Goal: Task Accomplishment & Management: Complete application form

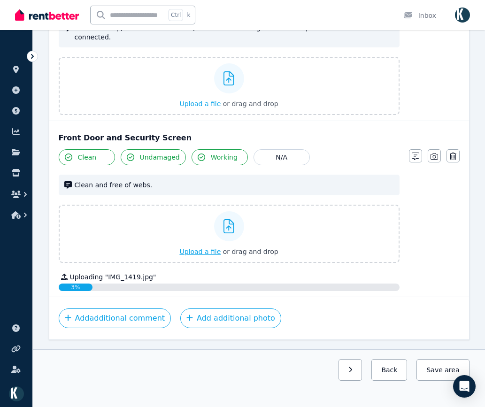
scroll to position [1638, 0]
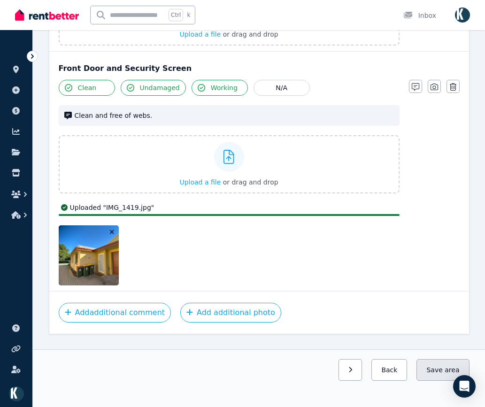
click at [436, 370] on button "Save area" at bounding box center [442, 370] width 53 height 22
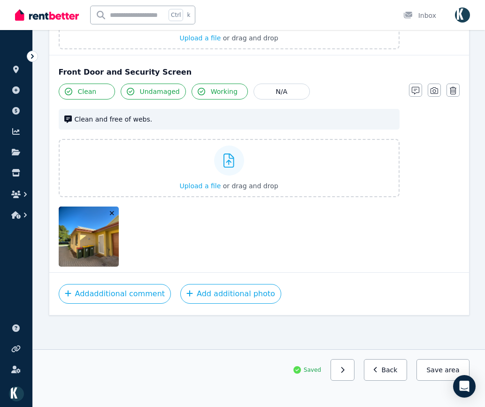
scroll to position [1679, 0]
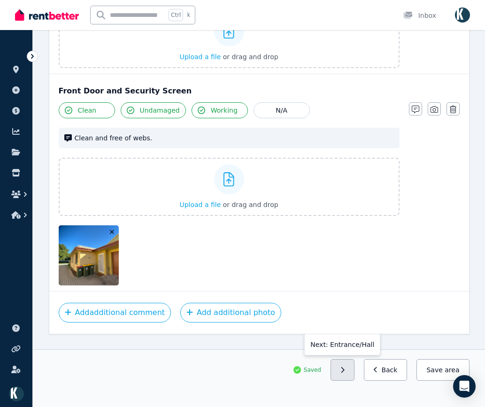
click at [345, 372] on icon "button" at bounding box center [342, 370] width 4 height 7
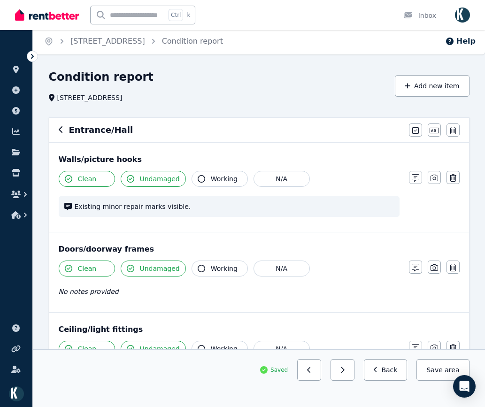
scroll to position [0, 0]
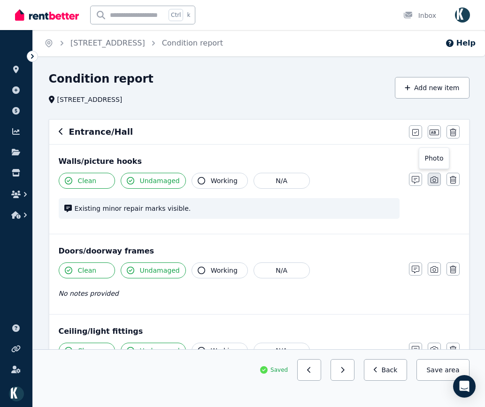
click at [432, 183] on icon "button" at bounding box center [435, 180] width 8 height 8
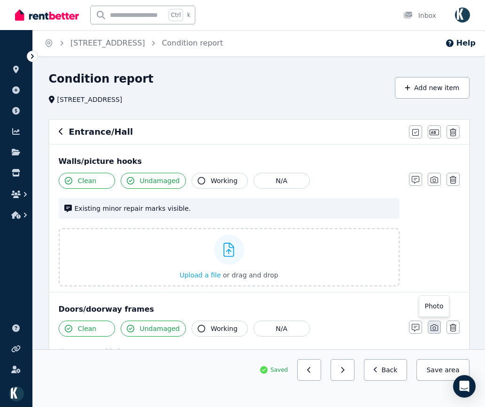
click at [440, 324] on button "button" at bounding box center [434, 327] width 13 height 13
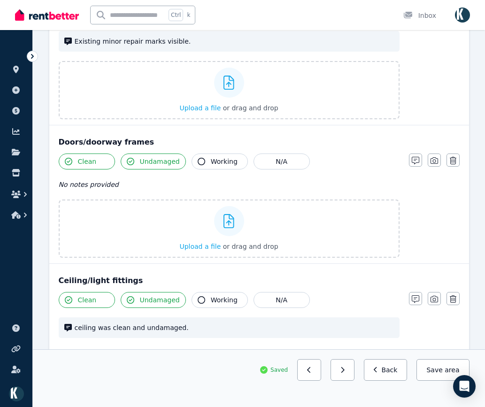
scroll to position [188, 0]
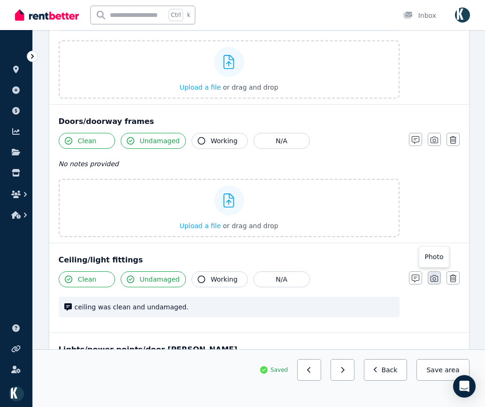
click at [435, 277] on icon "button" at bounding box center [435, 279] width 8 height 8
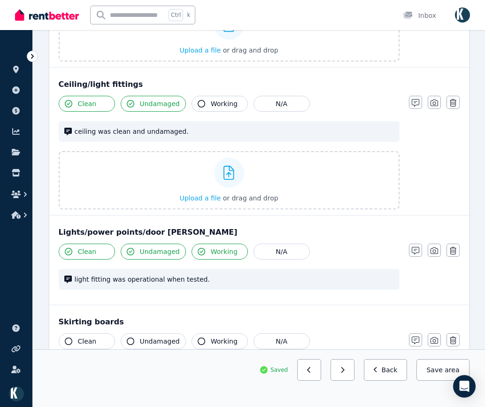
scroll to position [376, 0]
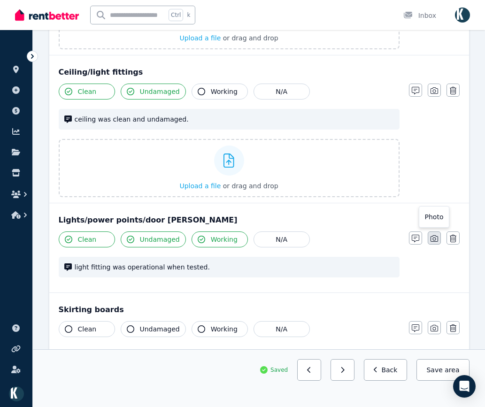
click at [433, 237] on icon "button" at bounding box center [435, 239] width 8 height 8
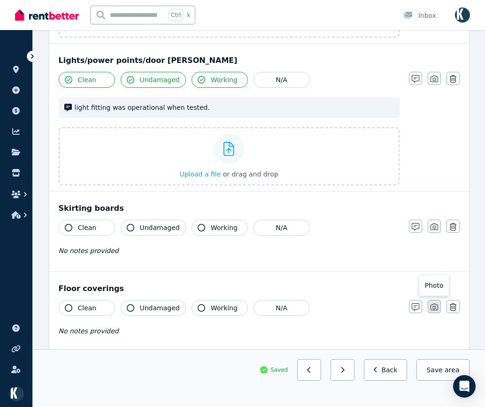
scroll to position [563, 0]
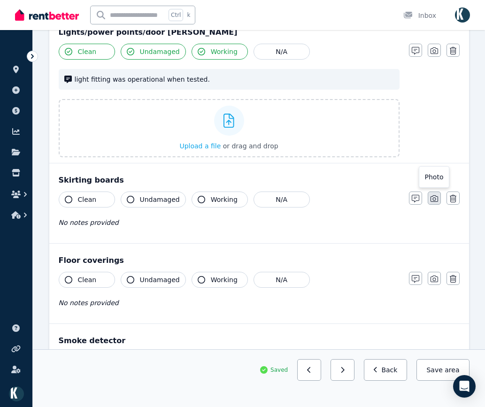
click at [432, 198] on icon "button" at bounding box center [435, 199] width 8 height 8
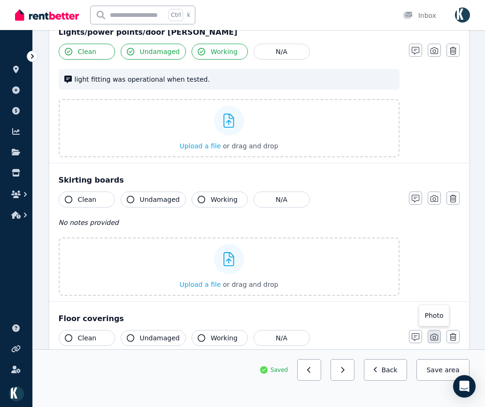
click at [438, 332] on button "button" at bounding box center [434, 336] width 13 height 13
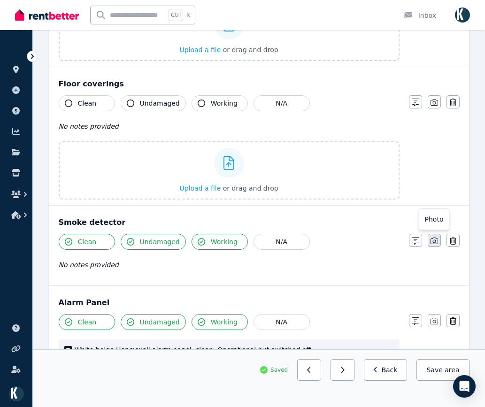
click at [436, 244] on icon "button" at bounding box center [435, 241] width 8 height 7
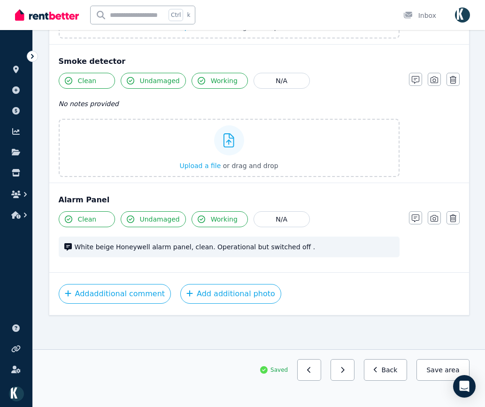
click at [435, 222] on icon "button" at bounding box center [435, 218] width 8 height 7
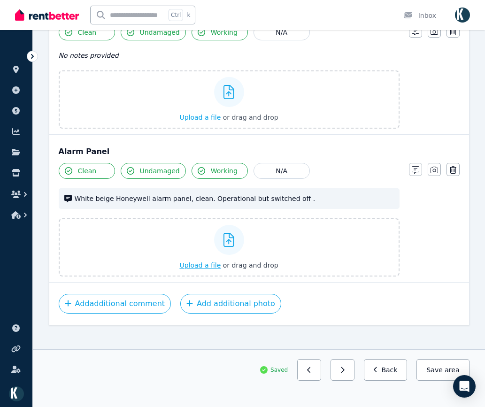
scroll to position [1017, 0]
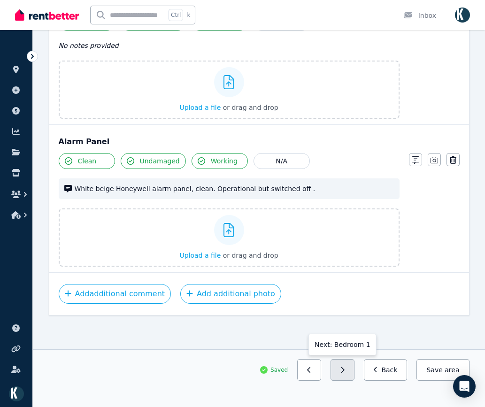
click at [354, 373] on button "button" at bounding box center [343, 370] width 24 height 22
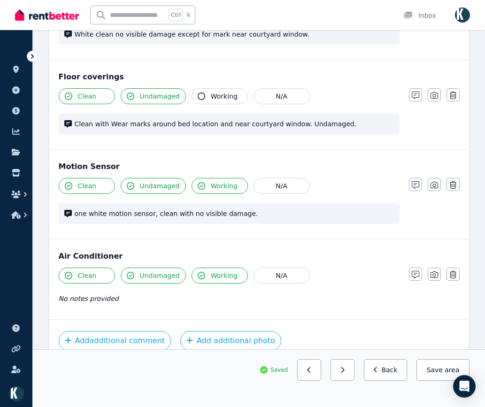
scroll to position [778, 0]
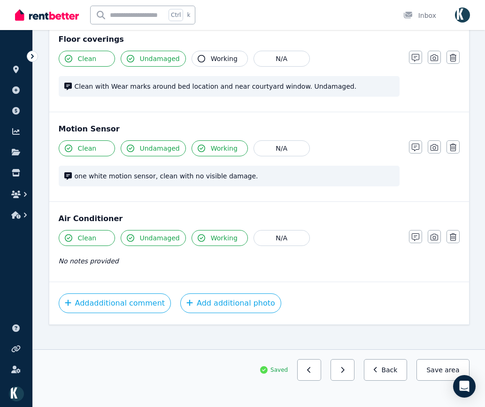
click at [352, 374] on button "button" at bounding box center [343, 370] width 24 height 22
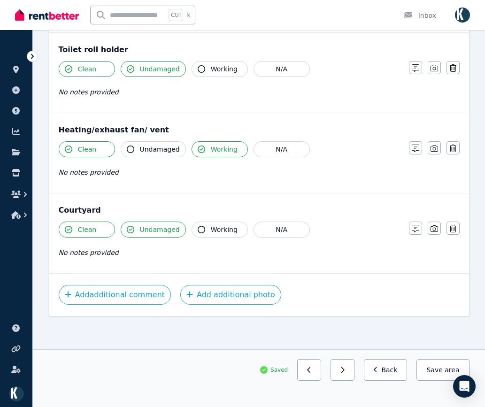
scroll to position [1085, 0]
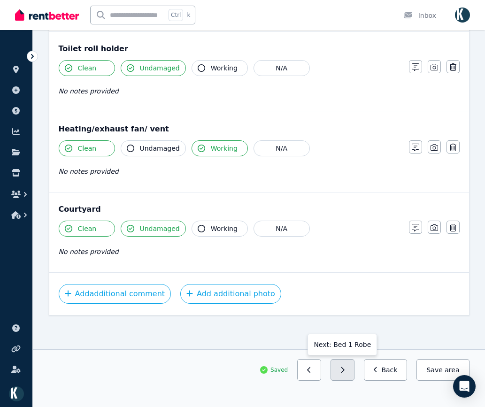
click at [352, 373] on button "button" at bounding box center [343, 370] width 24 height 22
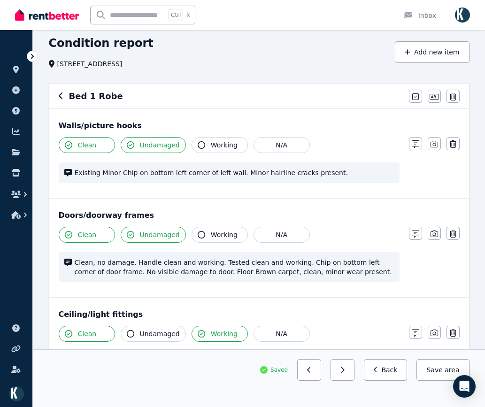
scroll to position [0, 0]
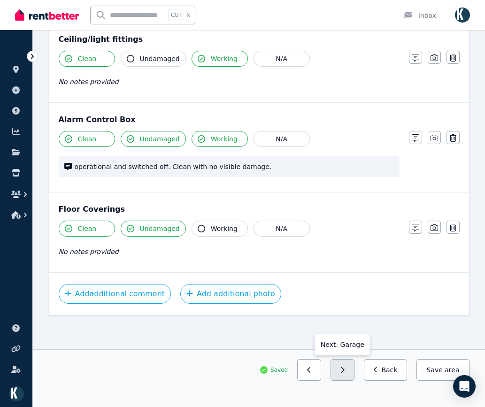
click at [353, 373] on button "button" at bounding box center [343, 370] width 24 height 22
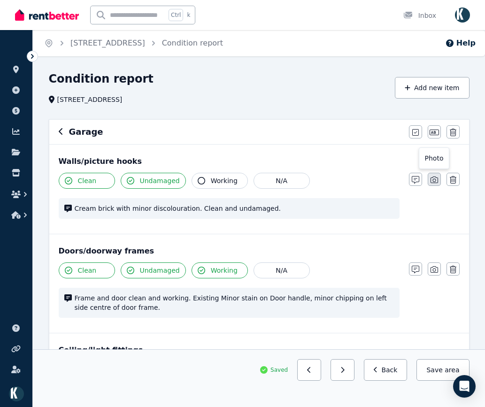
click at [432, 183] on icon "button" at bounding box center [435, 180] width 8 height 7
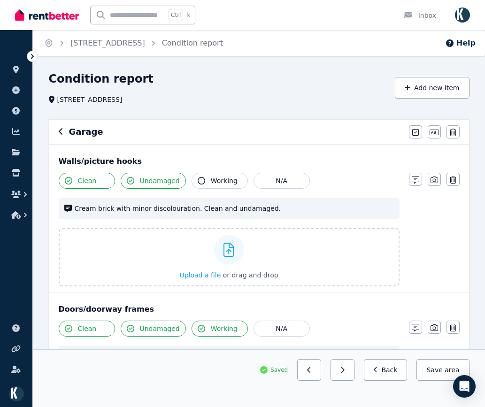
drag, startPoint x: 435, startPoint y: 328, endPoint x: 430, endPoint y: 306, distance: 22.8
click at [435, 328] on icon "button" at bounding box center [435, 328] width 8 height 8
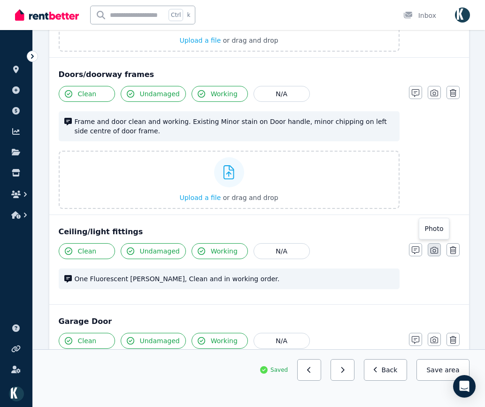
click at [433, 248] on icon "button" at bounding box center [435, 250] width 8 height 8
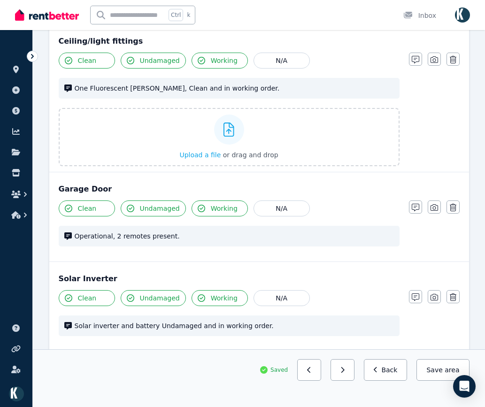
scroll to position [469, 0]
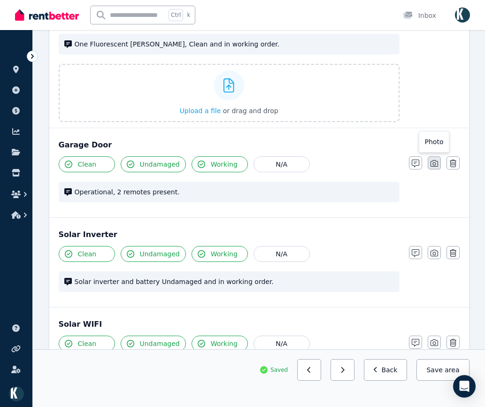
click at [434, 167] on icon "button" at bounding box center [435, 164] width 8 height 8
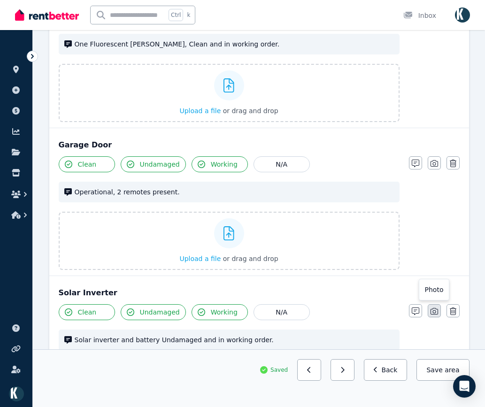
click at [437, 314] on icon "button" at bounding box center [435, 312] width 8 height 8
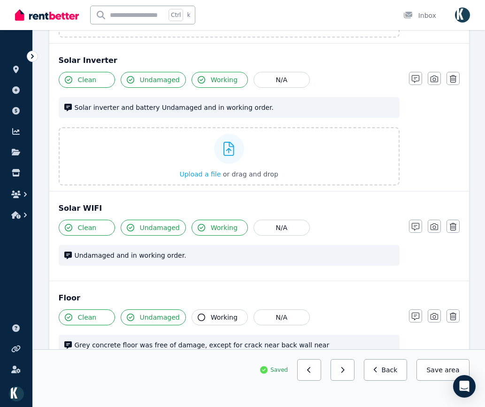
scroll to position [704, 0]
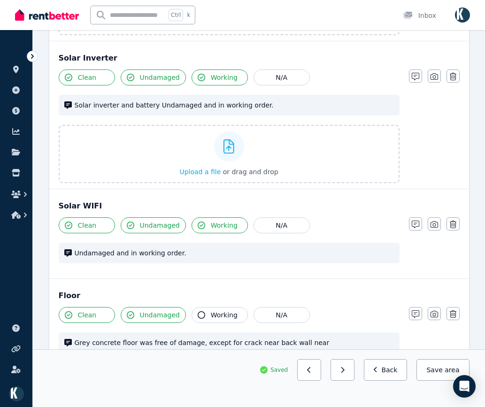
drag, startPoint x: 434, startPoint y: 227, endPoint x: 436, endPoint y: 232, distance: 5.2
click at [434, 229] on button "button" at bounding box center [434, 223] width 13 height 13
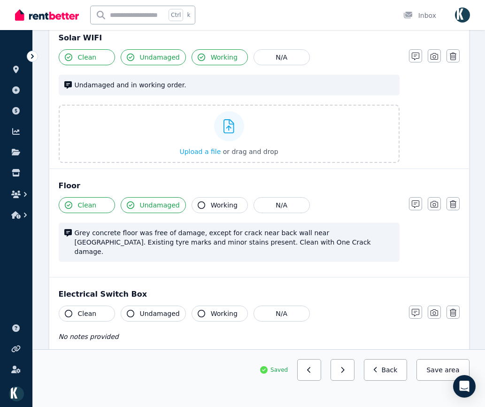
scroll to position [892, 0]
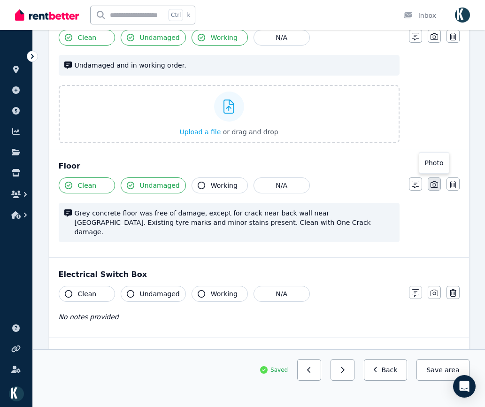
drag, startPoint x: 438, startPoint y: 189, endPoint x: 435, endPoint y: 228, distance: 39.1
click at [438, 190] on button "button" at bounding box center [434, 183] width 13 height 13
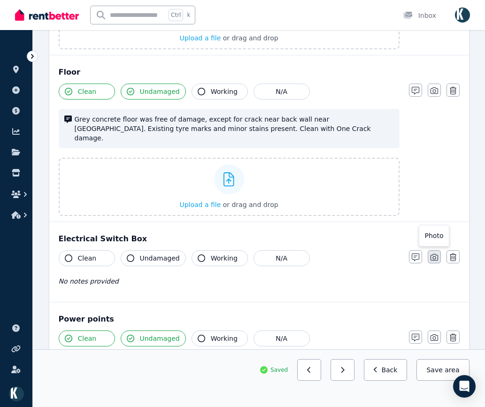
click at [436, 254] on icon "button" at bounding box center [435, 257] width 8 height 7
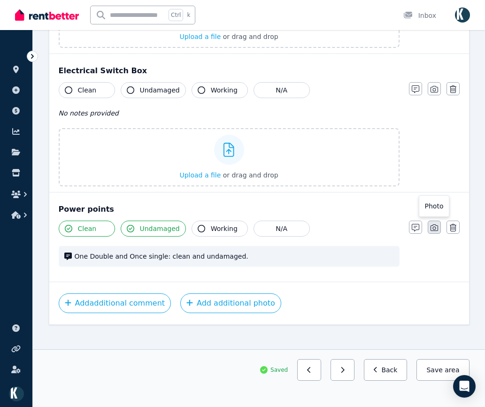
click at [435, 223] on button "button" at bounding box center [434, 227] width 13 height 13
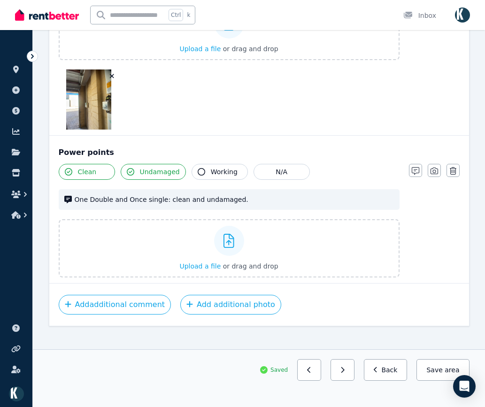
scroll to position [1610, 0]
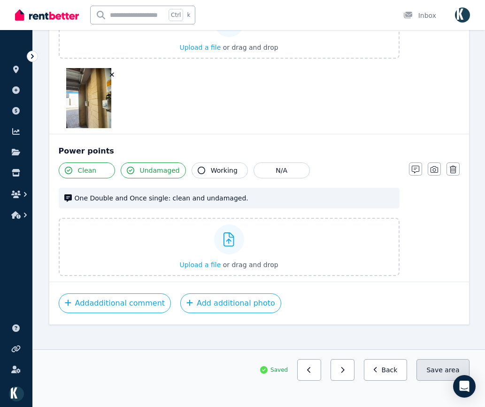
click at [442, 369] on button "Save area" at bounding box center [442, 370] width 53 height 22
click at [350, 374] on button "button" at bounding box center [343, 370] width 24 height 22
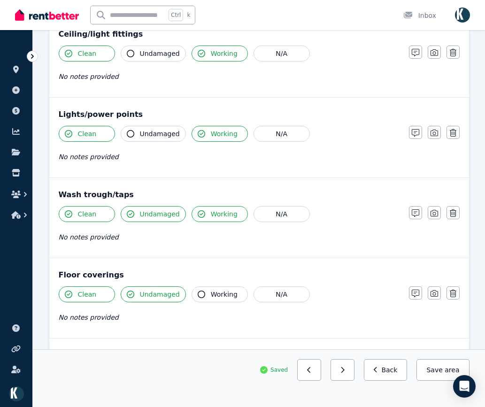
scroll to position [434, 0]
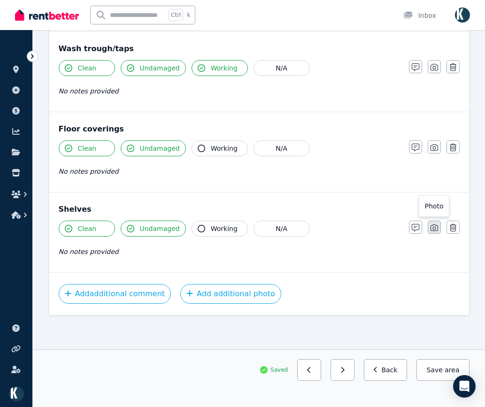
click at [436, 228] on icon "button" at bounding box center [435, 228] width 8 height 8
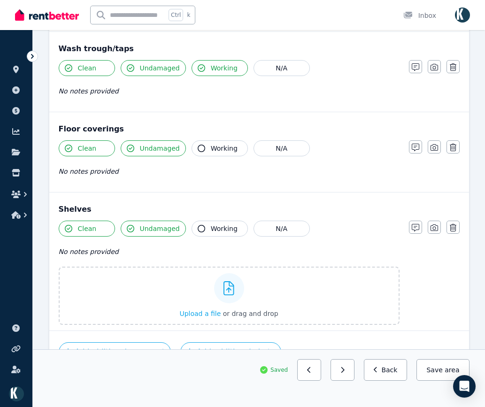
scroll to position [492, 0]
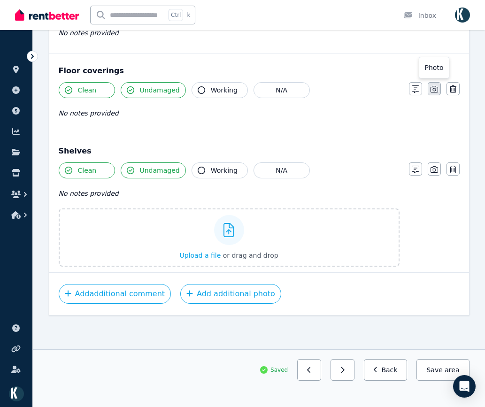
click at [434, 89] on icon "button" at bounding box center [435, 89] width 8 height 8
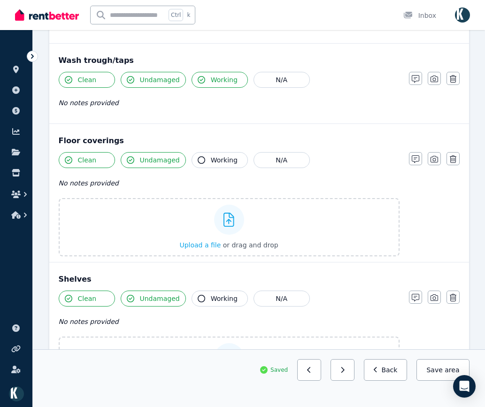
scroll to position [362, 0]
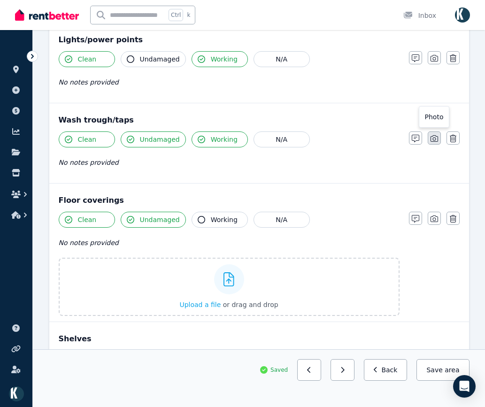
click at [437, 141] on icon "button" at bounding box center [435, 139] width 8 height 8
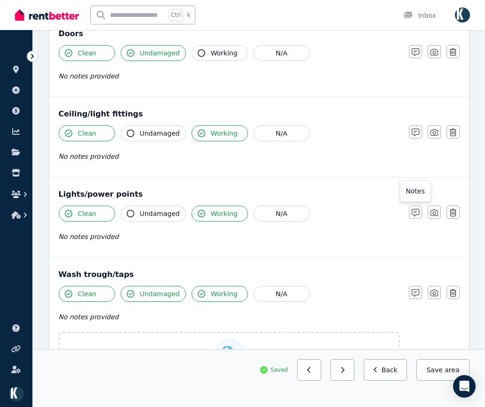
scroll to position [175, 0]
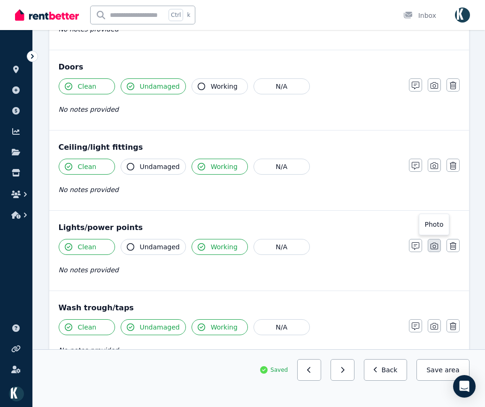
click at [436, 249] on icon "button" at bounding box center [435, 246] width 8 height 7
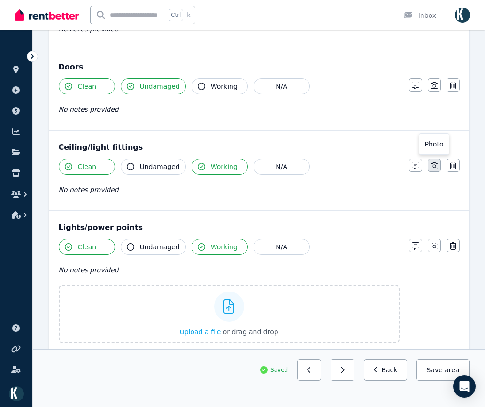
click at [433, 169] on icon "button" at bounding box center [435, 165] width 8 height 7
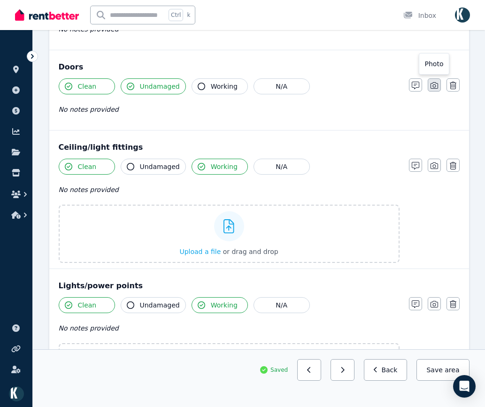
click at [432, 85] on icon "button" at bounding box center [435, 86] width 8 height 8
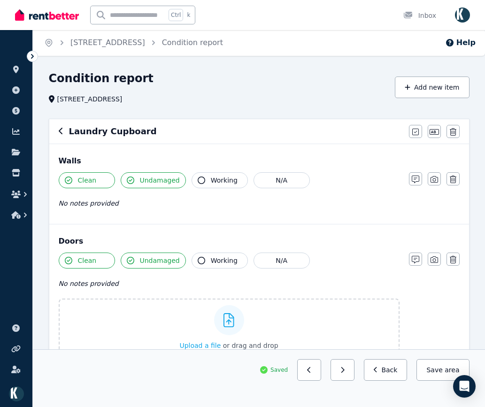
scroll to position [0, 0]
click at [434, 182] on icon "button" at bounding box center [435, 180] width 8 height 8
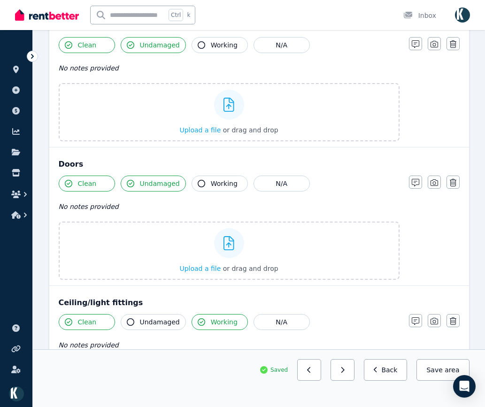
scroll to position [141, 0]
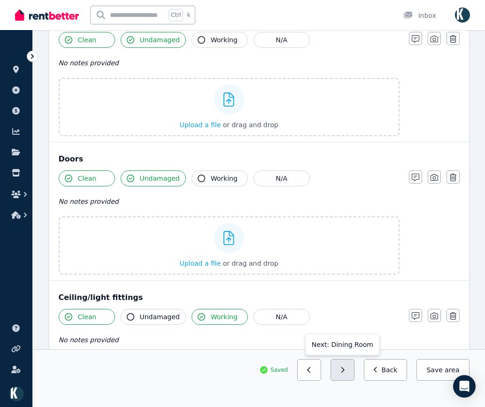
click at [353, 372] on button "button" at bounding box center [343, 370] width 24 height 22
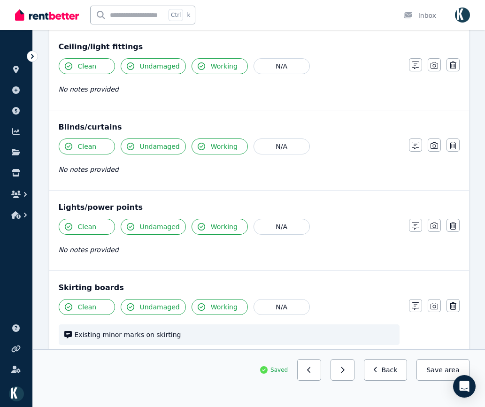
scroll to position [376, 0]
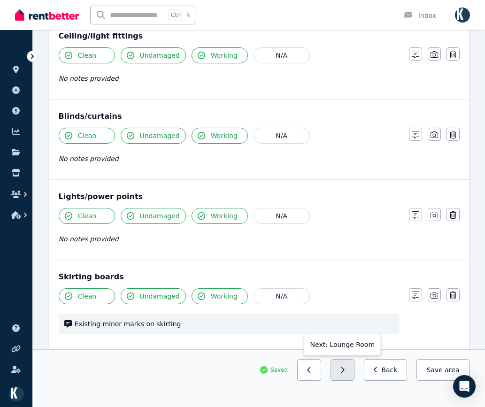
click at [354, 374] on button "button" at bounding box center [343, 370] width 24 height 22
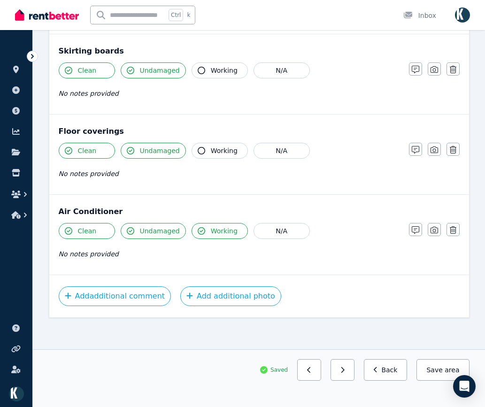
scroll to position [594, 0]
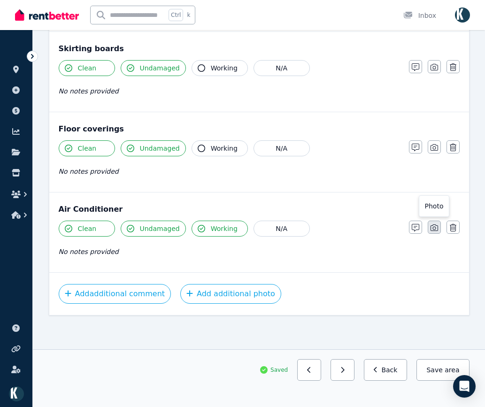
click at [439, 229] on button "button" at bounding box center [434, 227] width 13 height 13
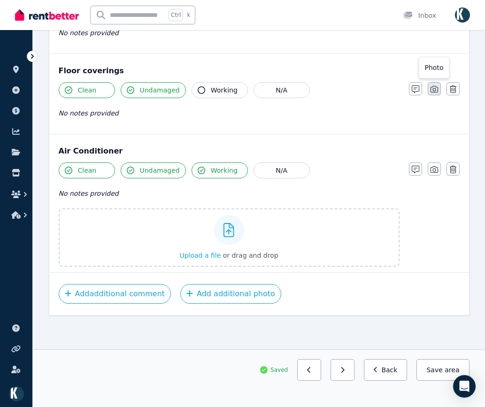
click at [435, 92] on icon "button" at bounding box center [435, 89] width 8 height 8
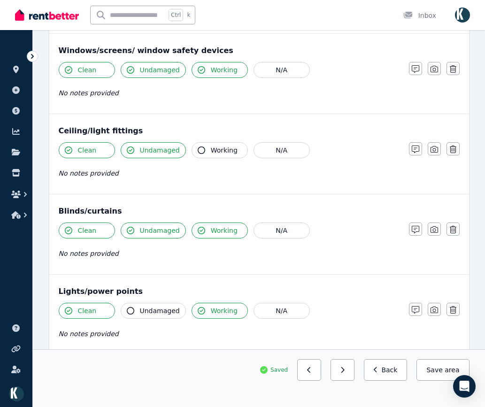
scroll to position [288, 0]
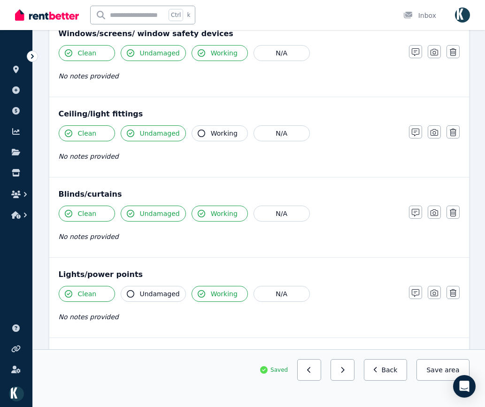
click at [354, 373] on button "button" at bounding box center [343, 370] width 24 height 22
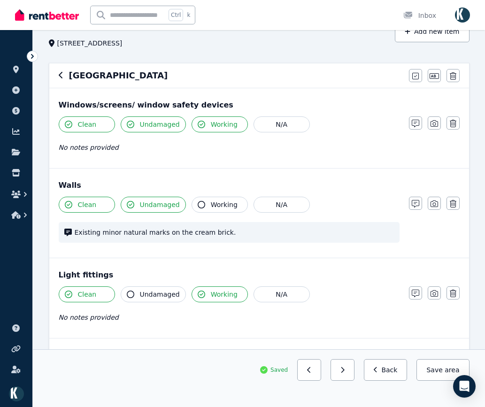
scroll to position [54, 0]
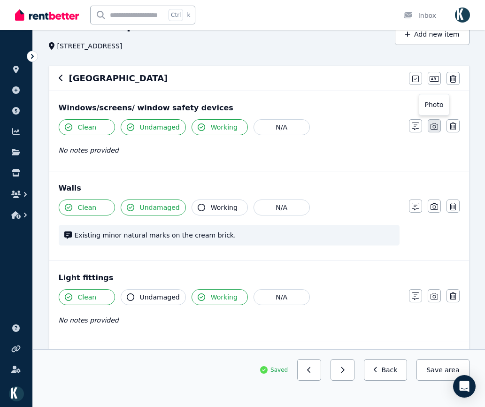
click at [433, 127] on icon "button" at bounding box center [435, 127] width 8 height 8
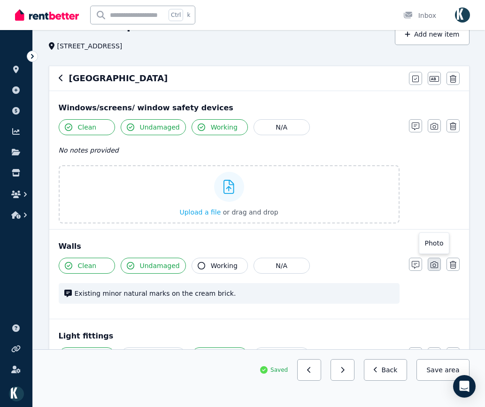
click at [433, 263] on icon "button" at bounding box center [435, 265] width 8 height 8
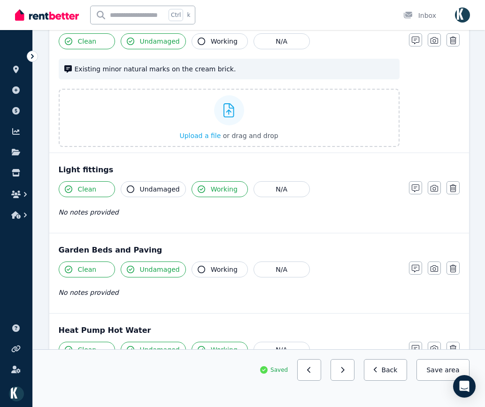
scroll to position [288, 0]
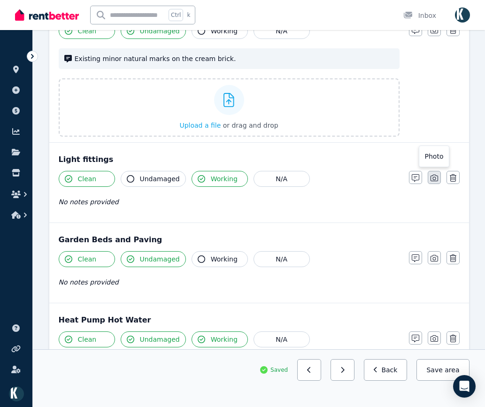
click at [439, 180] on button "button" at bounding box center [434, 177] width 13 height 13
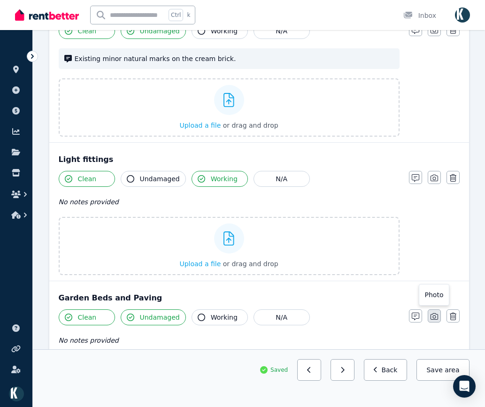
click at [438, 310] on button "button" at bounding box center [434, 315] width 13 height 13
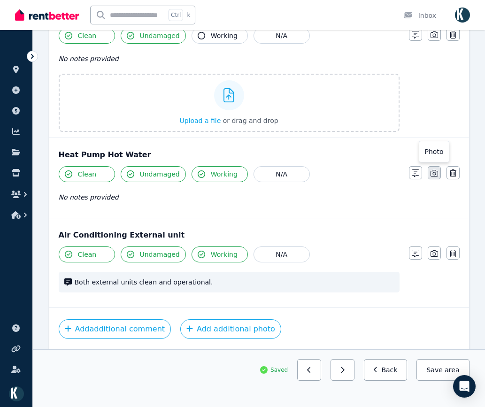
click at [438, 177] on icon "button" at bounding box center [435, 173] width 8 height 7
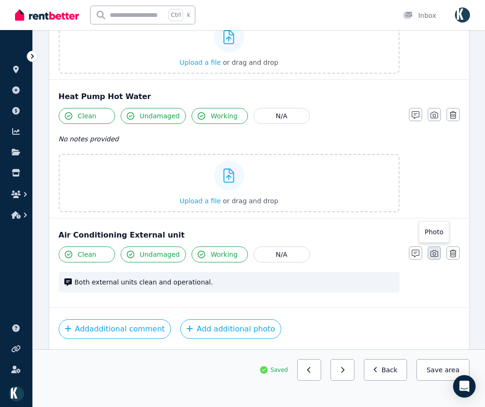
click at [433, 254] on icon "button" at bounding box center [435, 253] width 8 height 7
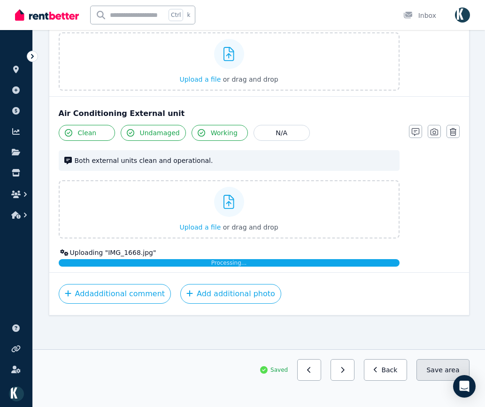
scroll to position [1022, 0]
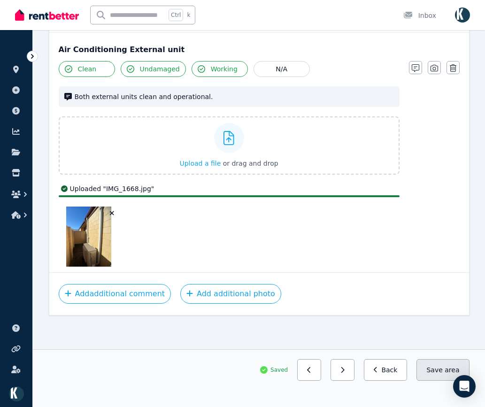
click at [442, 376] on button "Save area" at bounding box center [442, 370] width 53 height 22
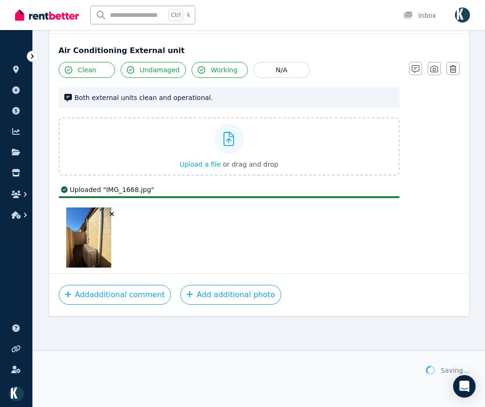
scroll to position [1021, 0]
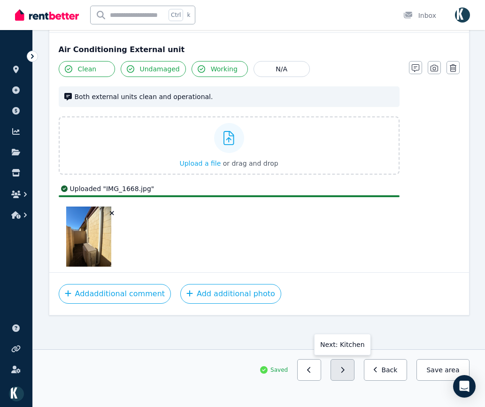
click at [349, 374] on button "button" at bounding box center [343, 370] width 24 height 22
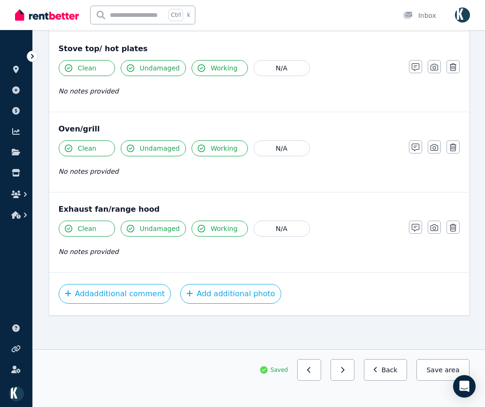
scroll to position [884, 0]
click at [436, 233] on button "button" at bounding box center [434, 227] width 13 height 13
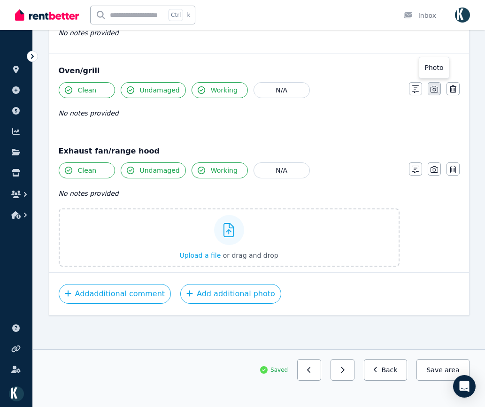
click at [435, 86] on icon "button" at bounding box center [435, 89] width 8 height 8
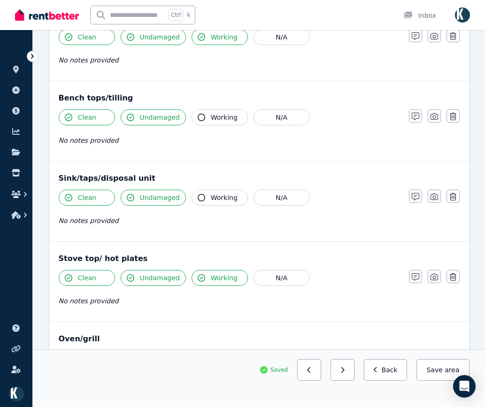
scroll to position [672, 0]
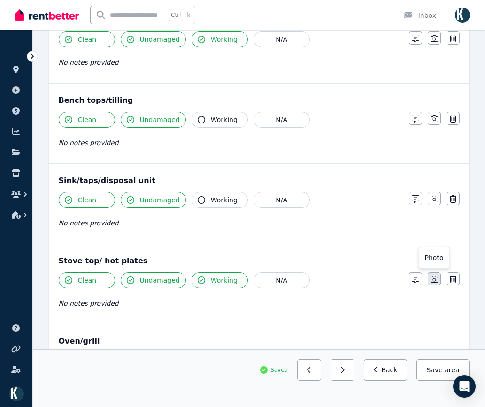
click at [437, 277] on icon "button" at bounding box center [435, 280] width 8 height 8
click at [436, 198] on icon "button" at bounding box center [435, 199] width 8 height 8
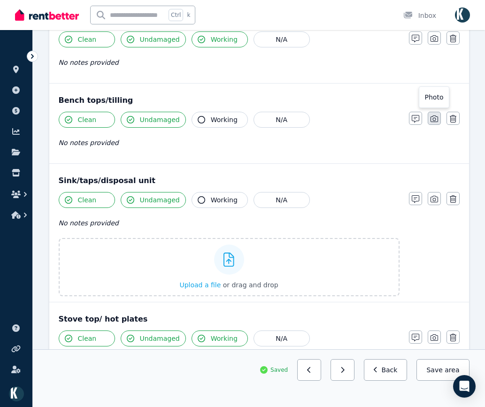
click at [433, 116] on icon "button" at bounding box center [435, 118] width 8 height 7
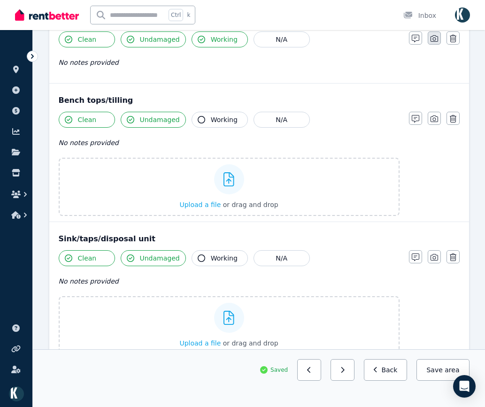
click at [435, 38] on icon "button" at bounding box center [435, 39] width 8 height 8
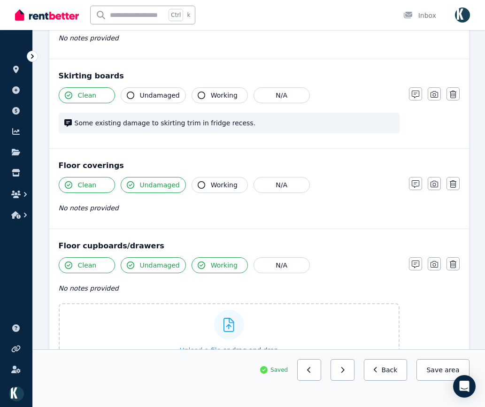
scroll to position [438, 0]
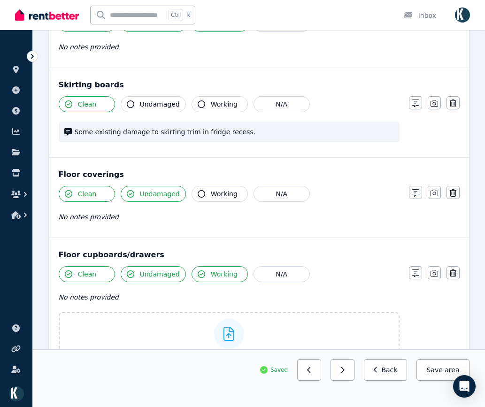
drag, startPoint x: 436, startPoint y: 195, endPoint x: 443, endPoint y: 180, distance: 16.8
click at [436, 193] on icon "button" at bounding box center [435, 193] width 8 height 8
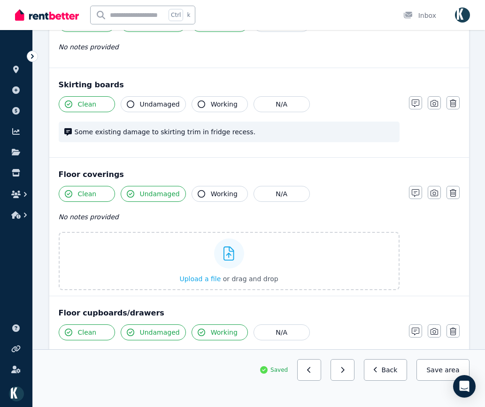
click at [440, 107] on button "button" at bounding box center [434, 102] width 13 height 13
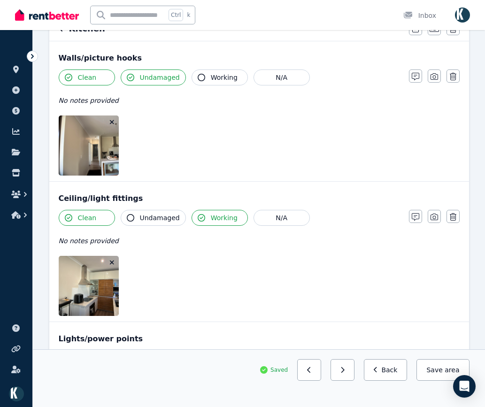
scroll to position [156, 0]
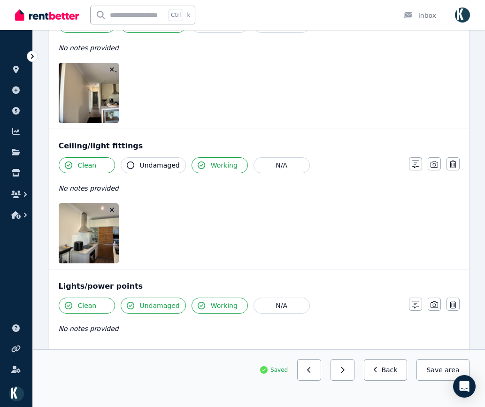
click at [111, 210] on icon "button" at bounding box center [111, 210] width 5 height 7
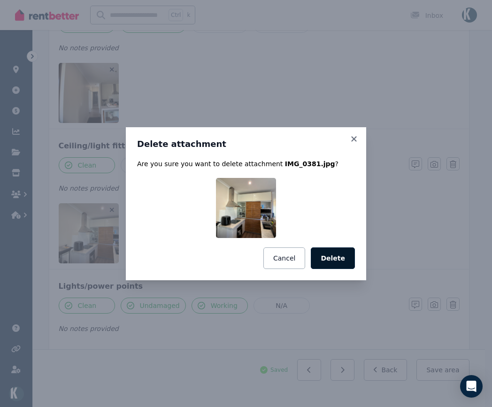
click at [348, 263] on button "Delete" at bounding box center [333, 258] width 44 height 22
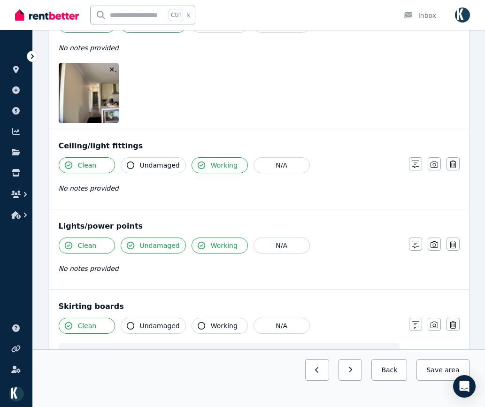
click at [111, 70] on icon "button" at bounding box center [111, 69] width 5 height 7
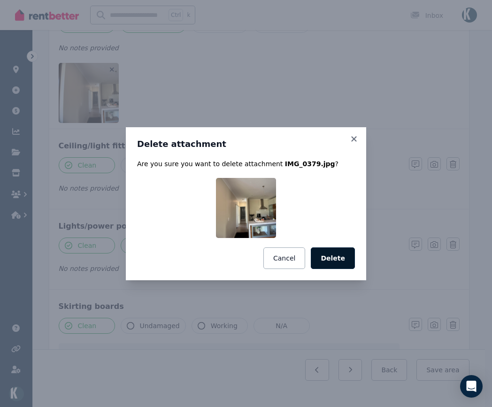
click at [343, 252] on button "Delete" at bounding box center [333, 258] width 44 height 22
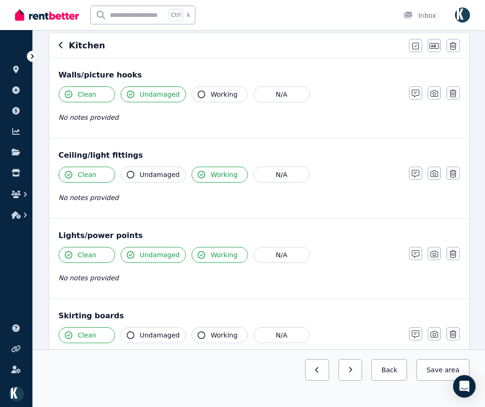
scroll to position [62, 0]
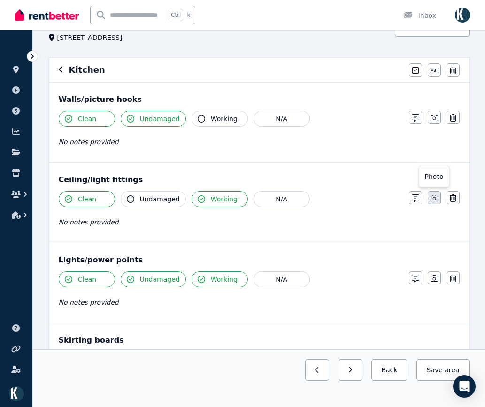
click at [433, 197] on icon "button" at bounding box center [435, 198] width 8 height 8
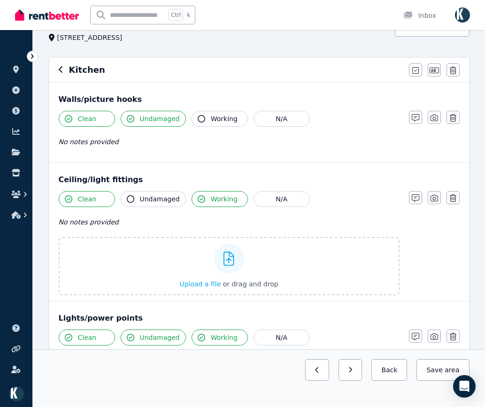
drag, startPoint x: 437, startPoint y: 340, endPoint x: 446, endPoint y: 319, distance: 23.1
click at [438, 338] on button "button" at bounding box center [434, 336] width 13 height 13
click at [434, 123] on button "button" at bounding box center [434, 117] width 13 height 13
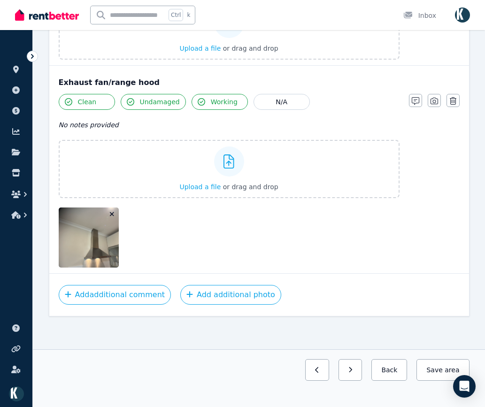
scroll to position [1752, 0]
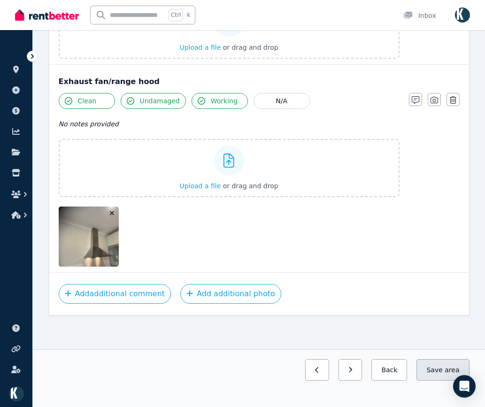
click at [446, 363] on button "Save area" at bounding box center [442, 370] width 53 height 22
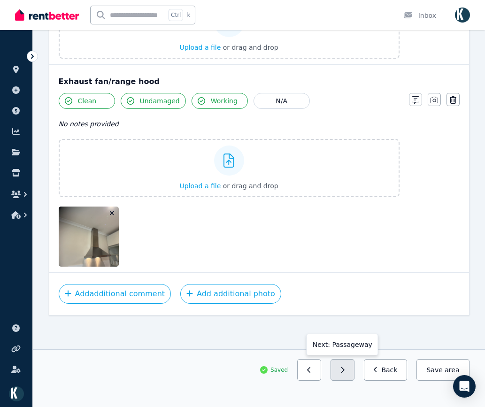
click at [354, 372] on button "button" at bounding box center [343, 370] width 24 height 22
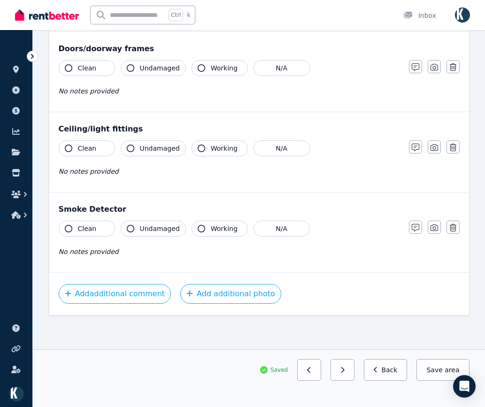
scroll to position [193, 0]
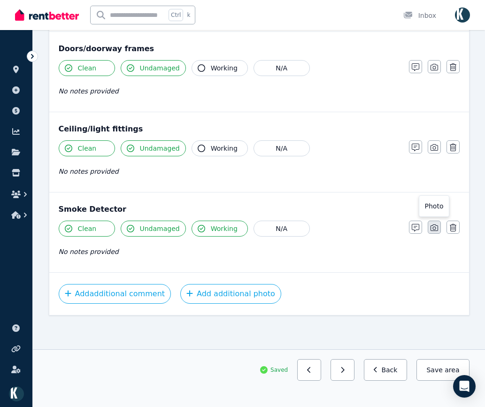
click at [436, 228] on icon "button" at bounding box center [435, 228] width 8 height 8
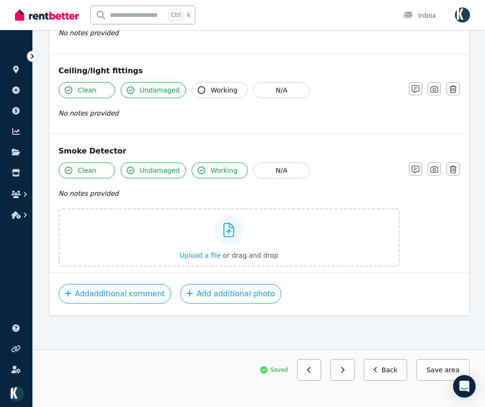
drag, startPoint x: 434, startPoint y: 90, endPoint x: 421, endPoint y: 144, distance: 55.6
click at [434, 90] on icon "button" at bounding box center [435, 89] width 8 height 8
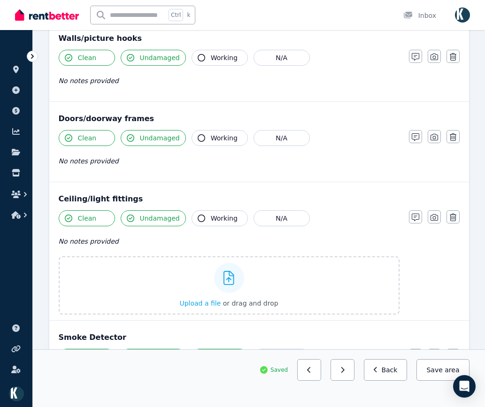
scroll to position [122, 0]
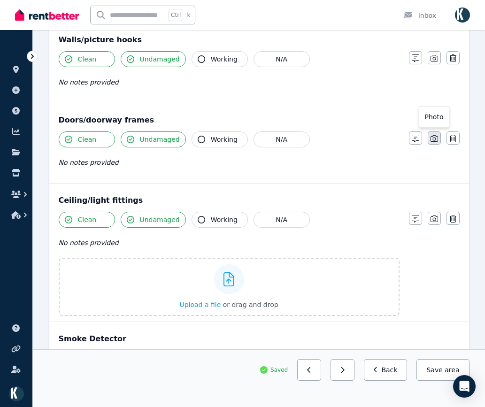
click at [440, 138] on button "button" at bounding box center [434, 137] width 13 height 13
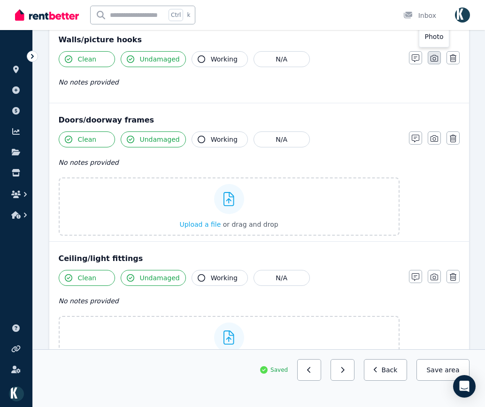
click at [438, 60] on icon "button" at bounding box center [435, 58] width 8 height 7
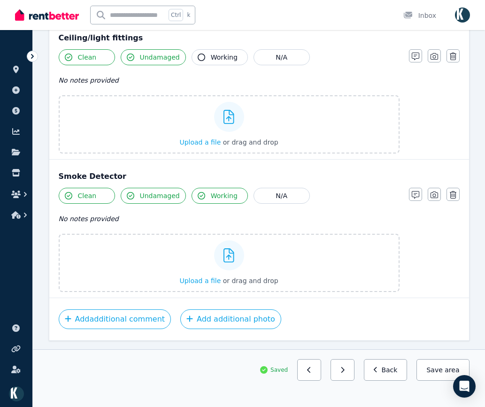
scroll to position [454, 0]
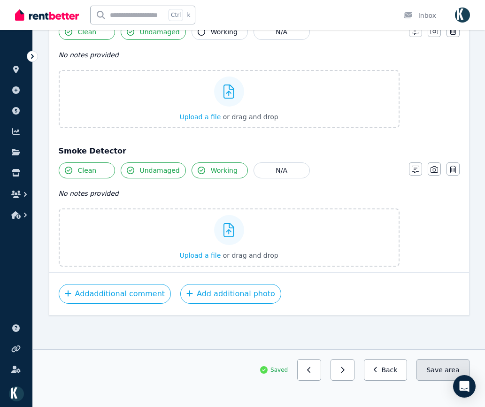
click at [443, 369] on button "Save area" at bounding box center [442, 370] width 53 height 22
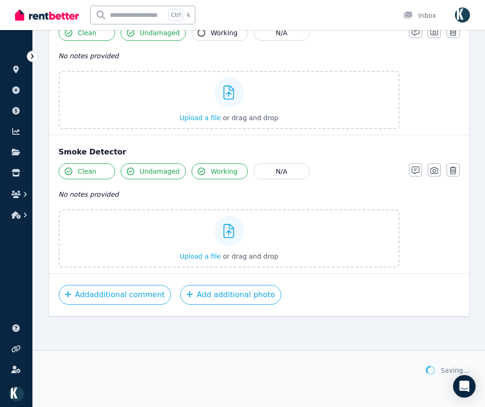
scroll to position [453, 0]
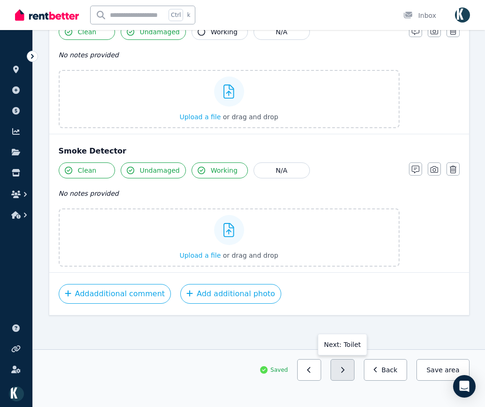
click at [345, 368] on icon "button" at bounding box center [342, 370] width 4 height 7
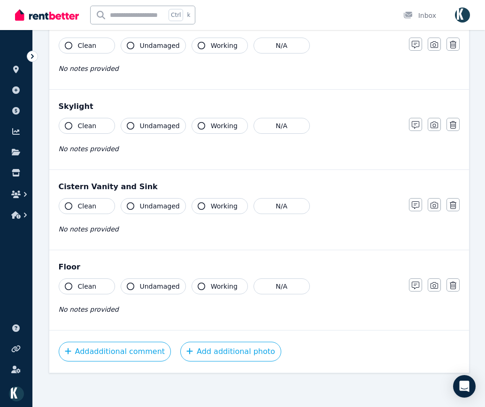
scroll to position [376, 0]
click at [438, 284] on button "button" at bounding box center [434, 284] width 13 height 13
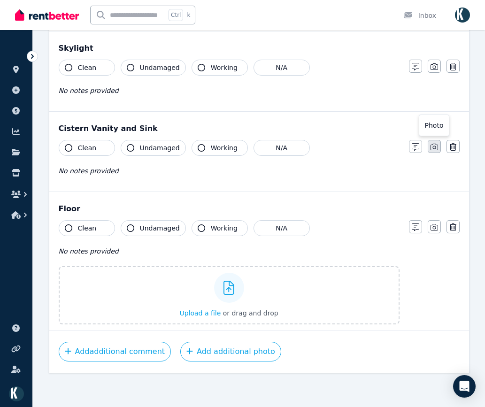
click at [434, 145] on icon "button" at bounding box center [435, 147] width 8 height 7
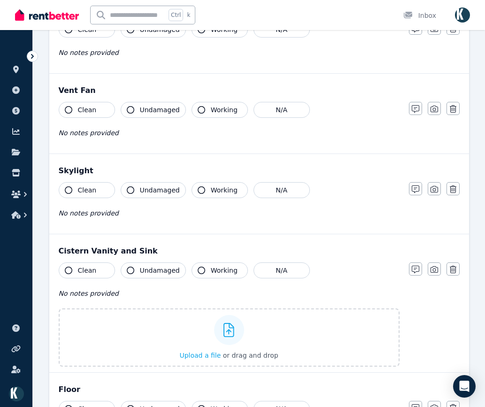
scroll to position [305, 0]
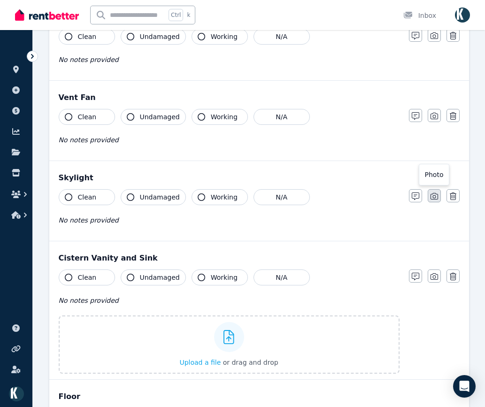
click at [432, 191] on button "button" at bounding box center [434, 195] width 13 height 13
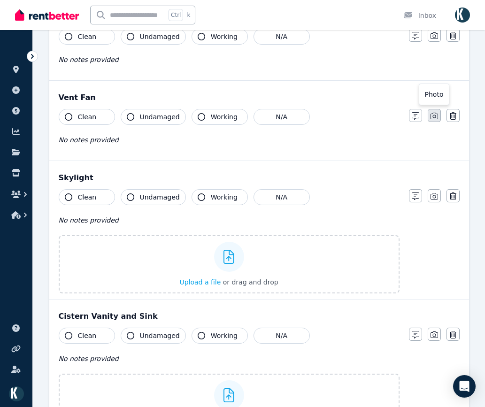
click at [434, 115] on icon "button" at bounding box center [435, 116] width 8 height 8
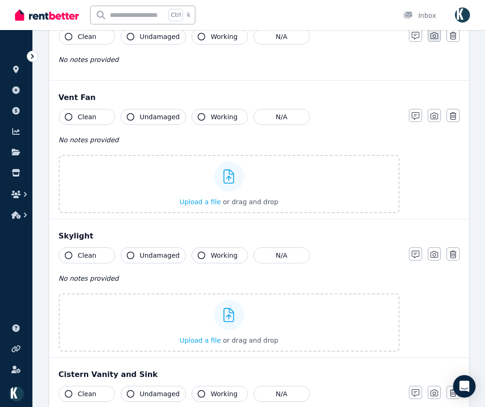
click at [436, 37] on icon "button" at bounding box center [435, 36] width 8 height 8
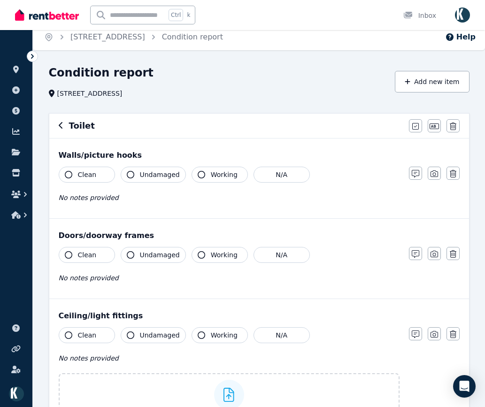
scroll to position [0, 0]
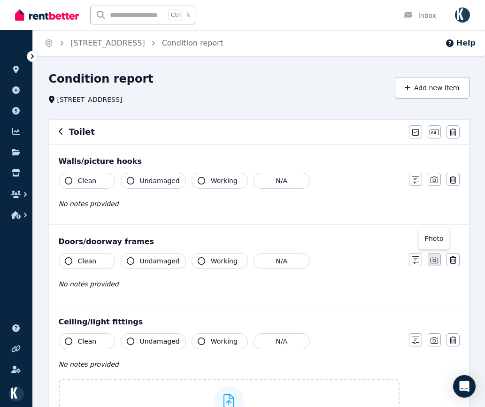
drag, startPoint x: 434, startPoint y: 259, endPoint x: 438, endPoint y: 254, distance: 6.7
click at [435, 258] on icon "button" at bounding box center [435, 260] width 8 height 8
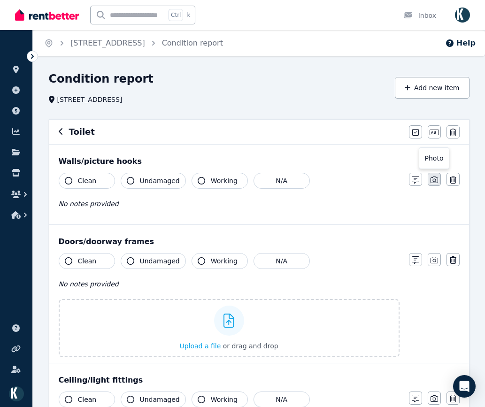
click at [437, 177] on icon "button" at bounding box center [435, 180] width 8 height 8
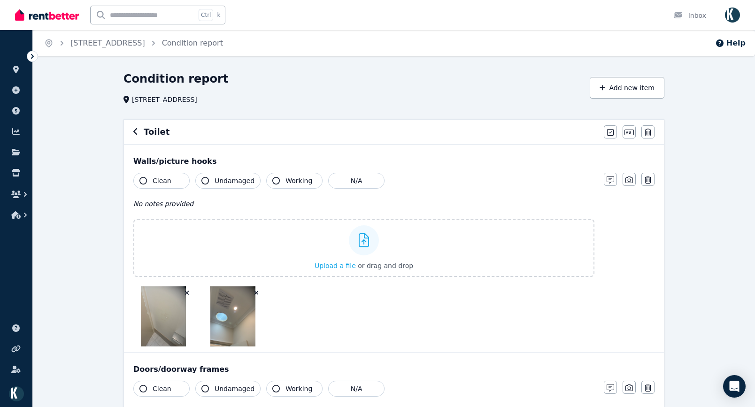
click at [142, 181] on icon "button" at bounding box center [143, 181] width 8 height 8
click at [142, 182] on icon "button" at bounding box center [143, 181] width 8 height 8
click at [145, 181] on icon "button" at bounding box center [143, 181] width 8 height 8
click at [143, 180] on icon "button" at bounding box center [143, 181] width 8 height 8
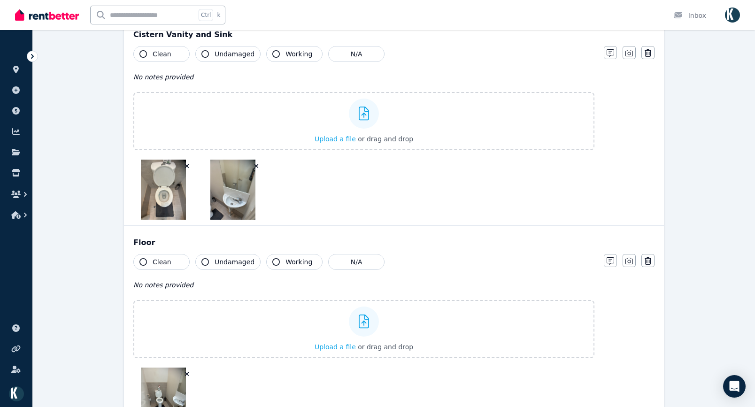
scroll to position [1131, 0]
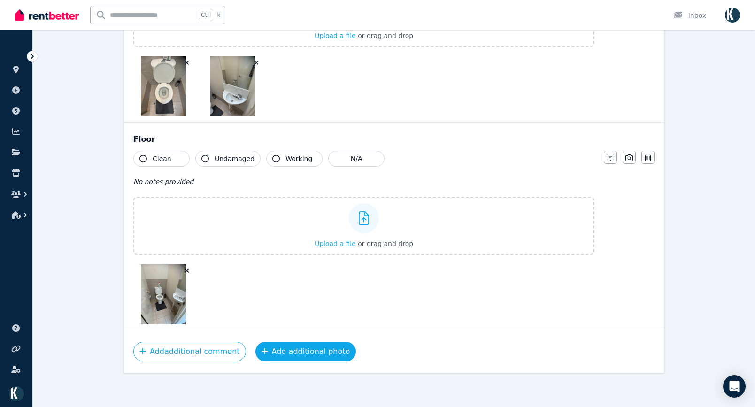
click at [306, 350] on button "Add additional photo" at bounding box center [305, 352] width 101 height 20
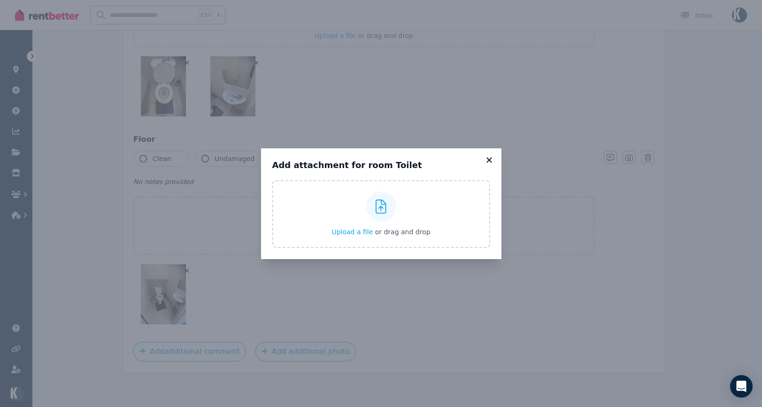
click at [493, 160] on icon at bounding box center [488, 160] width 9 height 8
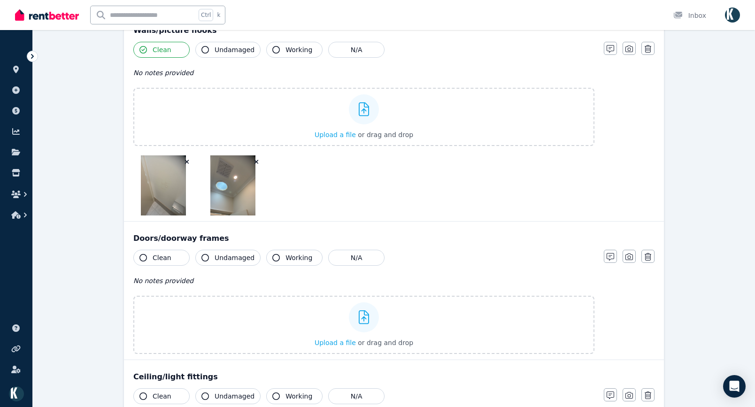
scroll to position [98, 0]
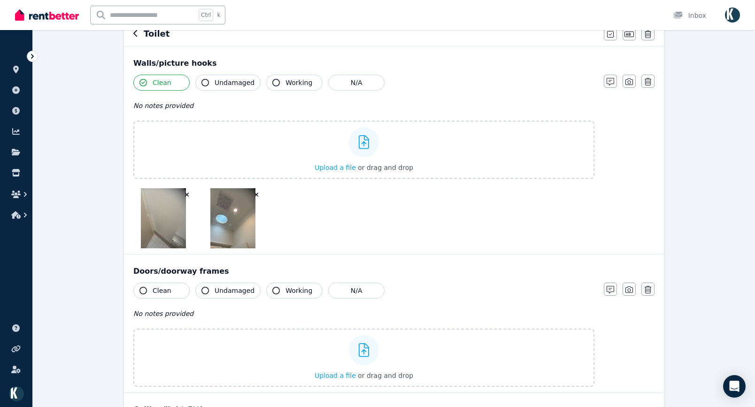
click at [31, 59] on icon at bounding box center [32, 56] width 9 height 9
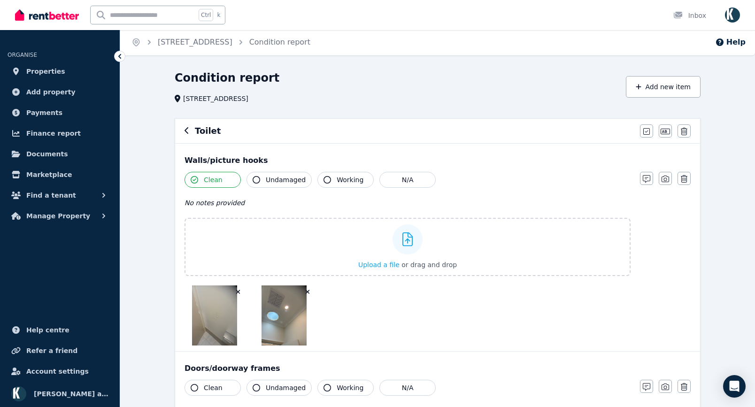
scroll to position [0, 0]
click at [185, 132] on icon "button" at bounding box center [187, 132] width 5 height 8
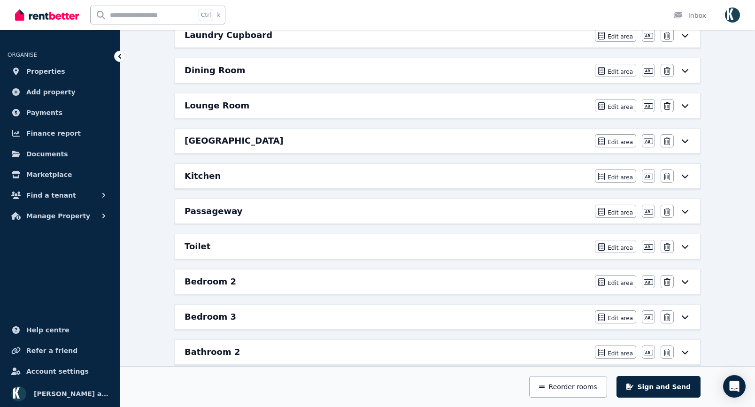
scroll to position [376, 0]
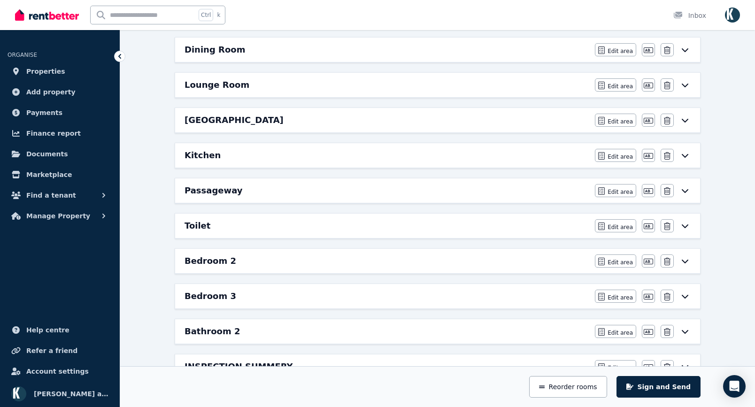
click at [371, 223] on div "Toilet" at bounding box center [387, 225] width 405 height 13
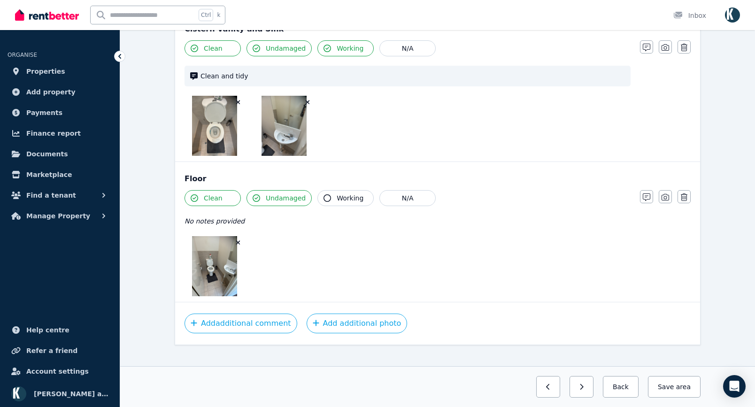
scroll to position [736, 0]
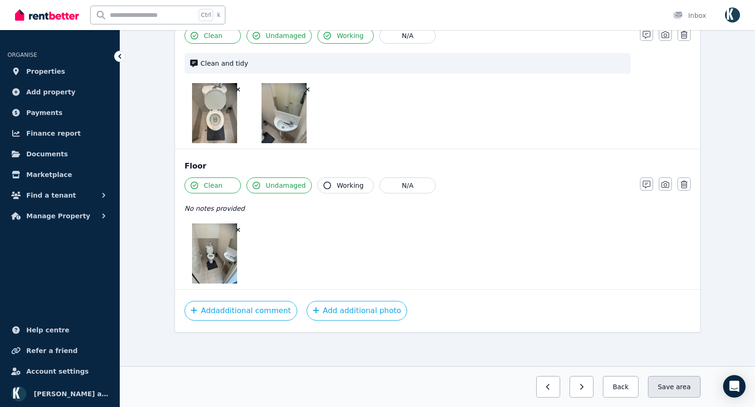
click at [680, 386] on span "area" at bounding box center [683, 386] width 15 height 9
click at [576, 386] on button "button" at bounding box center [573, 387] width 24 height 22
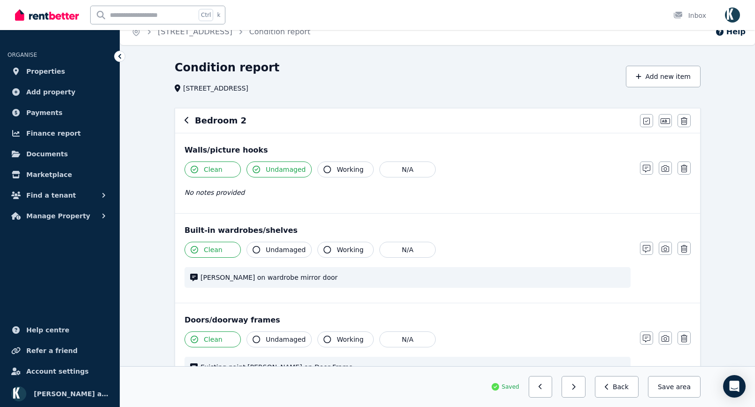
scroll to position [0, 0]
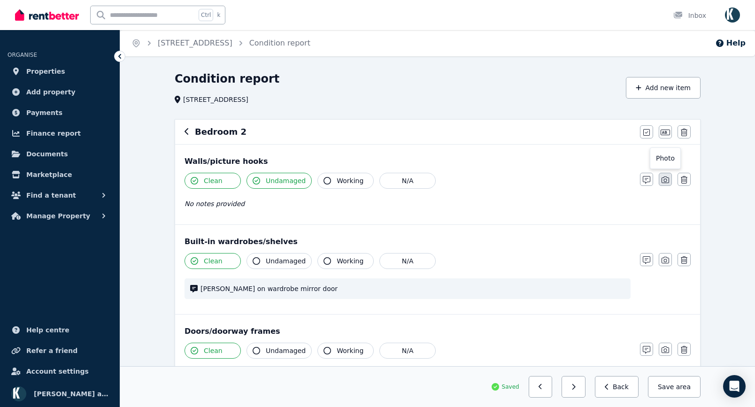
click at [668, 180] on icon "button" at bounding box center [665, 180] width 8 height 8
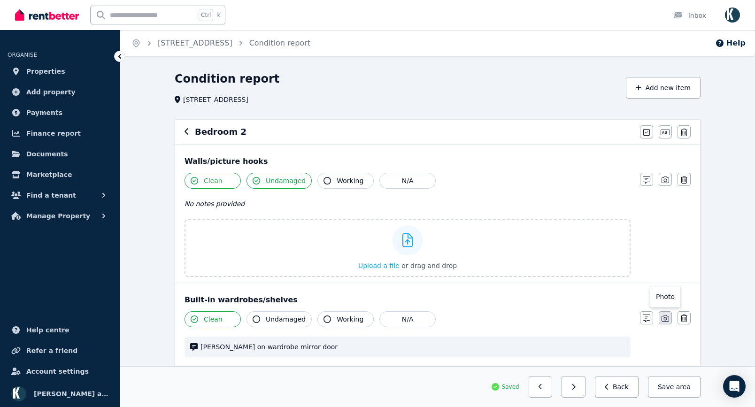
click at [668, 316] on icon "button" at bounding box center [665, 318] width 8 height 7
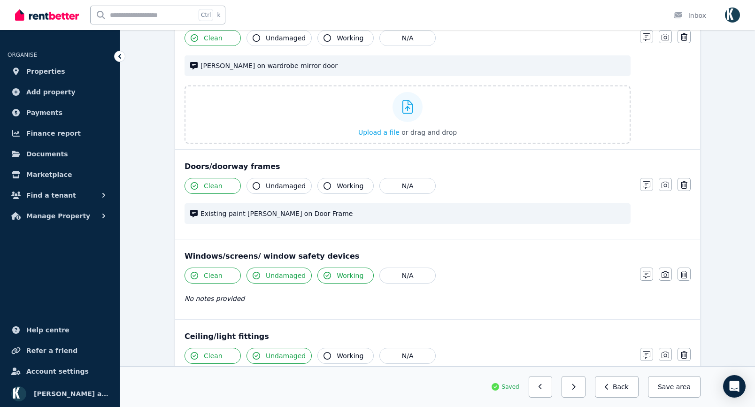
scroll to position [282, 0]
click at [668, 188] on icon "button" at bounding box center [665, 185] width 8 height 8
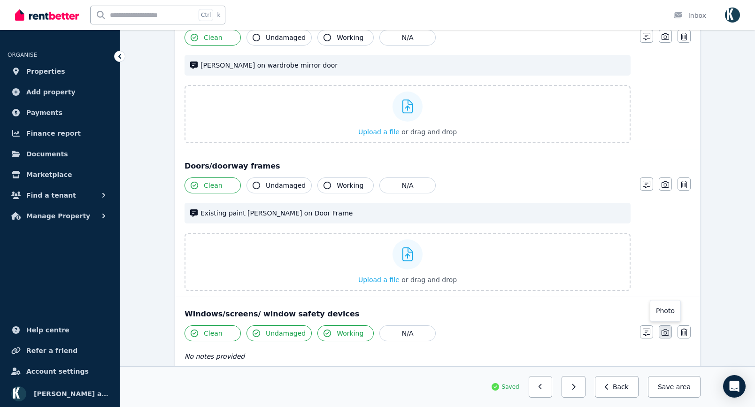
drag, startPoint x: 669, startPoint y: 333, endPoint x: 676, endPoint y: 315, distance: 20.1
click at [669, 333] on button "button" at bounding box center [665, 331] width 13 height 13
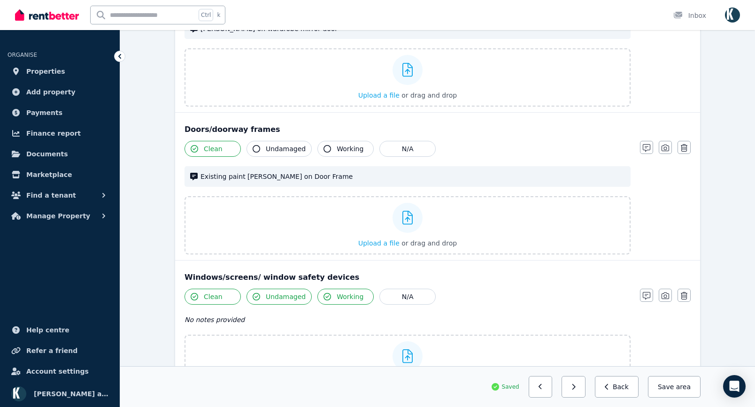
scroll to position [563, 0]
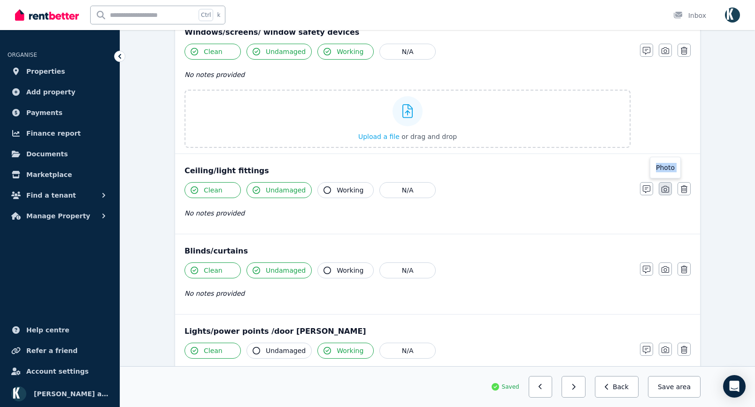
click at [664, 195] on div "Clean Undamaged Working N/A No notes provided Notes Photo Delete" at bounding box center [438, 205] width 506 height 46
click at [665, 272] on icon "button" at bounding box center [665, 269] width 8 height 7
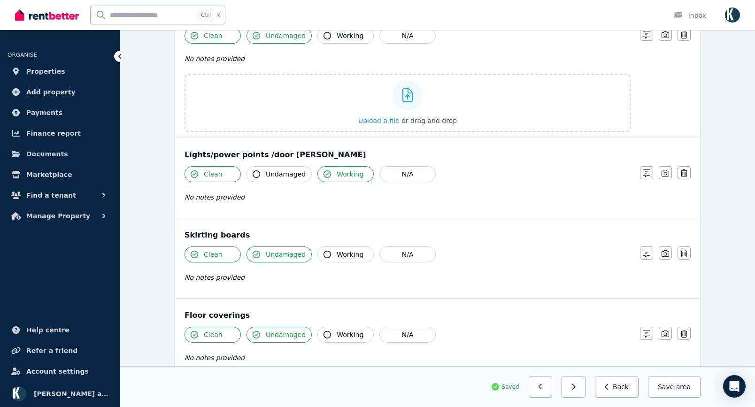
drag, startPoint x: 665, startPoint y: 176, endPoint x: 666, endPoint y: 204, distance: 28.6
click at [665, 176] on icon "button" at bounding box center [665, 173] width 8 height 7
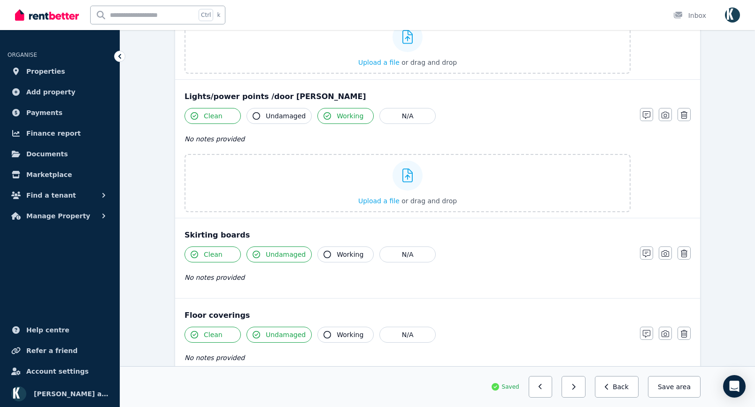
drag, startPoint x: 661, startPoint y: 247, endPoint x: 674, endPoint y: 275, distance: 29.8
click at [661, 251] on button "button" at bounding box center [665, 252] width 13 height 13
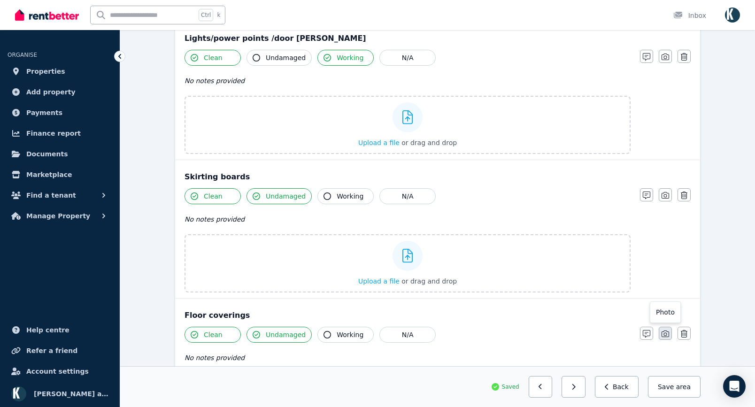
click at [669, 335] on button "button" at bounding box center [665, 333] width 13 height 13
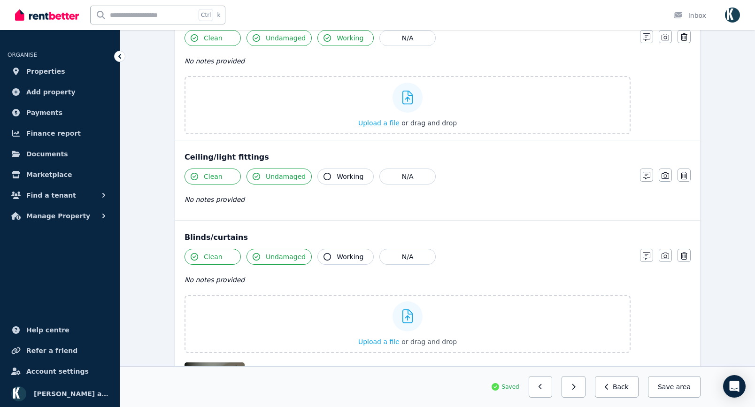
scroll to position [751, 0]
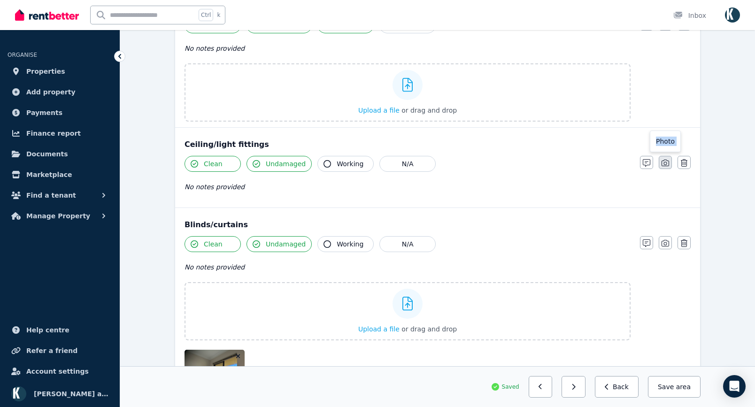
click at [667, 162] on icon "button" at bounding box center [665, 163] width 8 height 8
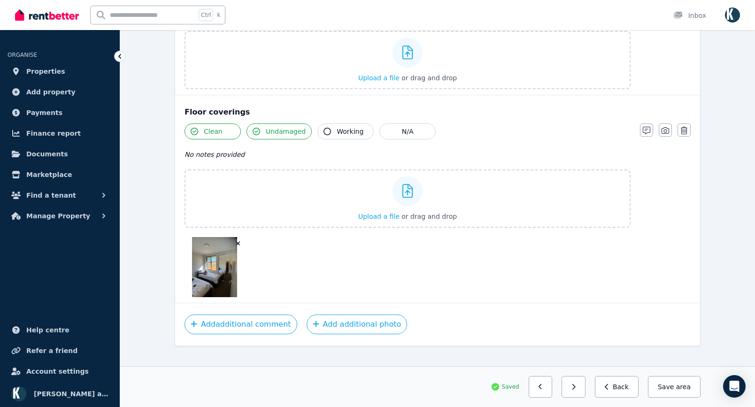
scroll to position [1426, 0]
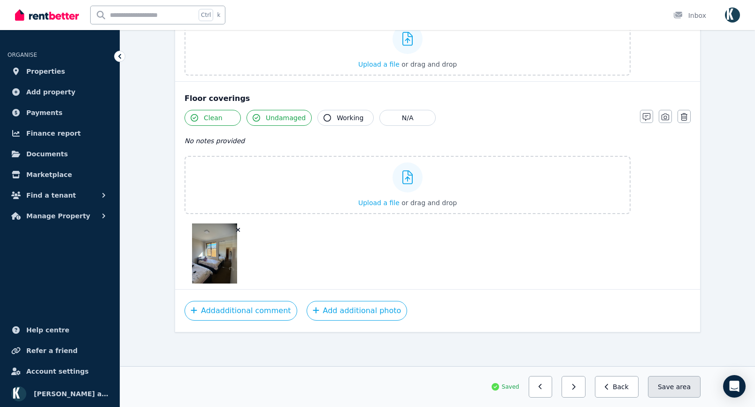
click at [667, 392] on button "Save area" at bounding box center [674, 387] width 53 height 22
click at [577, 392] on button "button" at bounding box center [573, 387] width 24 height 22
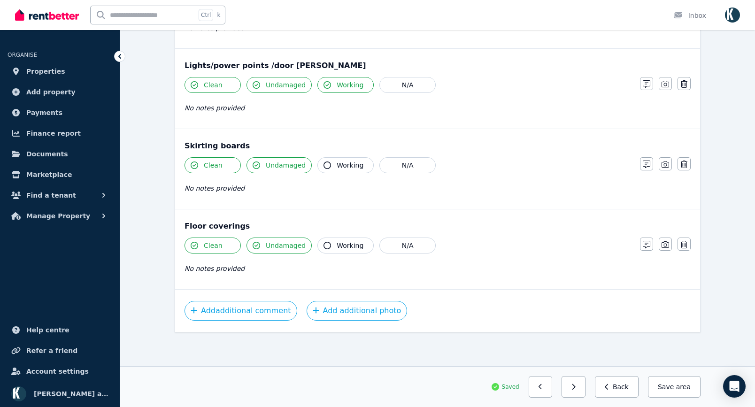
click at [668, 246] on icon "button" at bounding box center [665, 245] width 8 height 8
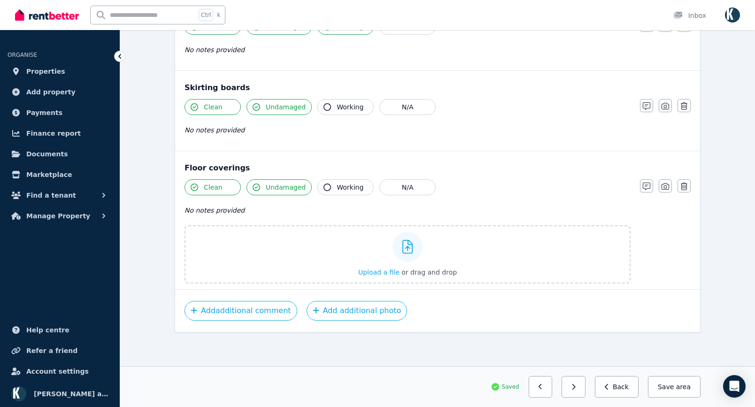
drag, startPoint x: 668, startPoint y: 106, endPoint x: 656, endPoint y: 132, distance: 29.0
click at [668, 106] on icon "button" at bounding box center [665, 106] width 8 height 8
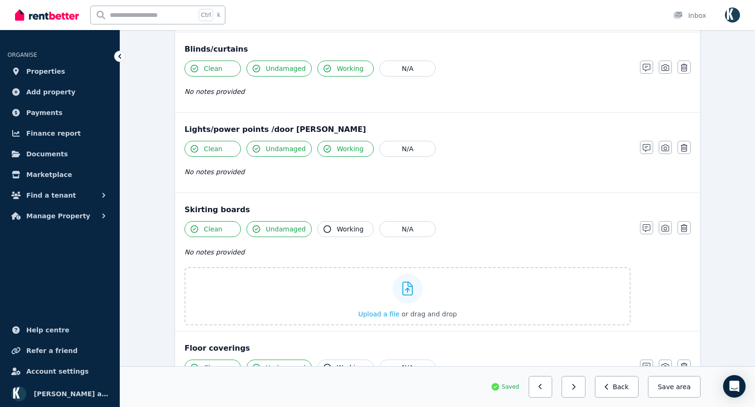
scroll to position [515, 0]
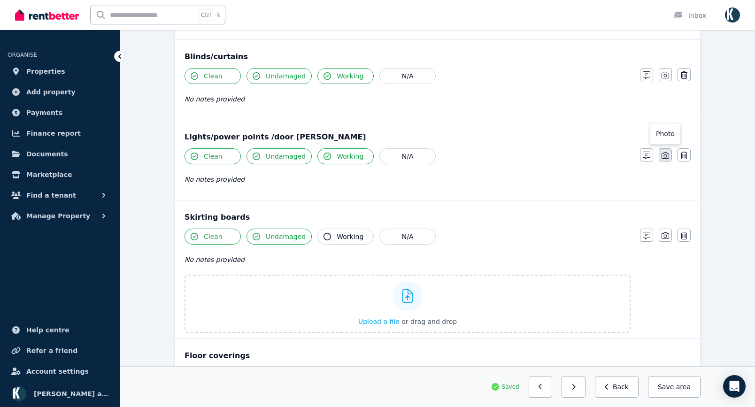
click at [663, 158] on icon "button" at bounding box center [665, 156] width 8 height 8
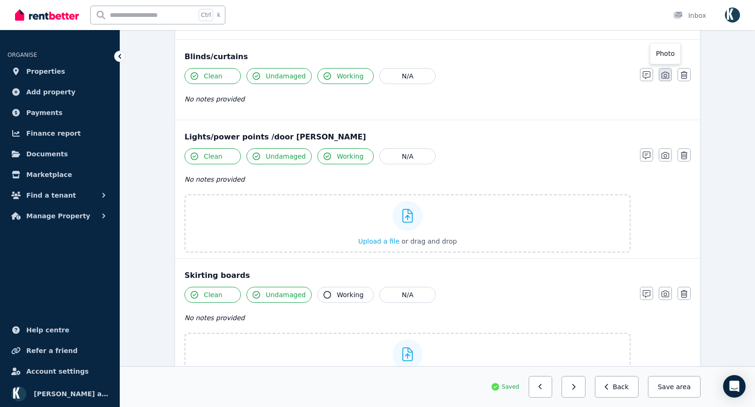
click at [669, 76] on icon "button" at bounding box center [665, 75] width 8 height 8
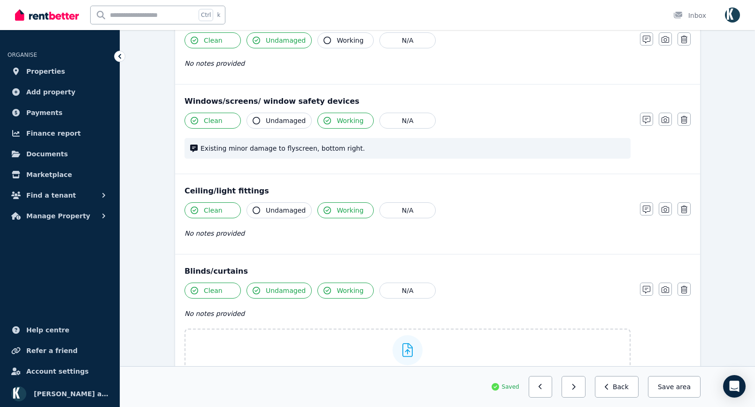
scroll to position [281, 0]
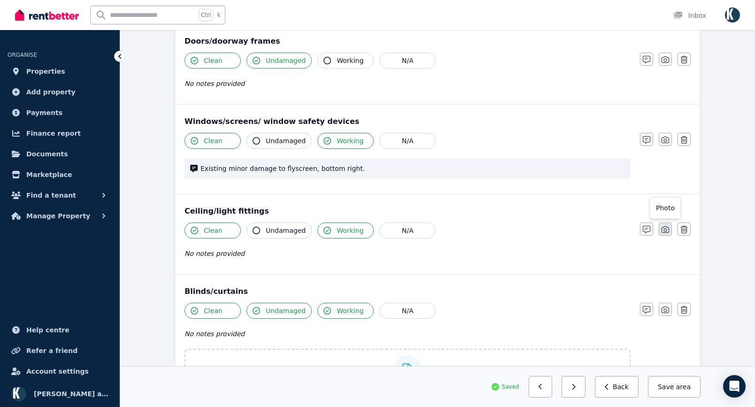
click at [662, 231] on icon "button" at bounding box center [665, 230] width 8 height 8
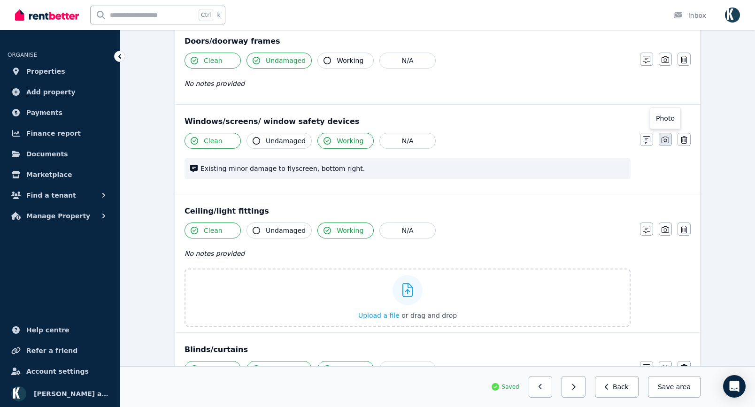
click at [670, 140] on button "button" at bounding box center [665, 139] width 13 height 13
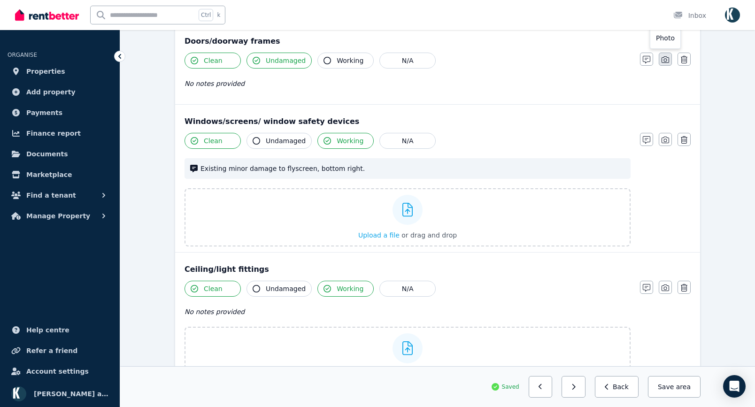
click at [669, 58] on icon "button" at bounding box center [665, 60] width 8 height 8
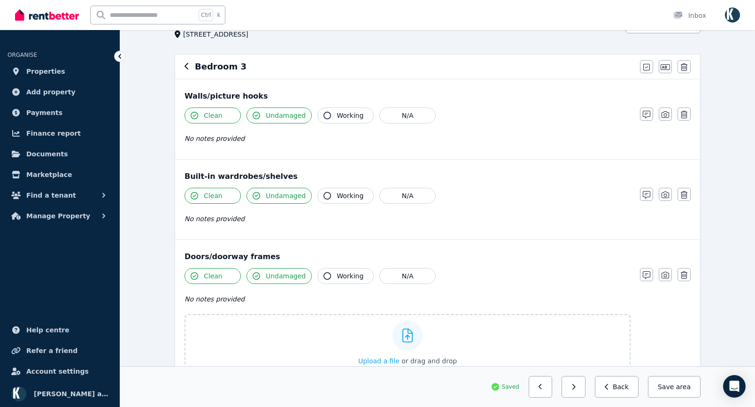
scroll to position [46, 0]
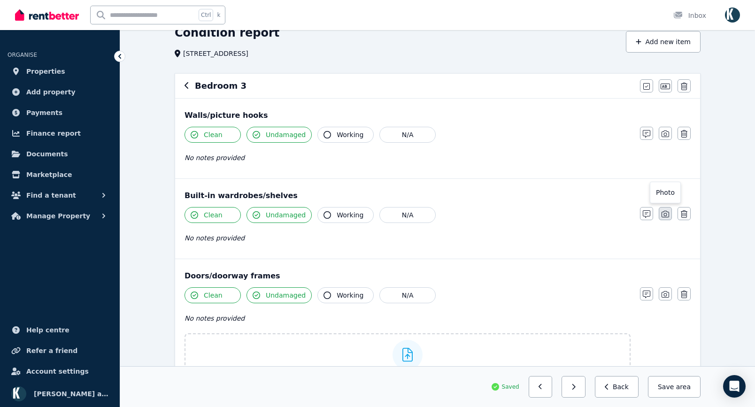
click at [666, 210] on button "button" at bounding box center [665, 213] width 13 height 13
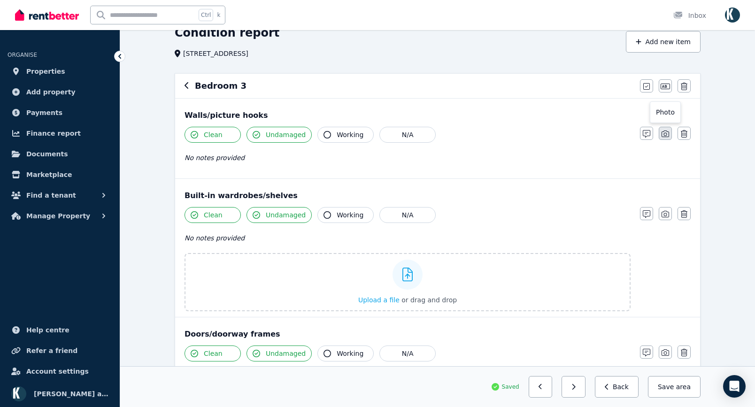
click at [666, 139] on button "button" at bounding box center [665, 133] width 13 height 13
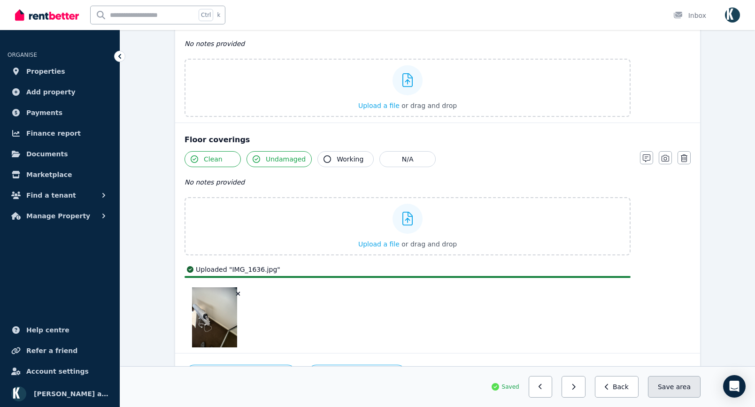
scroll to position [1411, 0]
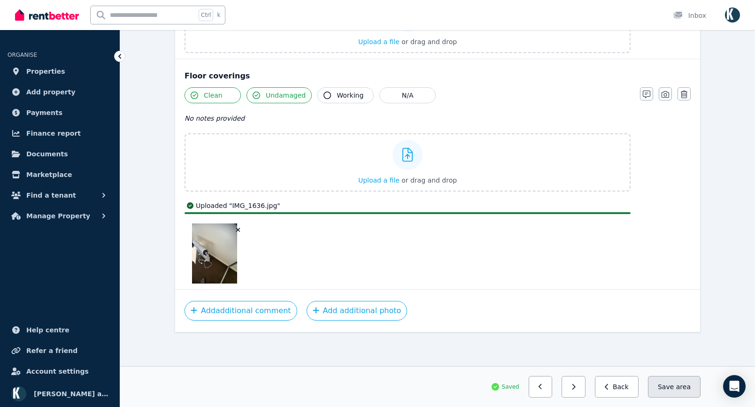
click at [688, 392] on button "Save area" at bounding box center [674, 387] width 53 height 22
click at [580, 394] on button "button" at bounding box center [573, 387] width 24 height 22
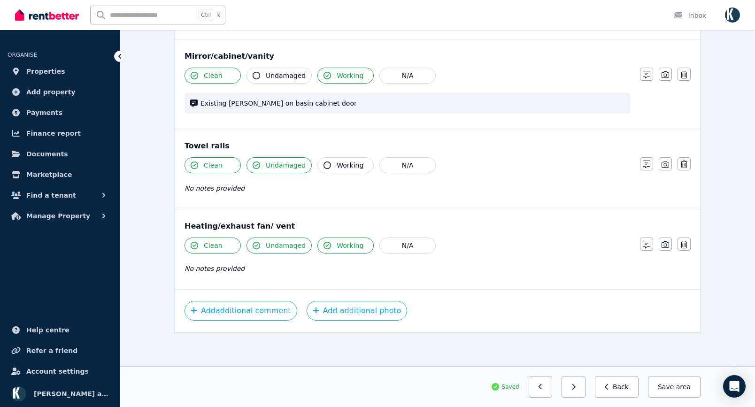
scroll to position [757, 0]
click at [667, 246] on icon "button" at bounding box center [665, 245] width 8 height 8
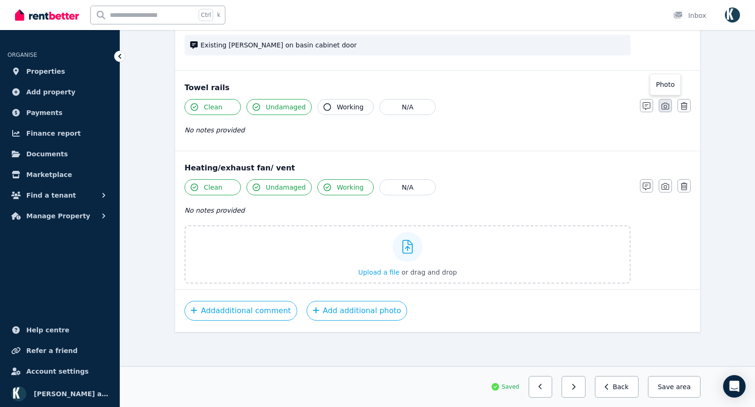
click at [666, 111] on button "button" at bounding box center [665, 105] width 13 height 13
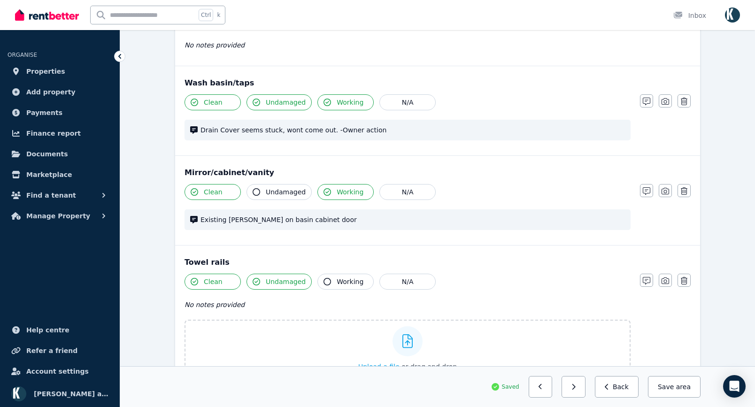
scroll to position [638, 0]
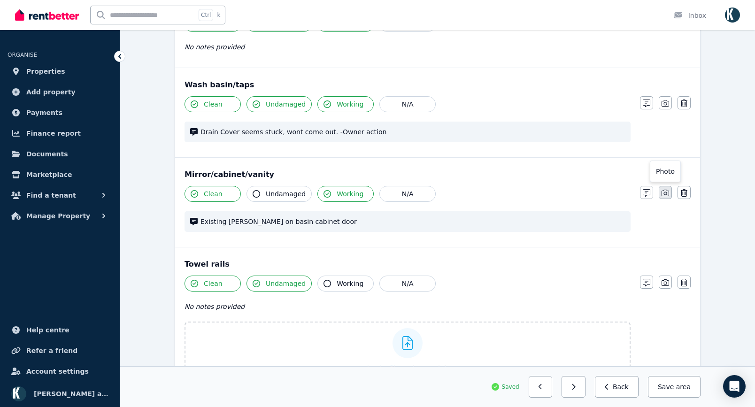
click at [670, 198] on button "button" at bounding box center [665, 192] width 13 height 13
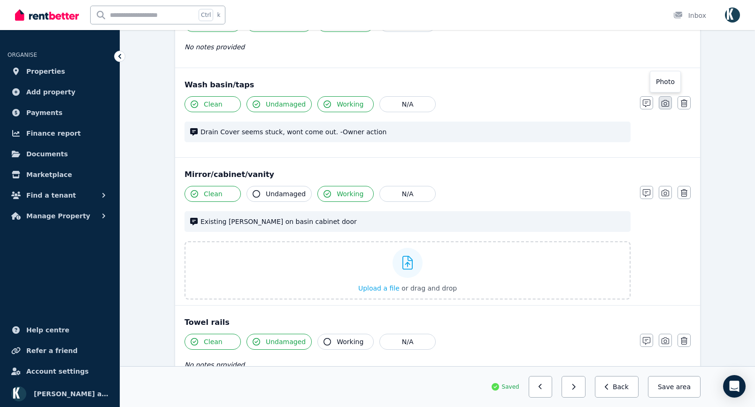
click at [669, 108] on button "button" at bounding box center [665, 102] width 13 height 13
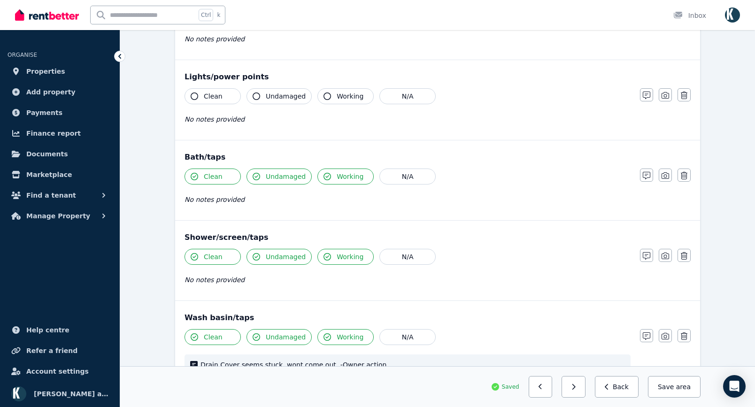
scroll to position [404, 0]
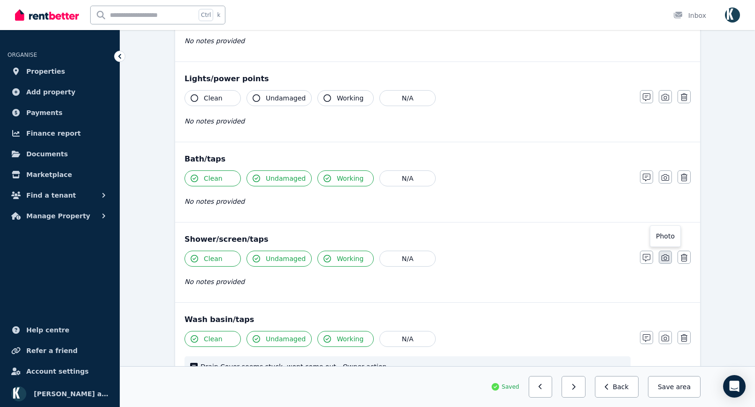
click at [667, 258] on icon "button" at bounding box center [665, 258] width 8 height 8
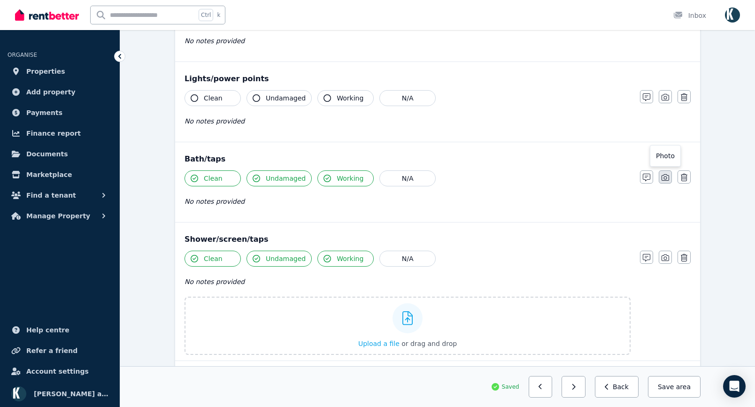
click at [666, 176] on icon "button" at bounding box center [665, 178] width 8 height 8
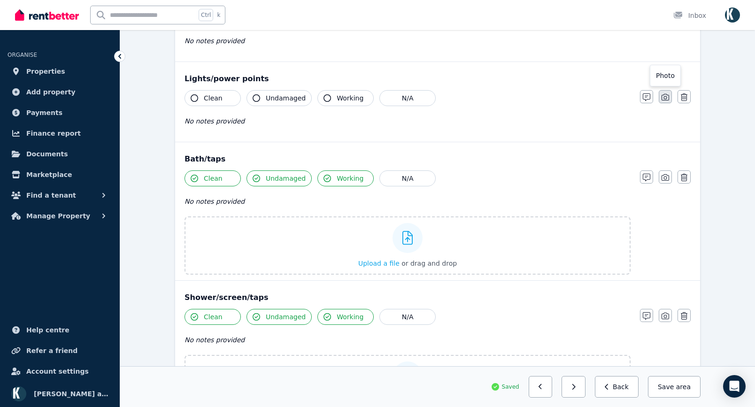
click at [662, 102] on button "button" at bounding box center [665, 96] width 13 height 13
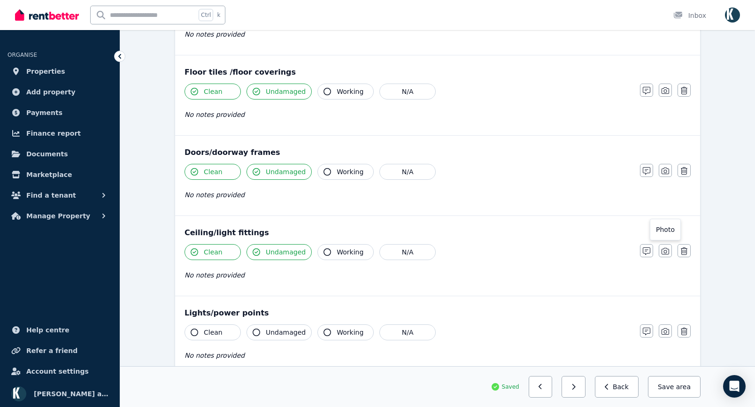
scroll to position [169, 0]
click at [665, 252] on icon "button" at bounding box center [665, 252] width 8 height 8
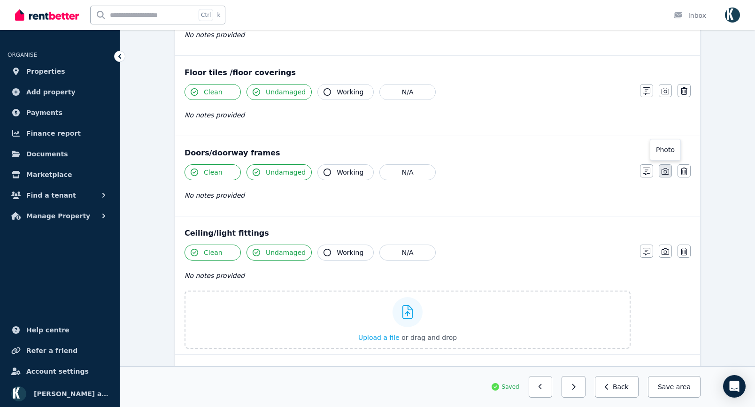
click at [666, 171] on icon "button" at bounding box center [665, 172] width 8 height 8
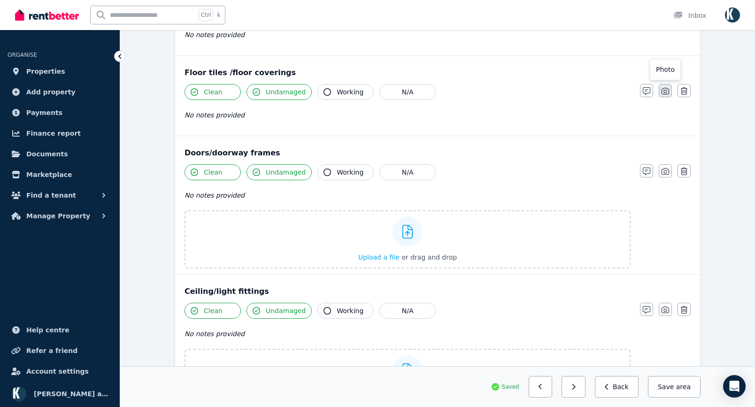
drag, startPoint x: 666, startPoint y: 93, endPoint x: 655, endPoint y: 158, distance: 66.1
click at [666, 93] on icon "button" at bounding box center [665, 91] width 8 height 8
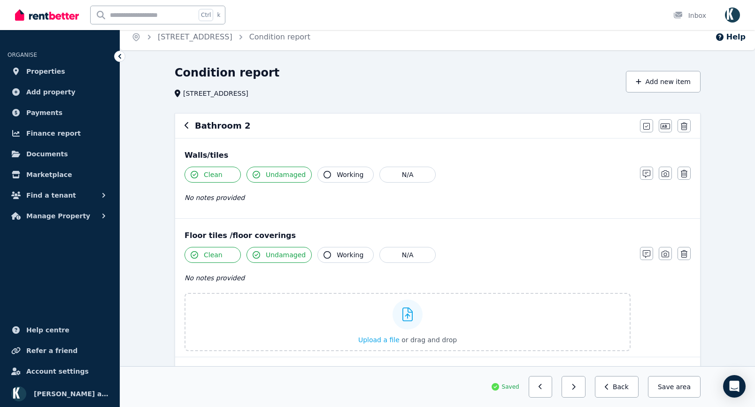
scroll to position [0, 0]
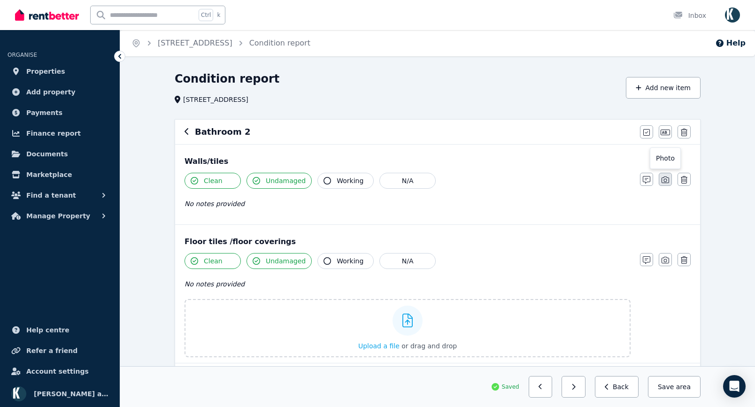
click at [669, 185] on button "button" at bounding box center [665, 179] width 13 height 13
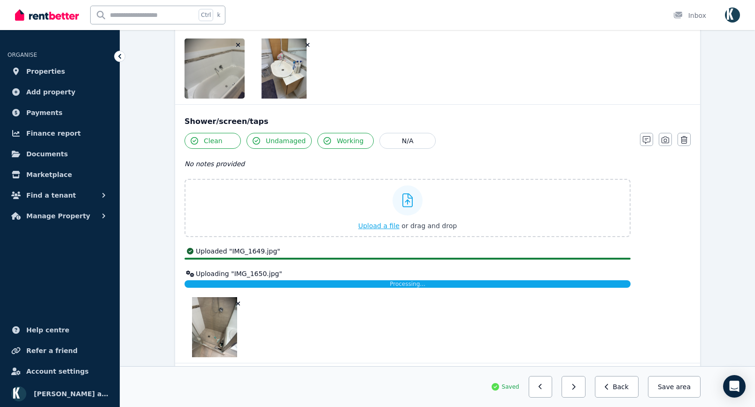
scroll to position [1080, 0]
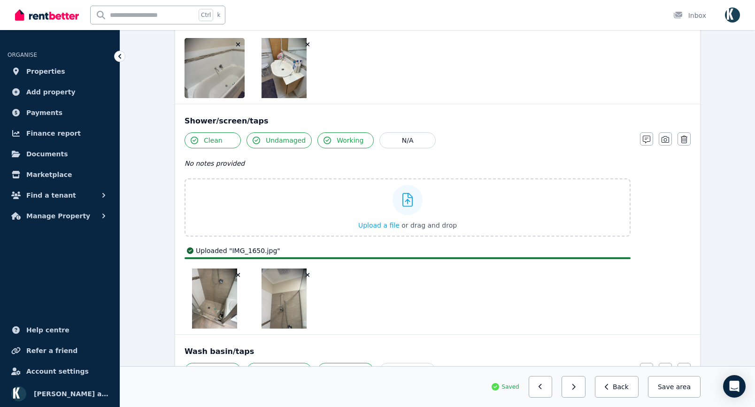
click at [199, 142] on button "Clean" at bounding box center [213, 140] width 56 height 16
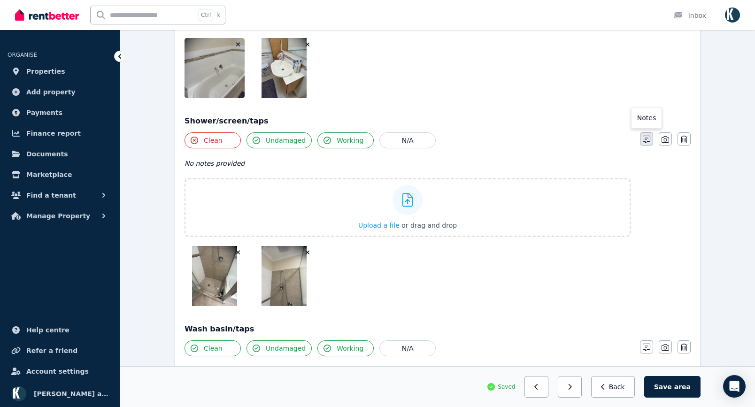
click at [644, 138] on icon "button" at bounding box center [647, 140] width 8 height 8
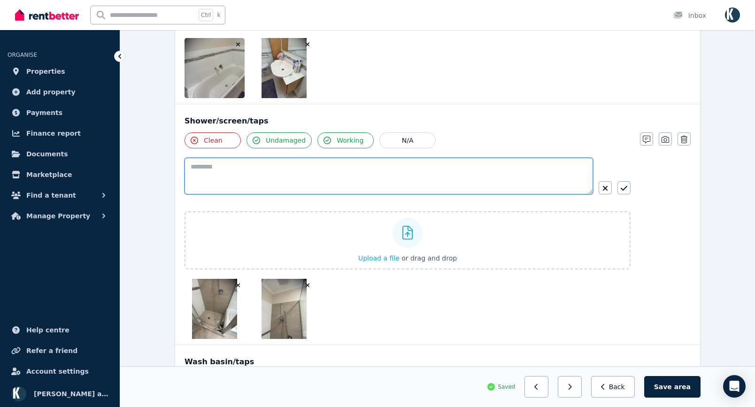
click at [270, 183] on textarea at bounding box center [389, 176] width 408 height 37
type textarea "**********"
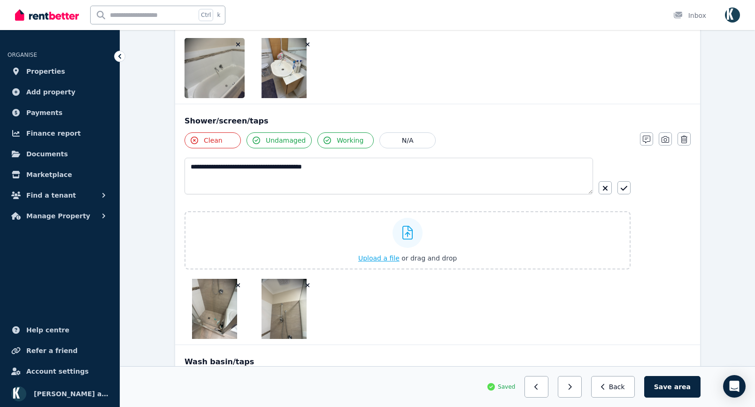
click at [619, 190] on button "button" at bounding box center [623, 187] width 13 height 13
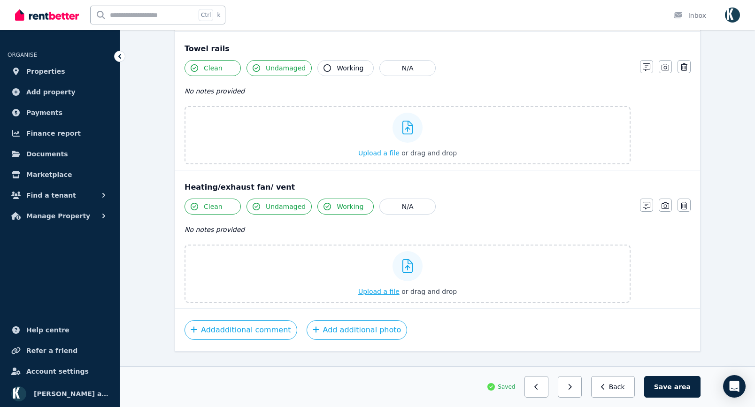
scroll to position [1684, 0]
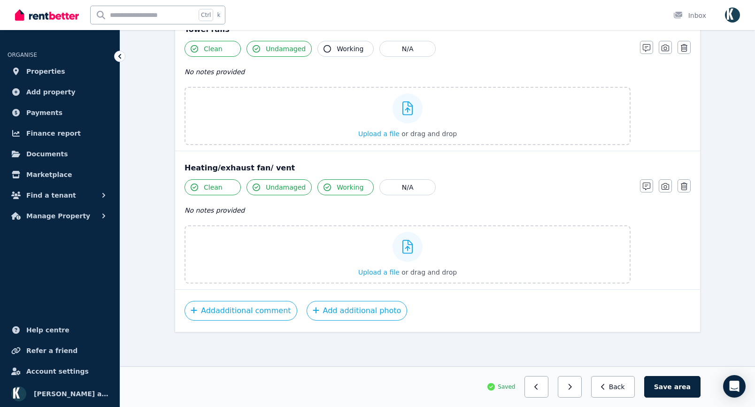
click at [672, 385] on button "Save area" at bounding box center [672, 387] width 56 height 22
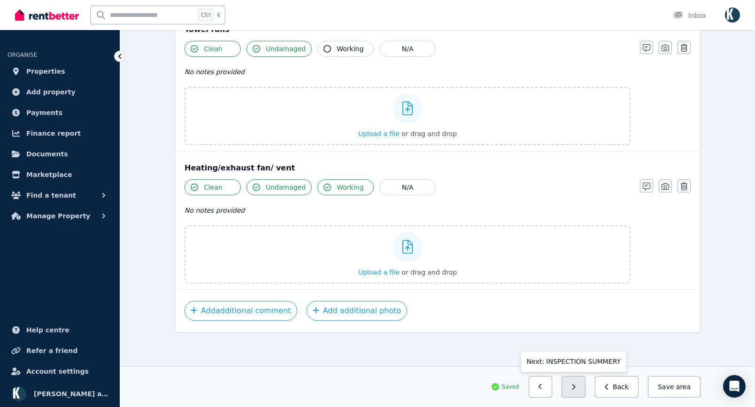
click at [576, 387] on button "button" at bounding box center [573, 387] width 24 height 22
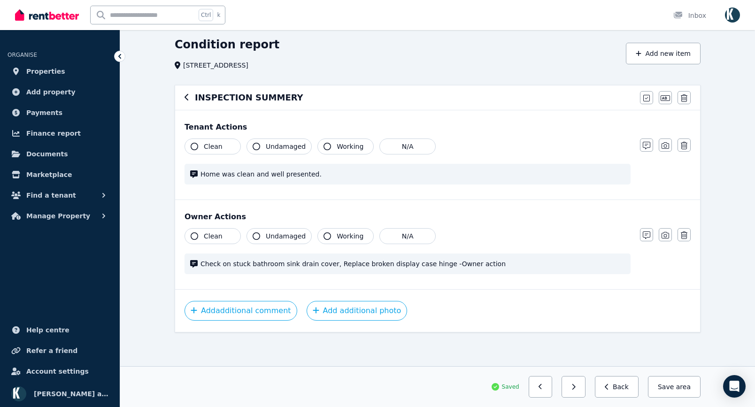
scroll to position [0, 0]
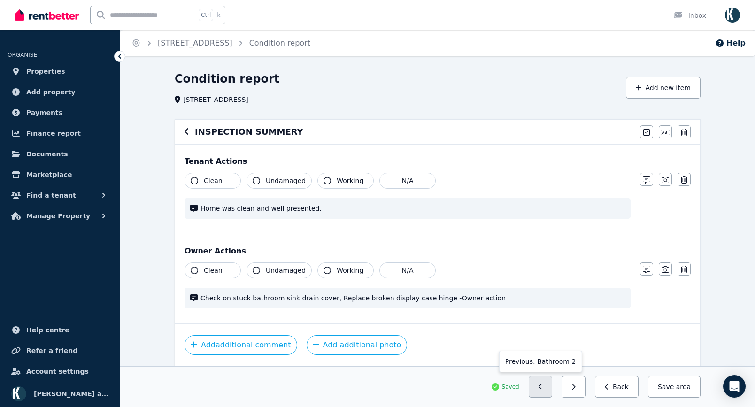
click at [544, 387] on button "button" at bounding box center [541, 387] width 24 height 22
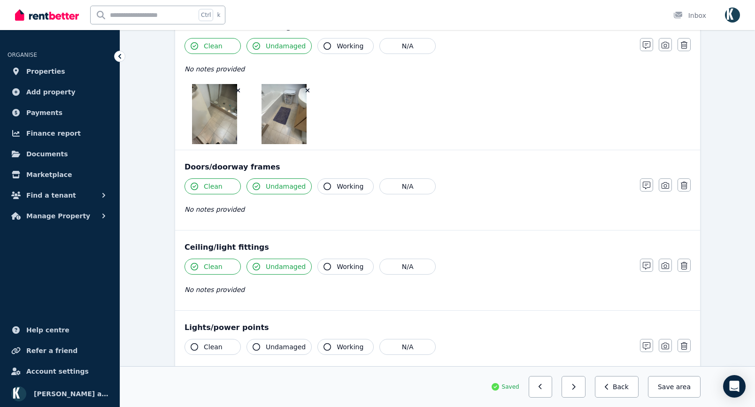
scroll to position [376, 0]
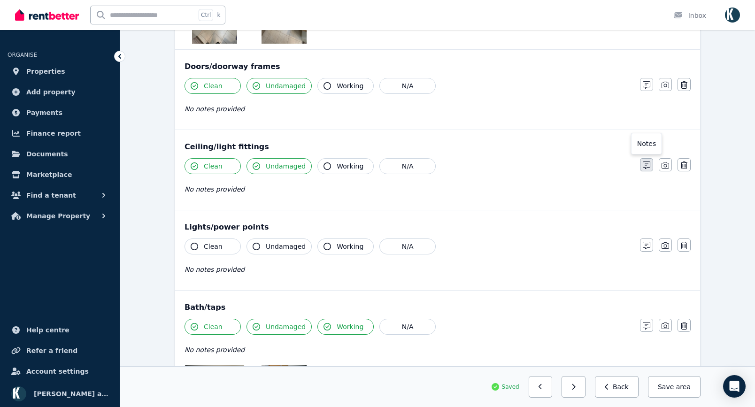
click at [648, 167] on icon "button" at bounding box center [647, 165] width 8 height 8
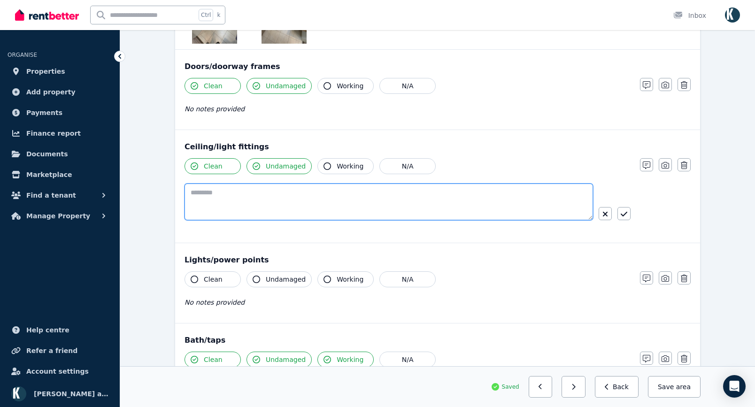
drag, startPoint x: 335, startPoint y: 194, endPoint x: 330, endPoint y: 196, distance: 5.4
click at [332, 195] on textarea at bounding box center [389, 202] width 408 height 37
type textarea "*"
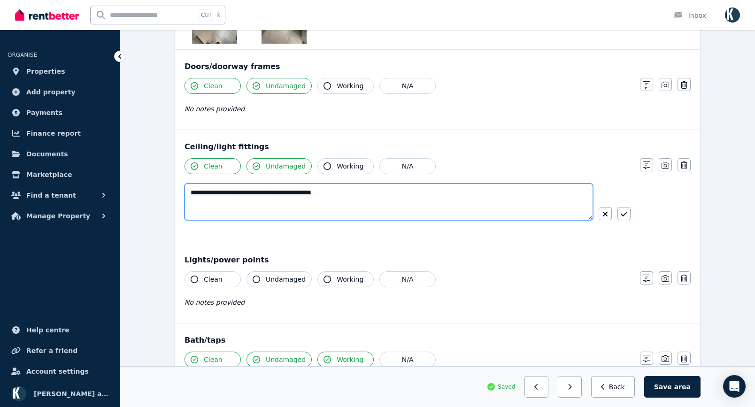
type textarea "**********"
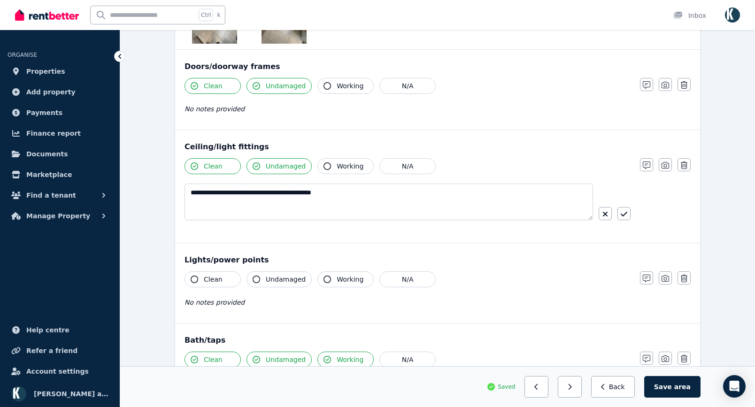
click at [256, 165] on icon "button" at bounding box center [257, 166] width 8 height 8
drag, startPoint x: 517, startPoint y: 284, endPoint x: 536, endPoint y: 279, distance: 19.6
click at [518, 284] on div "Clean Undamaged Working N/A" at bounding box center [408, 279] width 446 height 16
click at [623, 210] on button "button" at bounding box center [623, 213] width 13 height 13
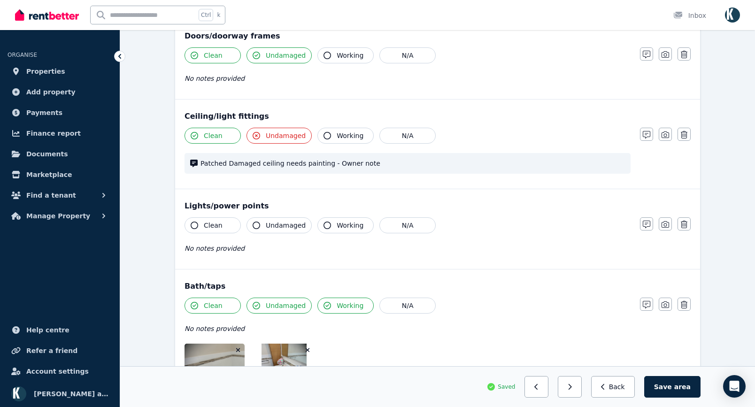
scroll to position [423, 0]
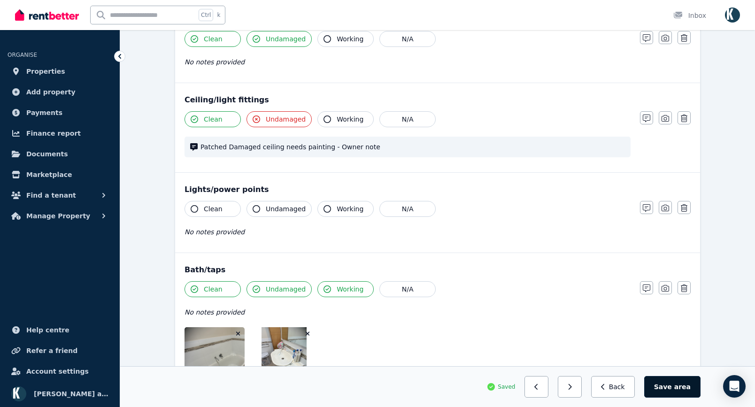
click at [673, 389] on button "Save area" at bounding box center [672, 387] width 56 height 22
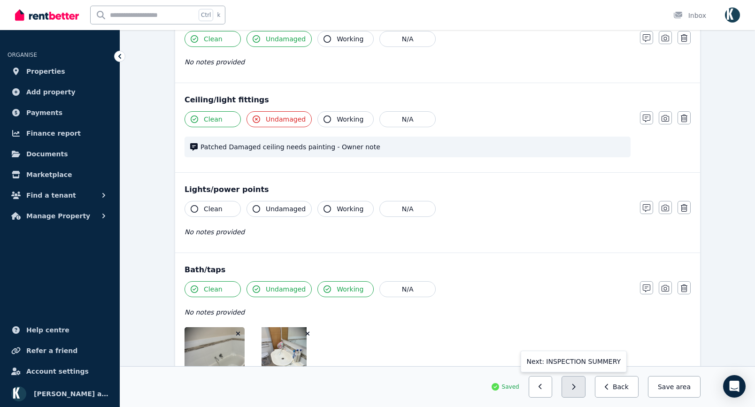
click at [585, 392] on button "button" at bounding box center [573, 387] width 24 height 22
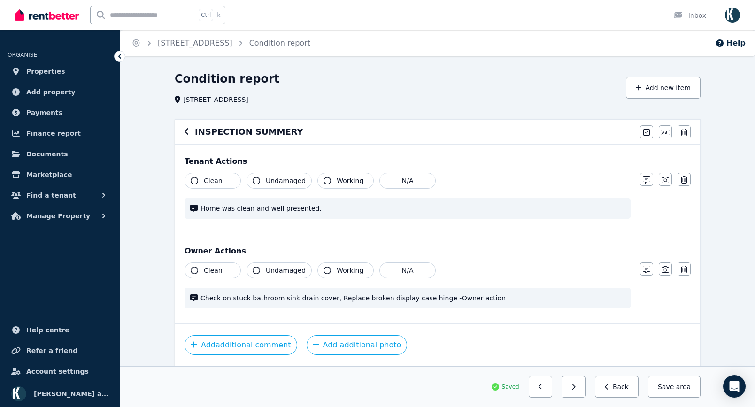
click at [194, 179] on icon "button" at bounding box center [195, 181] width 8 height 8
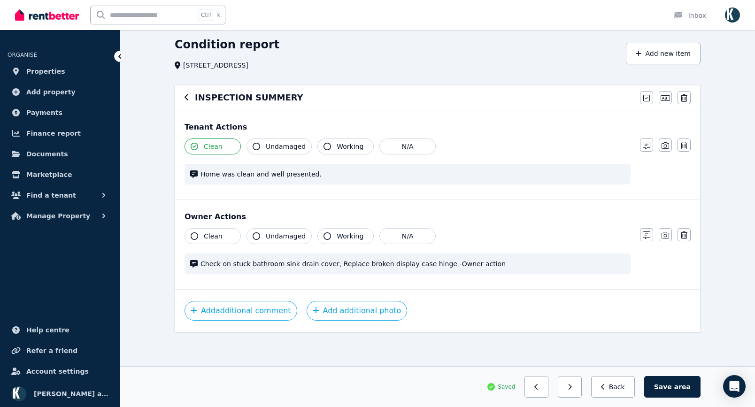
drag, startPoint x: 258, startPoint y: 144, endPoint x: 298, endPoint y: 146, distance: 39.5
click at [259, 144] on icon "button" at bounding box center [257, 147] width 8 height 8
drag, startPoint x: 323, startPoint y: 146, endPoint x: 344, endPoint y: 153, distance: 21.5
click at [323, 146] on icon "button" at bounding box center [327, 147] width 8 height 8
click at [646, 234] on icon "button" at bounding box center [647, 235] width 8 height 8
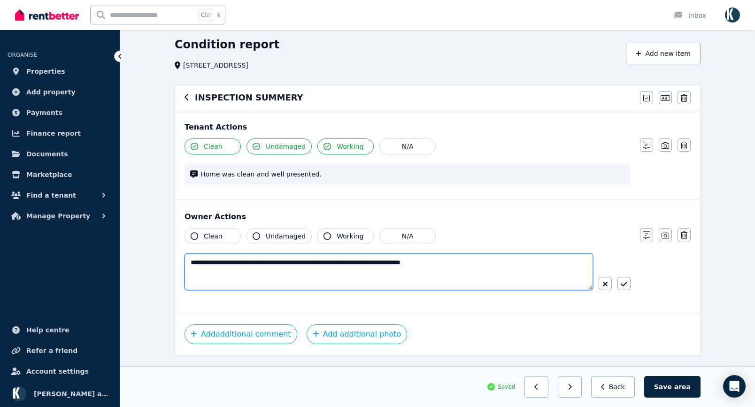
drag, startPoint x: 414, startPoint y: 261, endPoint x: 162, endPoint y: 265, distance: 251.7
click at [151, 257] on div "**********" at bounding box center [437, 233] width 635 height 393
type textarea "**********"
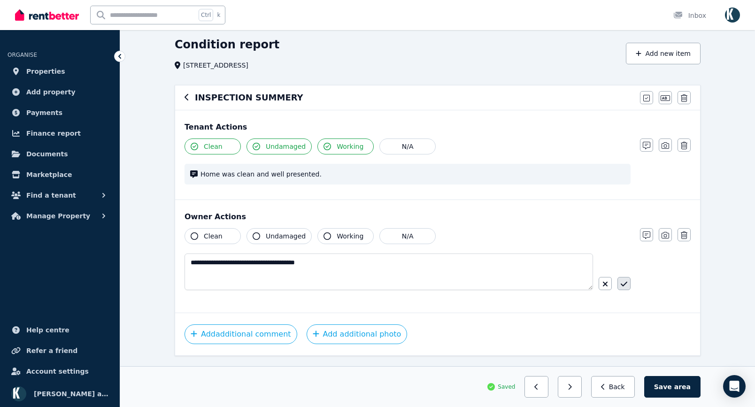
click at [624, 284] on icon "button" at bounding box center [624, 284] width 7 height 8
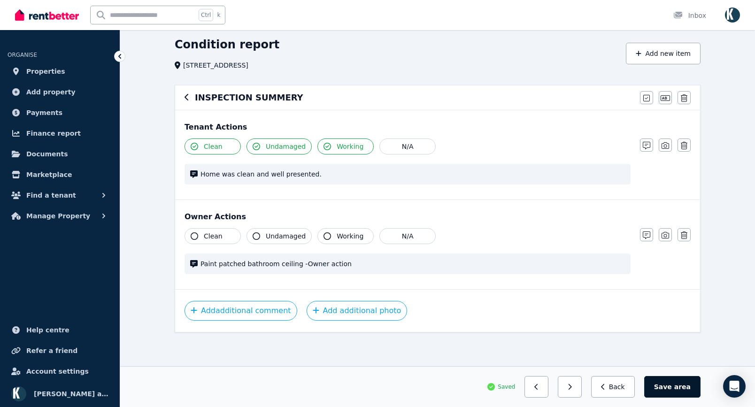
click at [686, 389] on span "area" at bounding box center [682, 386] width 16 height 9
click at [674, 387] on button "Save area" at bounding box center [674, 387] width 53 height 22
click at [585, 390] on button "button" at bounding box center [573, 387] width 24 height 22
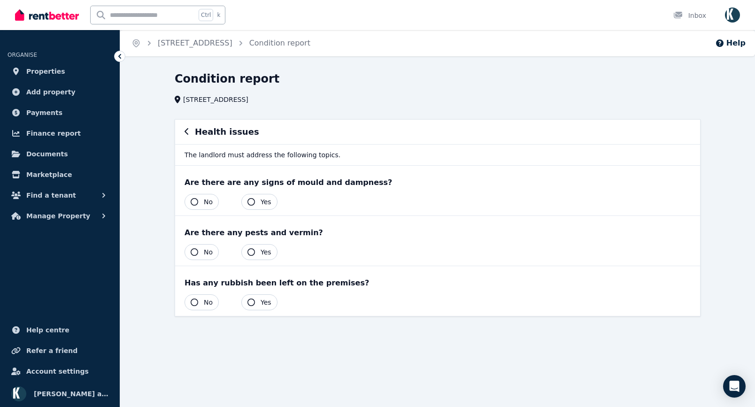
scroll to position [0, 0]
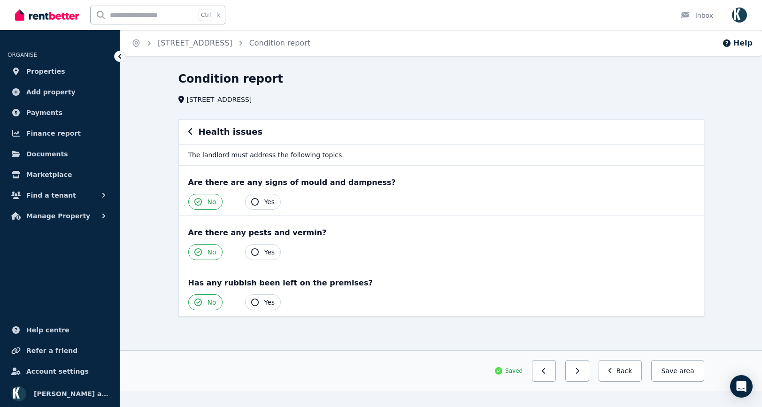
click at [579, 369] on icon "button" at bounding box center [577, 371] width 4 height 7
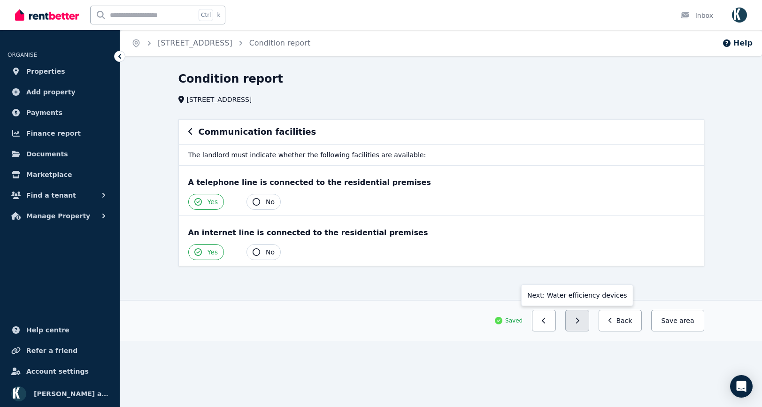
click at [584, 315] on button "button" at bounding box center [577, 321] width 24 height 22
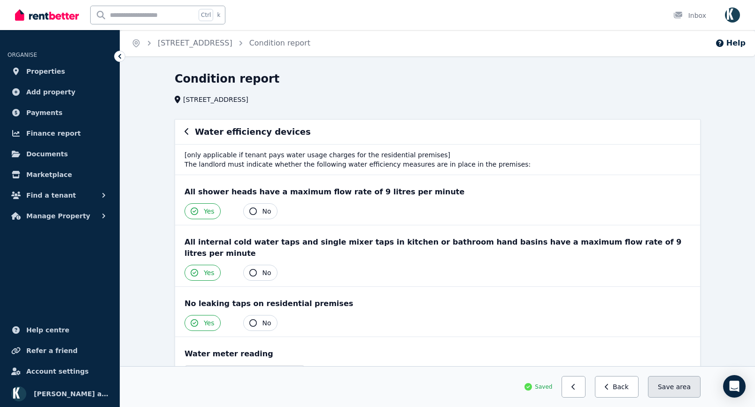
click at [669, 391] on button "Save area" at bounding box center [674, 387] width 53 height 22
click at [585, 383] on button "button" at bounding box center [573, 387] width 24 height 22
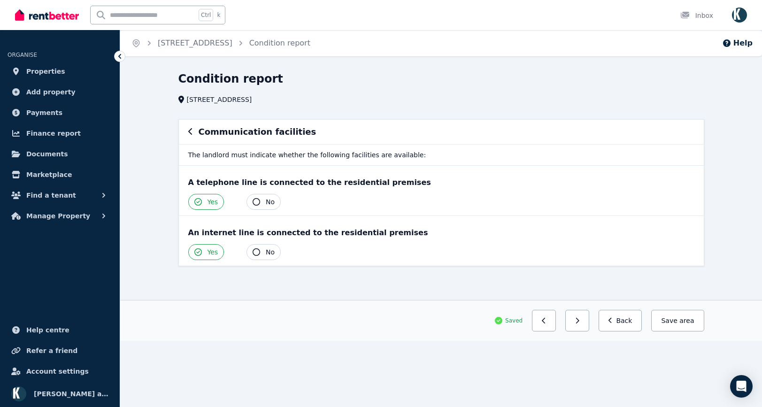
click at [556, 323] on button "button" at bounding box center [544, 321] width 24 height 22
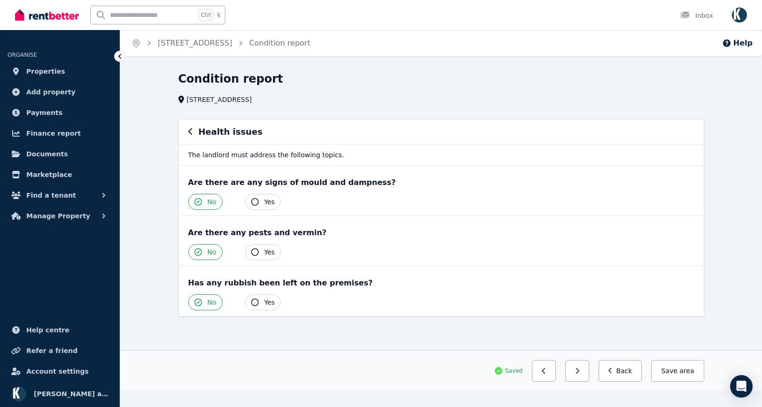
click at [191, 132] on icon "button" at bounding box center [190, 132] width 5 height 8
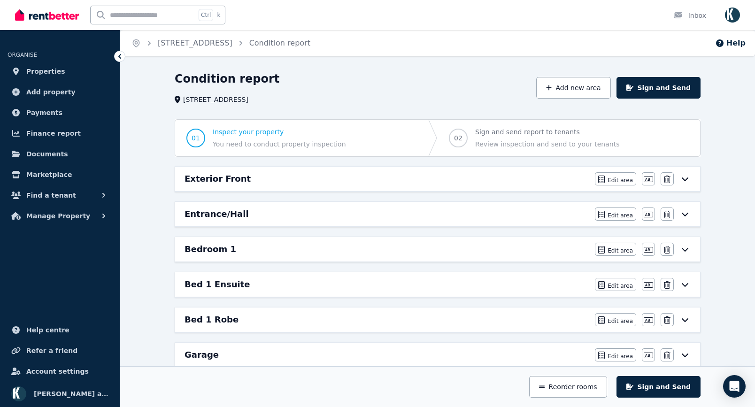
click at [461, 186] on div "Exterior Front Edit area Edit area Edit name [GEOGRAPHIC_DATA]" at bounding box center [437, 179] width 525 height 24
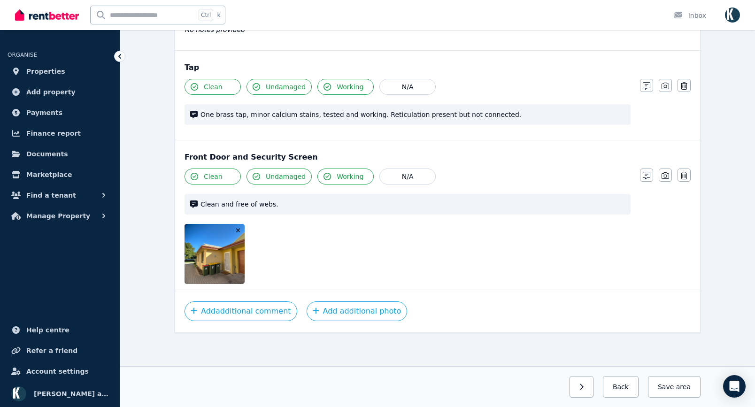
scroll to position [1033, 0]
click at [584, 385] on icon "button" at bounding box center [581, 387] width 4 height 7
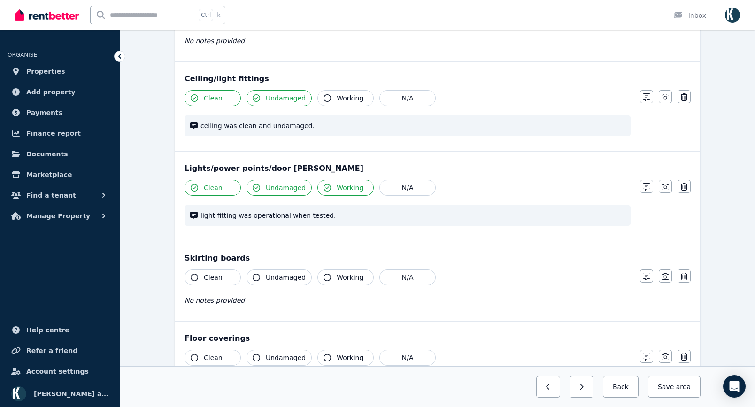
scroll to position [65, 0]
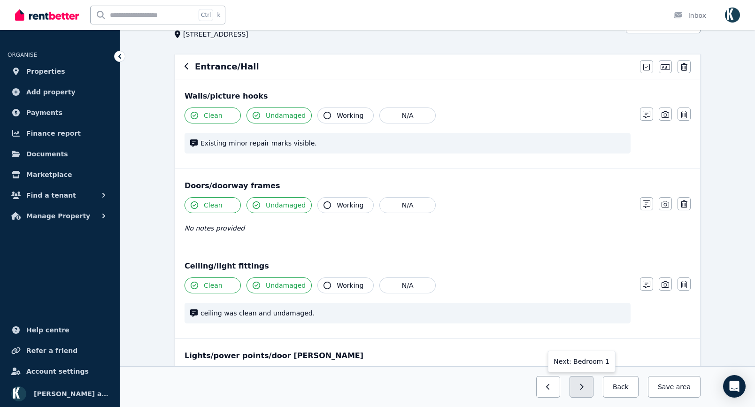
click at [593, 389] on button "button" at bounding box center [581, 387] width 24 height 22
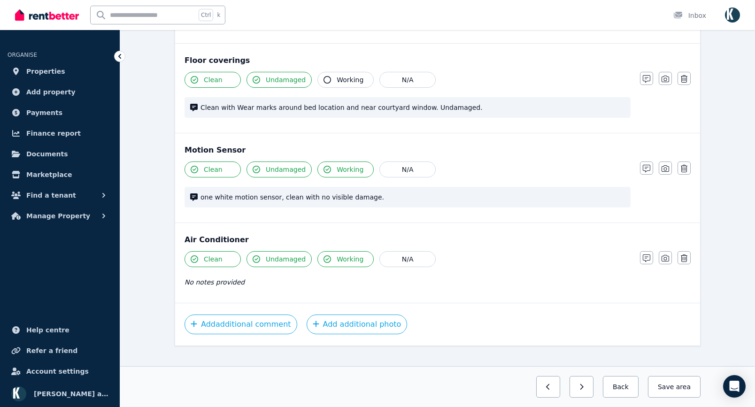
scroll to position [752, 0]
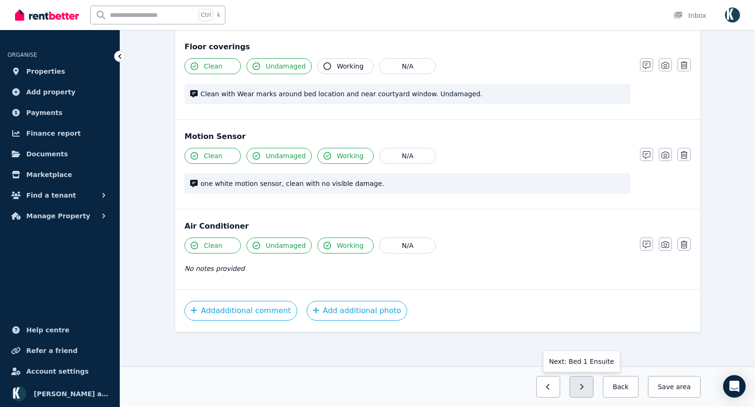
click at [593, 391] on button "button" at bounding box center [581, 387] width 24 height 22
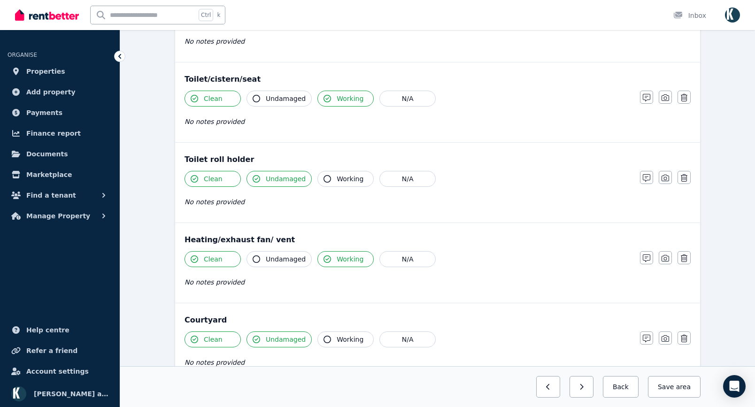
scroll to position [1069, 0]
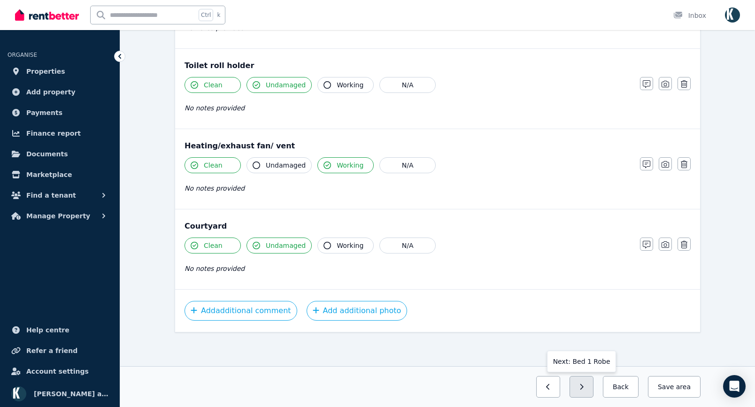
click at [593, 389] on button "button" at bounding box center [581, 387] width 24 height 22
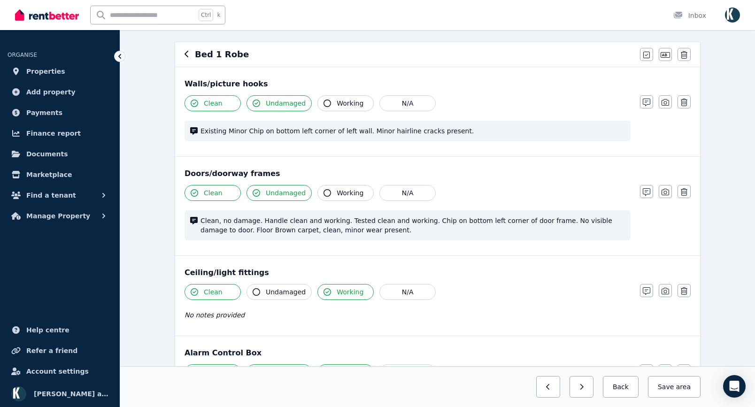
scroll to position [94, 0]
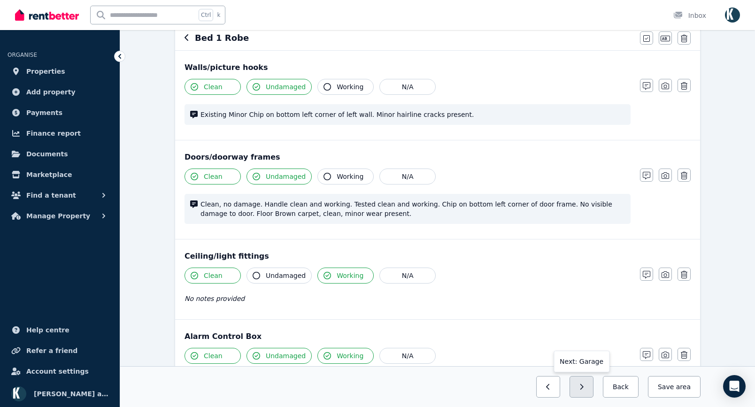
click at [592, 389] on button "button" at bounding box center [581, 387] width 24 height 22
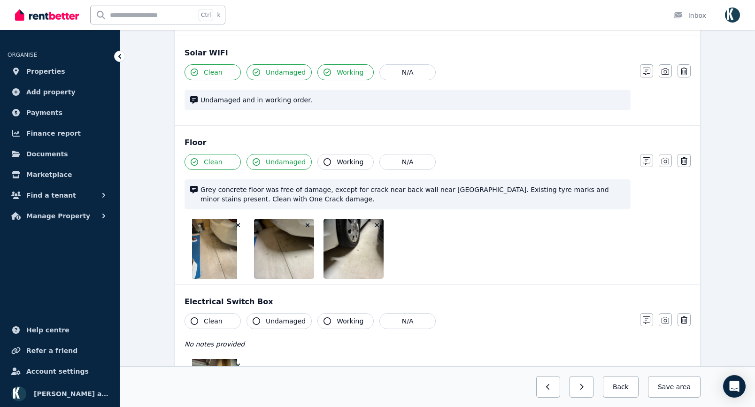
scroll to position [751, 0]
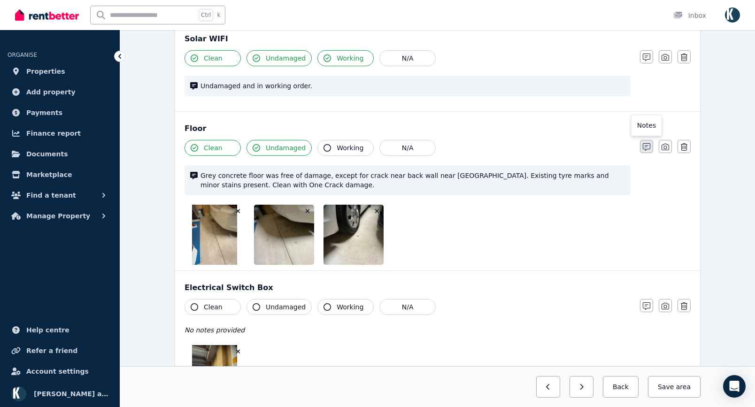
click at [647, 146] on icon "button" at bounding box center [647, 147] width 8 height 8
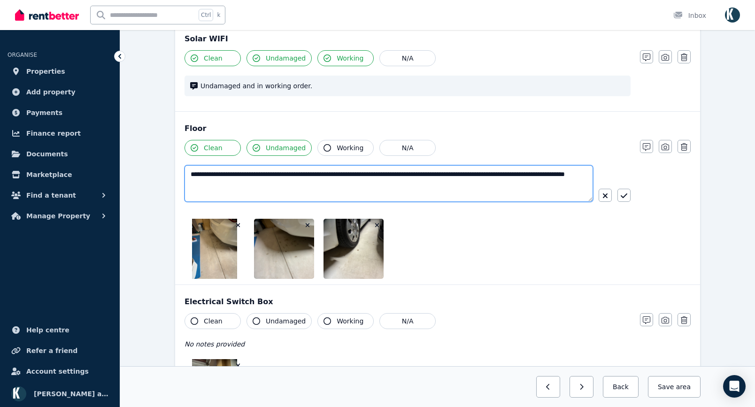
click at [310, 187] on textarea "**********" at bounding box center [389, 183] width 408 height 37
click at [372, 187] on textarea "**********" at bounding box center [389, 183] width 408 height 37
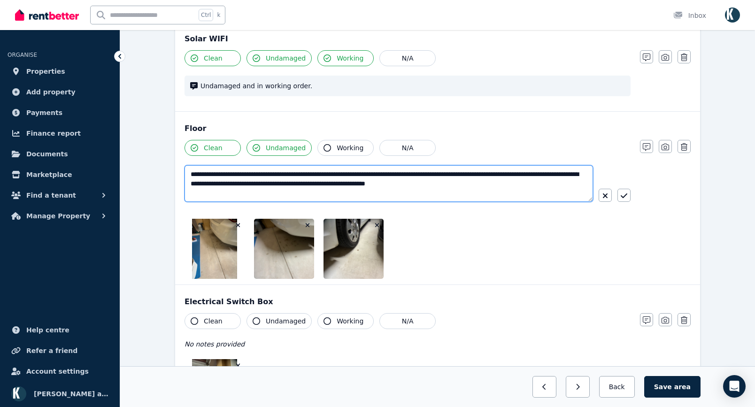
click at [388, 183] on textarea "**********" at bounding box center [389, 183] width 408 height 37
click at [547, 184] on textarea "**********" at bounding box center [389, 183] width 408 height 37
type textarea "**********"
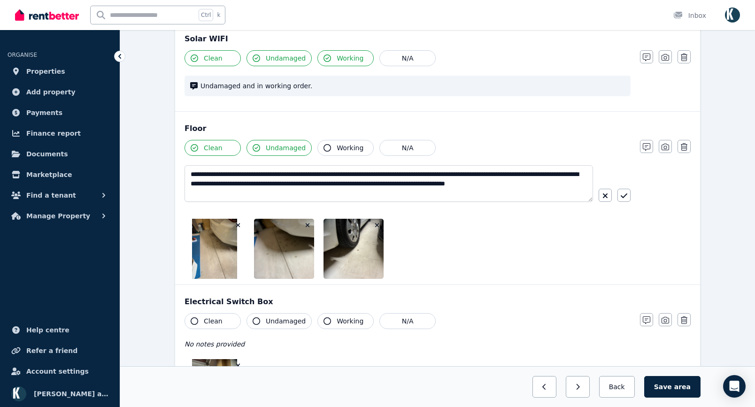
click at [198, 145] on button "Clean" at bounding box center [213, 148] width 56 height 16
click at [626, 197] on icon "button" at bounding box center [624, 196] width 7 height 8
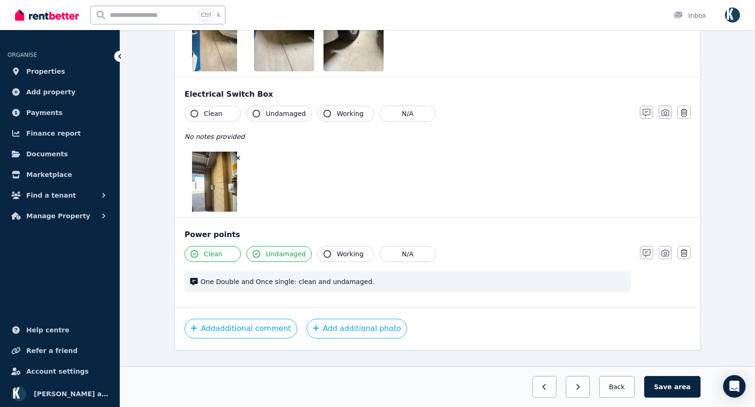
scroll to position [962, 0]
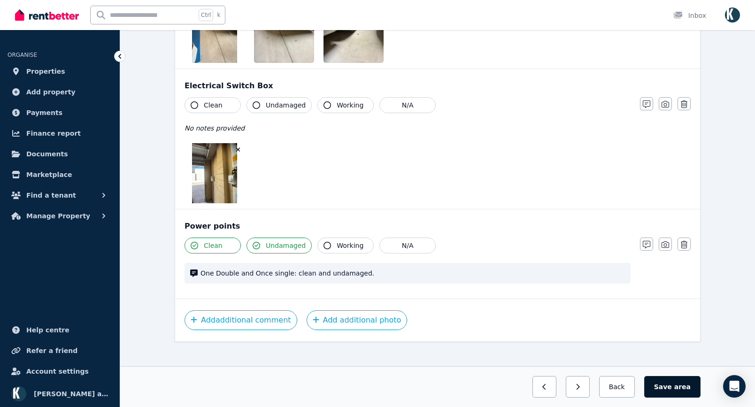
click at [670, 387] on button "Save area" at bounding box center [672, 387] width 56 height 22
click at [584, 390] on button "button" at bounding box center [573, 387] width 24 height 22
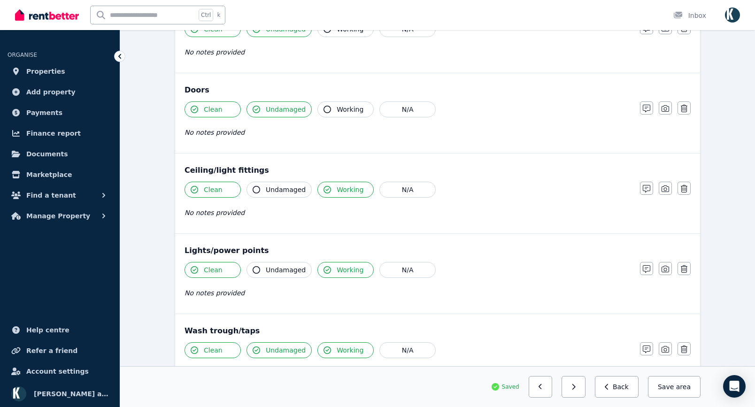
scroll to position [235, 0]
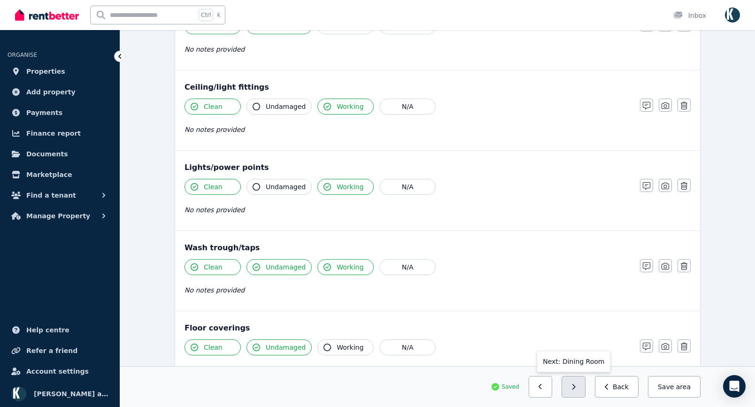
click at [576, 386] on icon "button" at bounding box center [573, 387] width 3 height 6
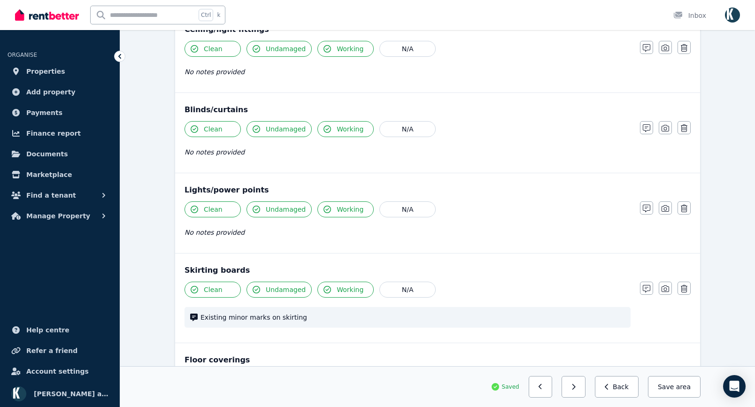
scroll to position [516, 0]
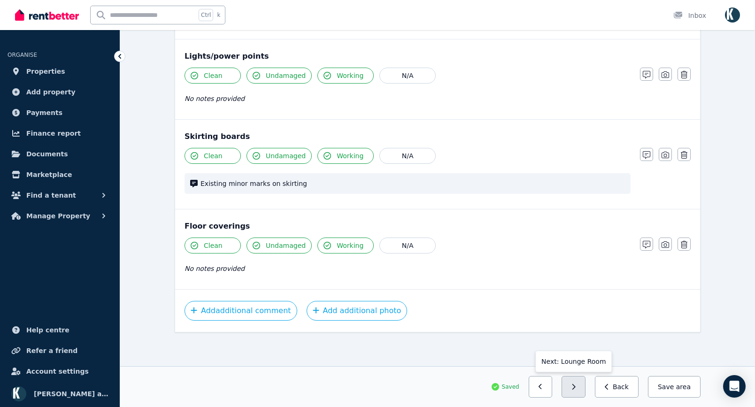
click at [585, 391] on button "button" at bounding box center [573, 387] width 24 height 22
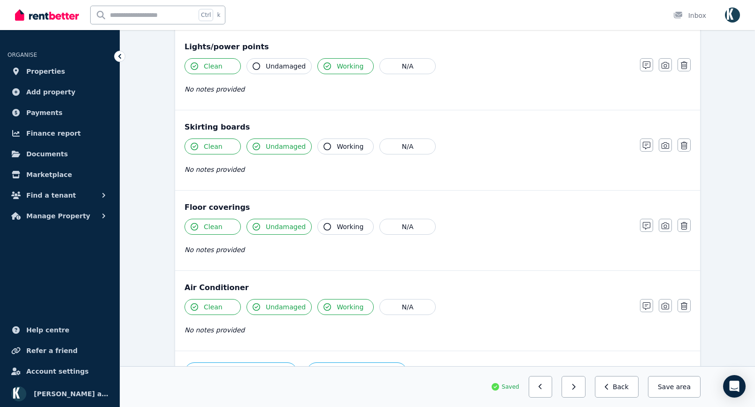
scroll to position [577, 0]
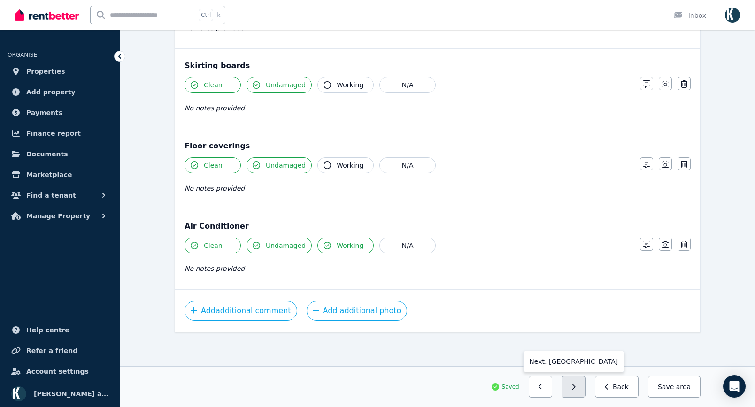
click at [585, 387] on button "button" at bounding box center [573, 387] width 24 height 22
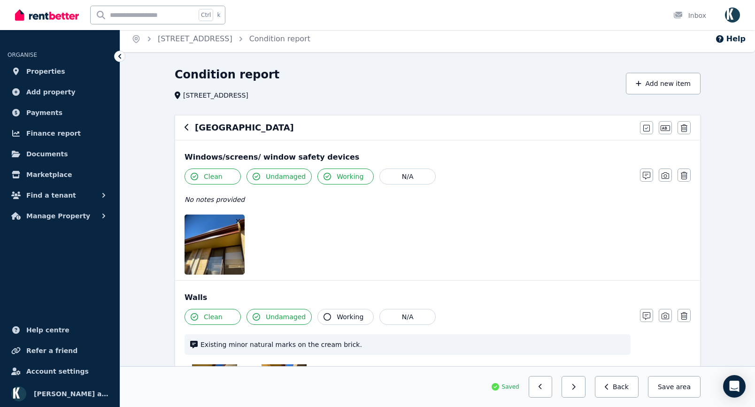
scroll to position [0, 0]
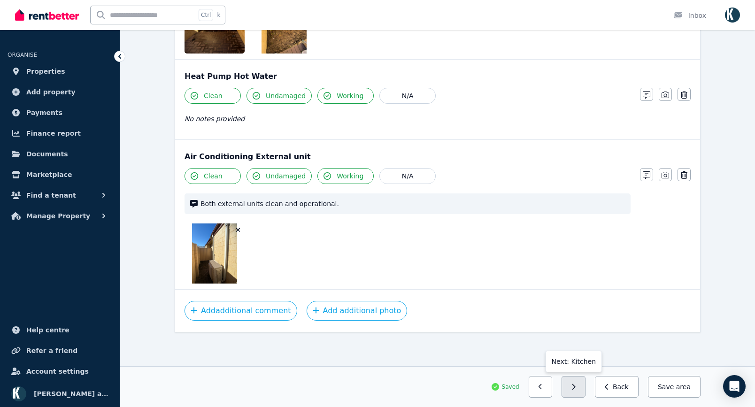
click at [585, 389] on button "button" at bounding box center [573, 387] width 24 height 22
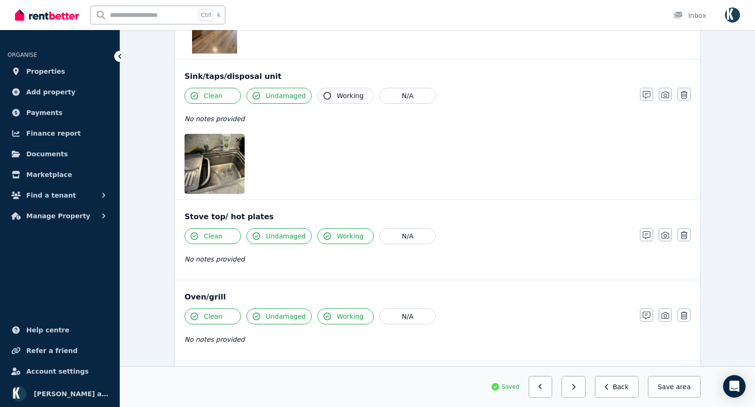
scroll to position [1048, 0]
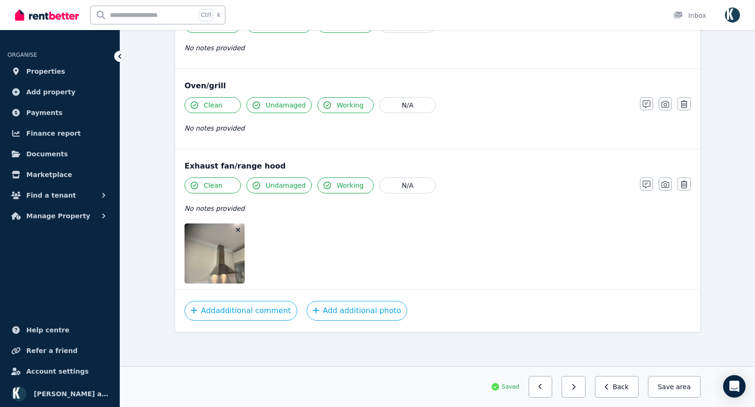
click at [584, 388] on button "button" at bounding box center [573, 387] width 24 height 22
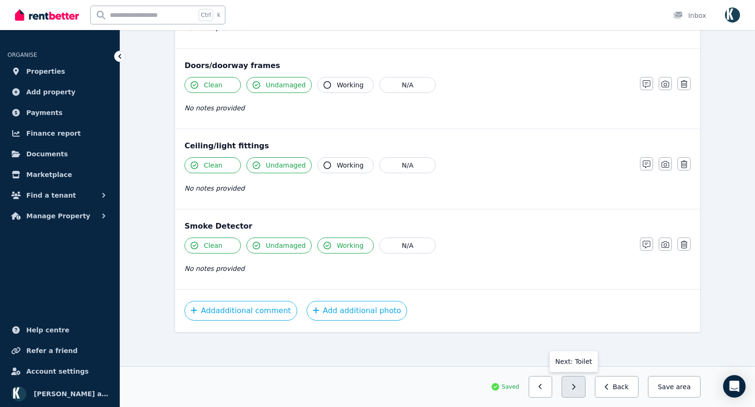
click at [585, 387] on button "button" at bounding box center [573, 387] width 24 height 22
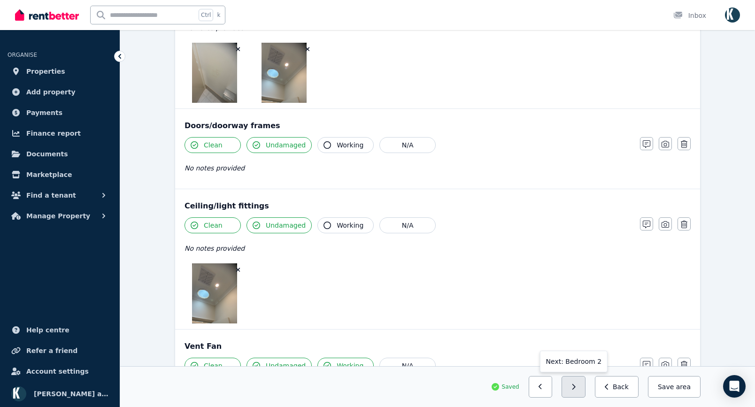
scroll to position [736, 0]
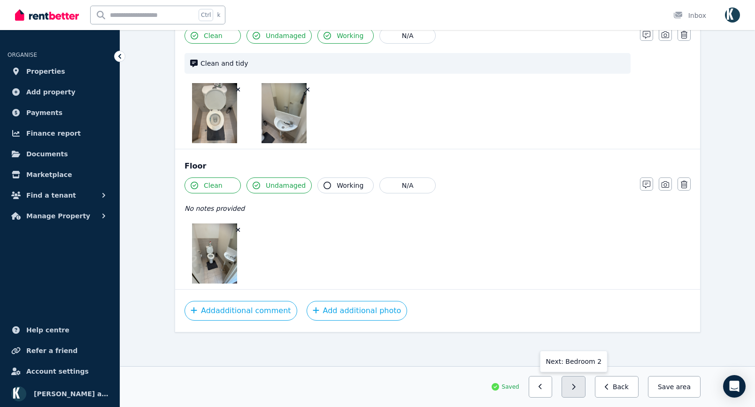
click at [577, 390] on button "button" at bounding box center [573, 387] width 24 height 22
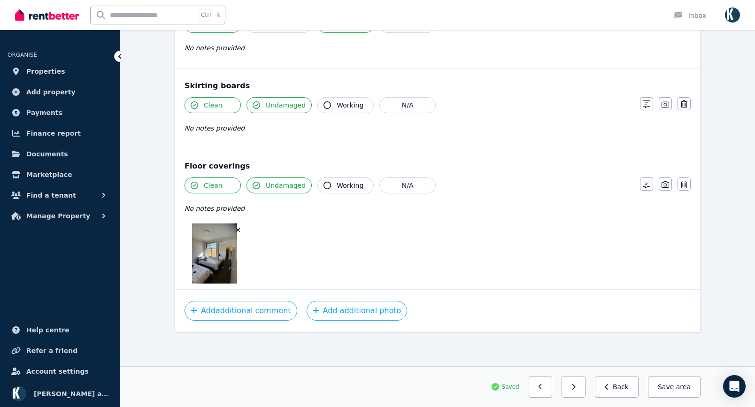
click at [585, 384] on button "button" at bounding box center [573, 387] width 24 height 22
click at [583, 383] on button "button" at bounding box center [573, 387] width 24 height 22
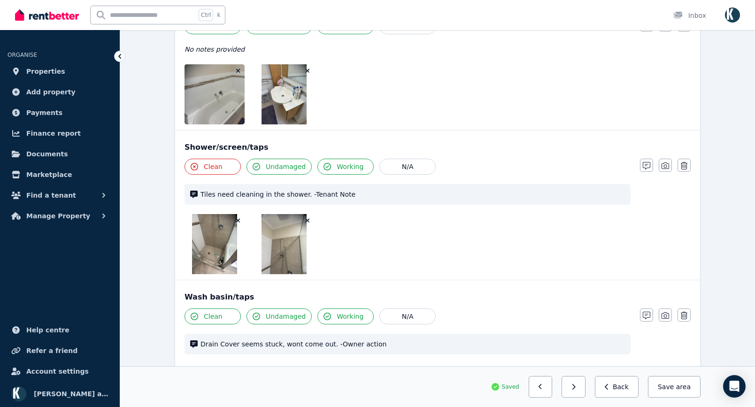
scroll to position [687, 0]
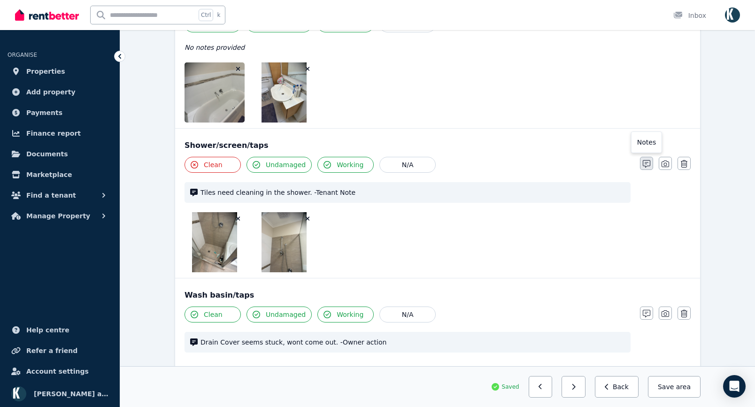
click at [648, 161] on icon "button" at bounding box center [647, 164] width 8 height 8
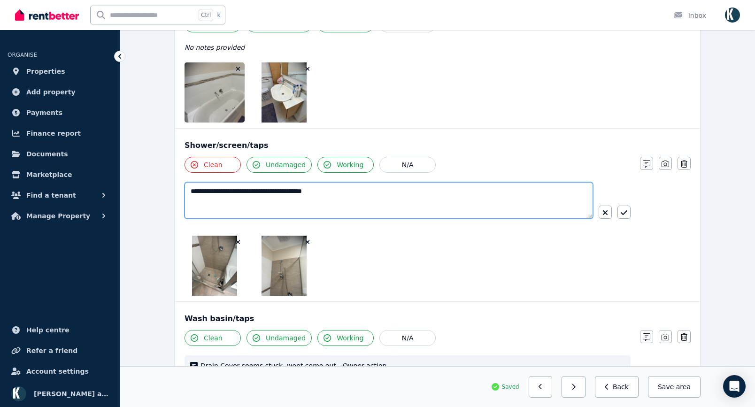
click at [192, 192] on textarea "**********" at bounding box center [389, 200] width 408 height 37
click at [247, 192] on textarea "**********" at bounding box center [389, 200] width 408 height 37
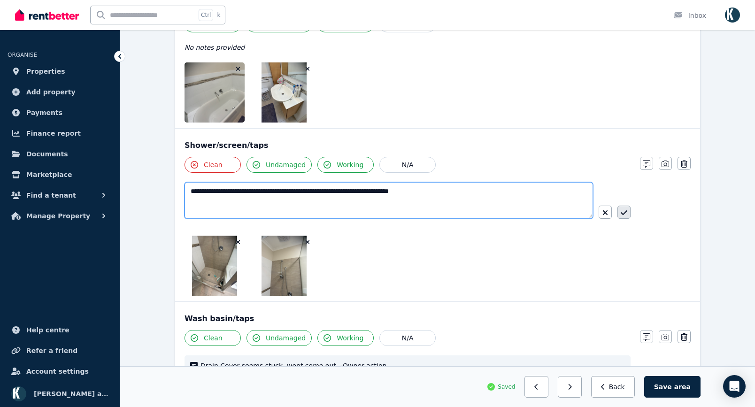
type textarea "**********"
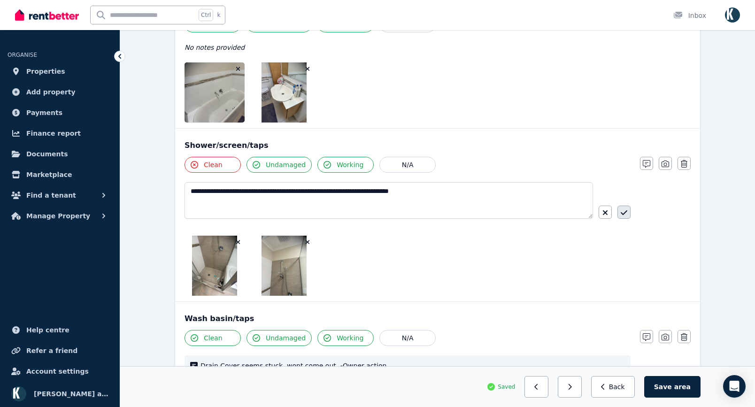
click at [621, 215] on icon "button" at bounding box center [624, 213] width 7 height 8
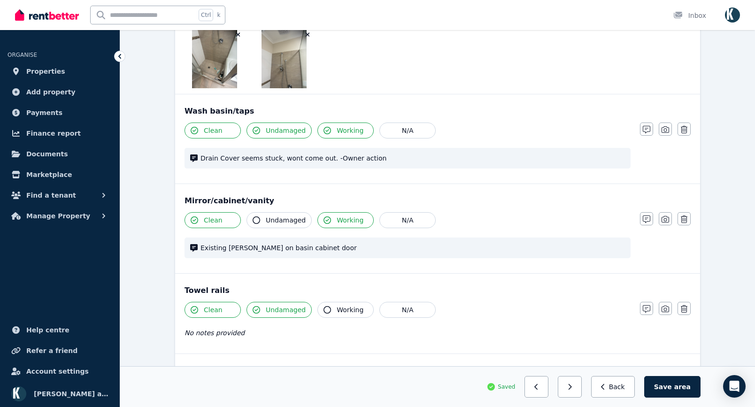
scroll to position [875, 0]
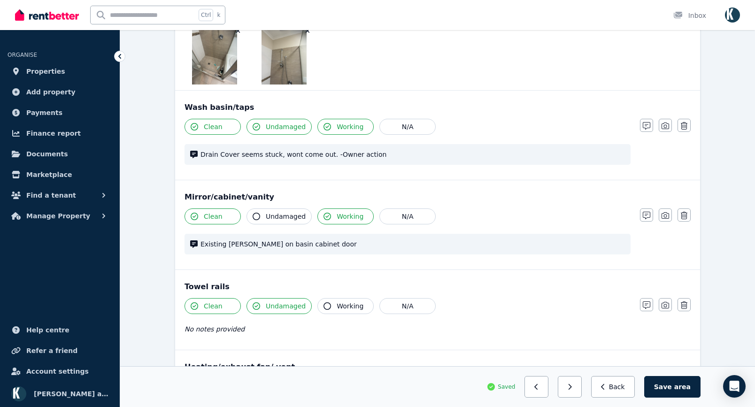
click at [214, 57] on img at bounding box center [214, 54] width 45 height 60
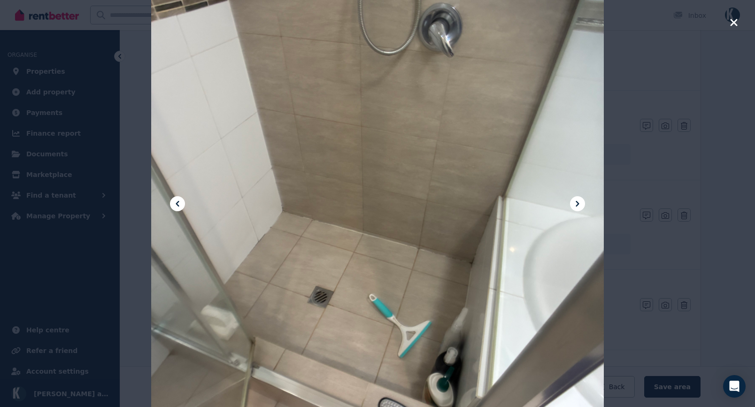
click at [732, 25] on icon "button" at bounding box center [734, 22] width 8 height 11
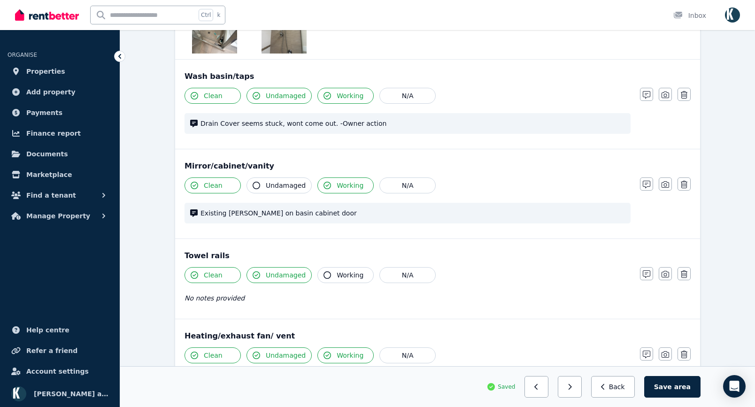
scroll to position [1016, 0]
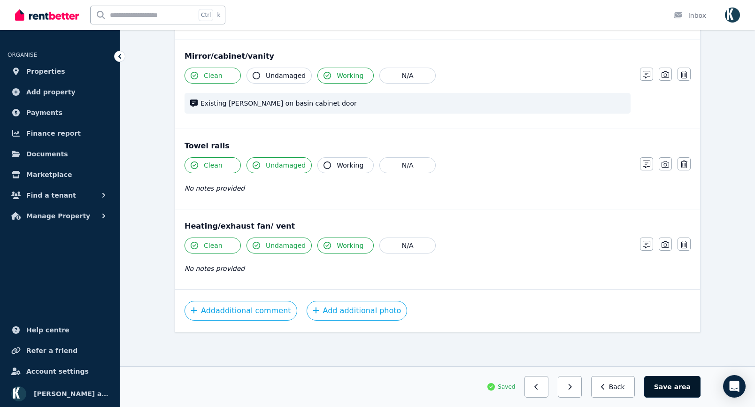
click at [667, 388] on button "Save area" at bounding box center [672, 387] width 56 height 22
click at [576, 389] on icon "button" at bounding box center [573, 387] width 3 height 6
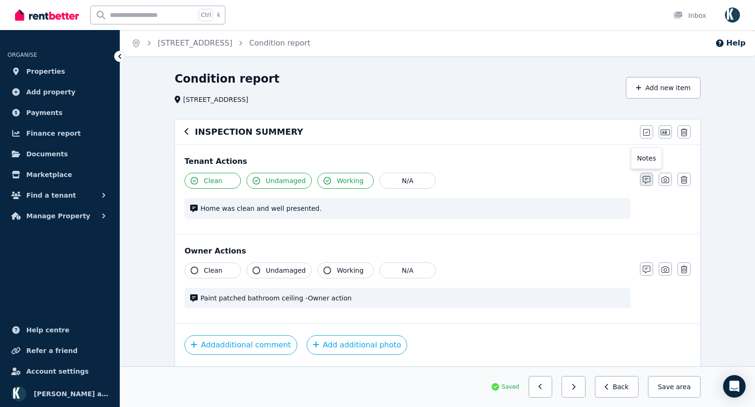
click at [649, 178] on icon "button" at bounding box center [647, 180] width 8 height 8
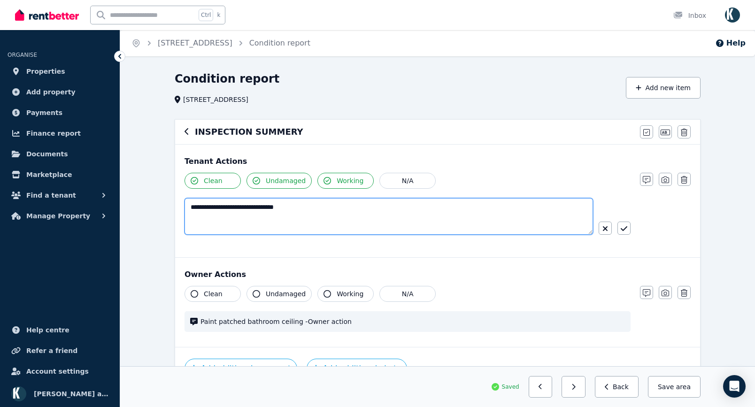
click at [336, 210] on textarea "**********" at bounding box center [389, 216] width 408 height 37
type textarea "**********"
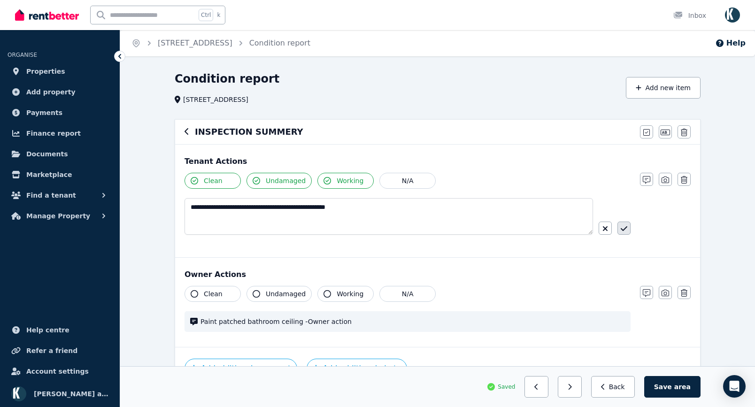
click at [622, 231] on icon "button" at bounding box center [624, 229] width 7 height 8
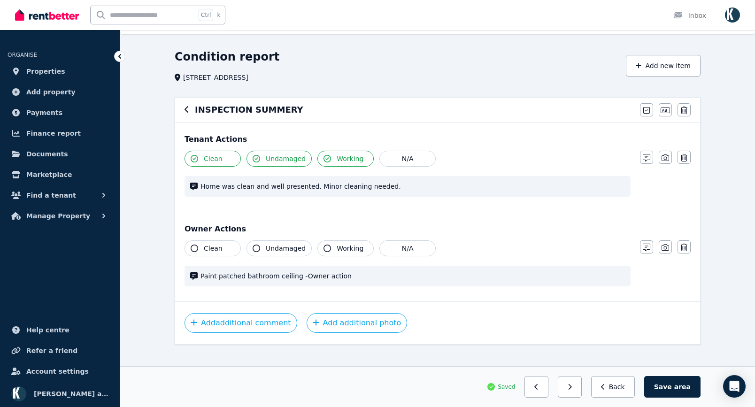
scroll to position [34, 0]
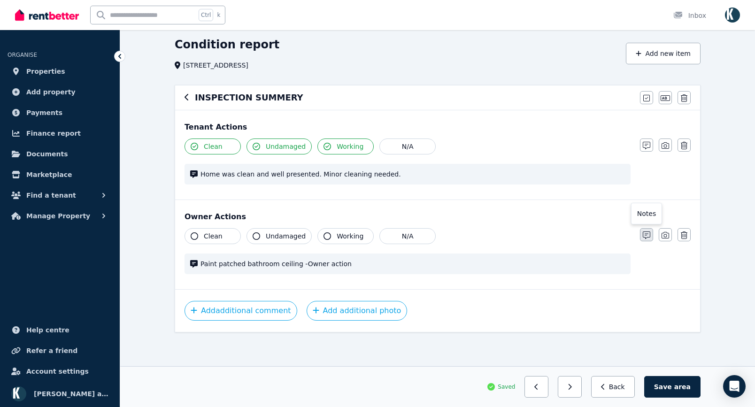
click at [648, 236] on icon "button" at bounding box center [647, 235] width 8 height 8
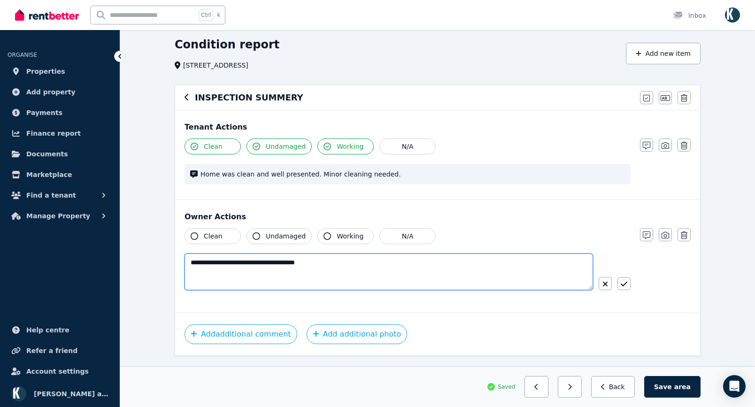
drag, startPoint x: 231, startPoint y: 262, endPoint x: 181, endPoint y: 260, distance: 49.8
click at [182, 259] on div "**********" at bounding box center [437, 256] width 525 height 113
click at [241, 265] on textarea "**********" at bounding box center [389, 272] width 408 height 37
click at [244, 262] on textarea "**********" at bounding box center [389, 272] width 408 height 37
click at [192, 265] on textarea "**********" at bounding box center [389, 272] width 408 height 37
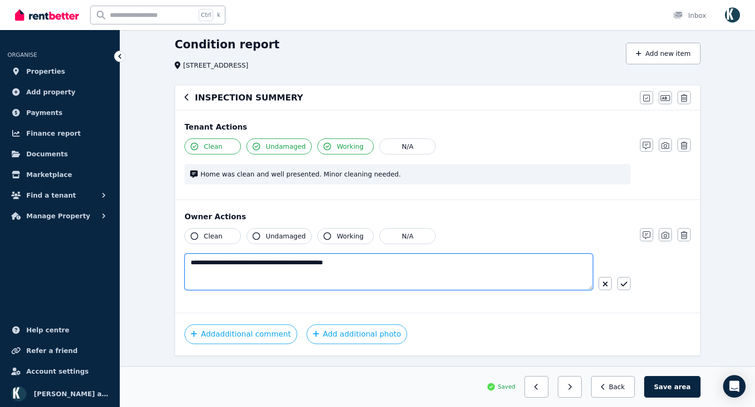
click at [193, 263] on textarea "**********" at bounding box center [389, 272] width 408 height 37
click at [319, 290] on textarea "**********" at bounding box center [389, 272] width 408 height 37
type textarea "**********"
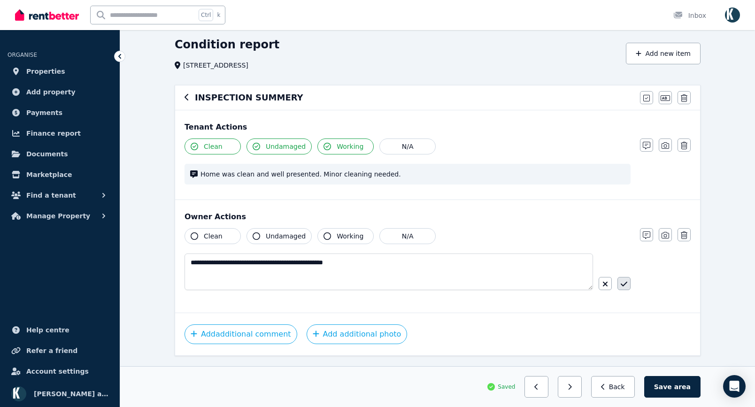
click at [624, 286] on icon "button" at bounding box center [624, 284] width 7 height 8
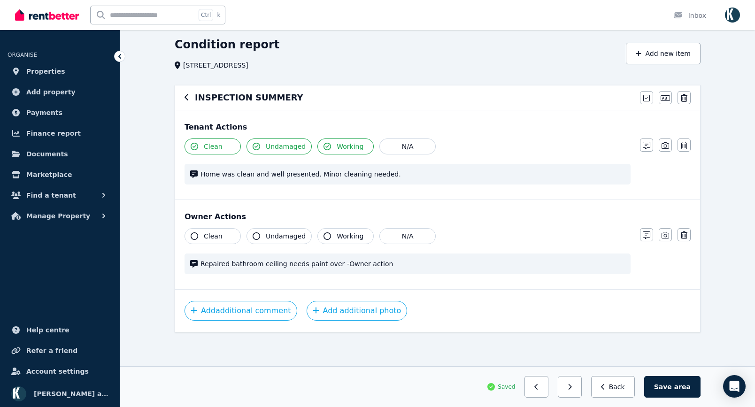
drag, startPoint x: 670, startPoint y: 384, endPoint x: 657, endPoint y: 384, distance: 13.6
click at [669, 384] on button "Save area" at bounding box center [672, 387] width 56 height 22
click at [583, 392] on button "button" at bounding box center [573, 387] width 24 height 22
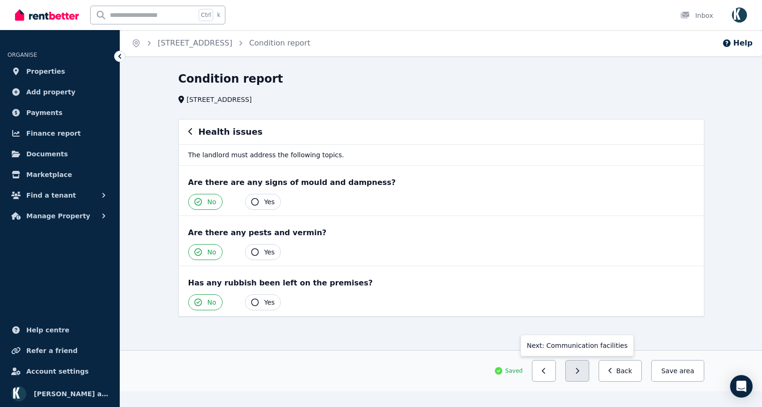
click at [586, 377] on button "button" at bounding box center [577, 371] width 24 height 22
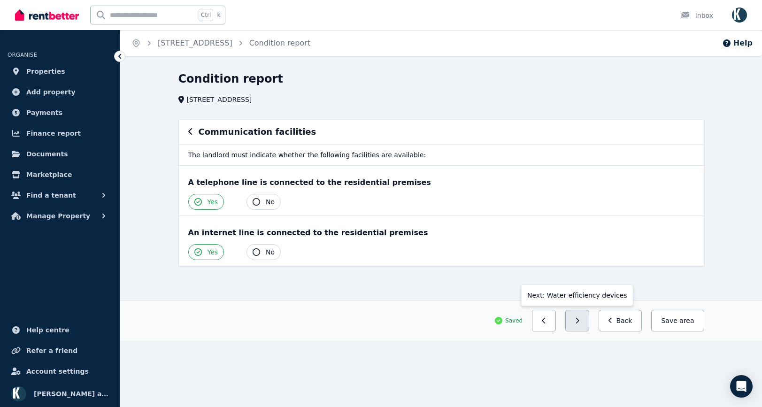
click at [588, 321] on button "button" at bounding box center [577, 321] width 24 height 22
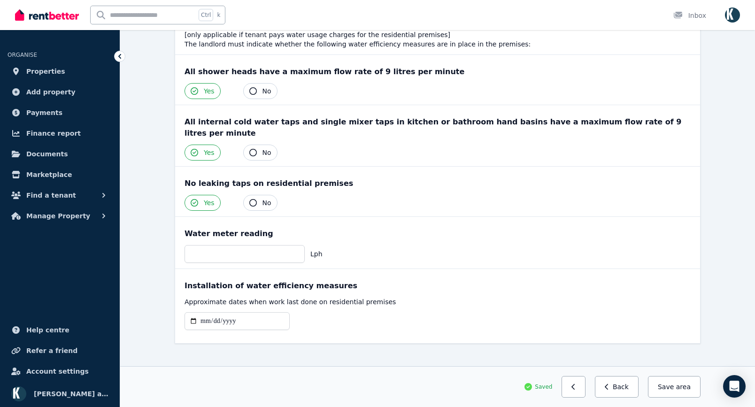
drag, startPoint x: 670, startPoint y: 377, endPoint x: 665, endPoint y: 368, distance: 10.6
click at [669, 377] on button "Save area" at bounding box center [674, 387] width 53 height 22
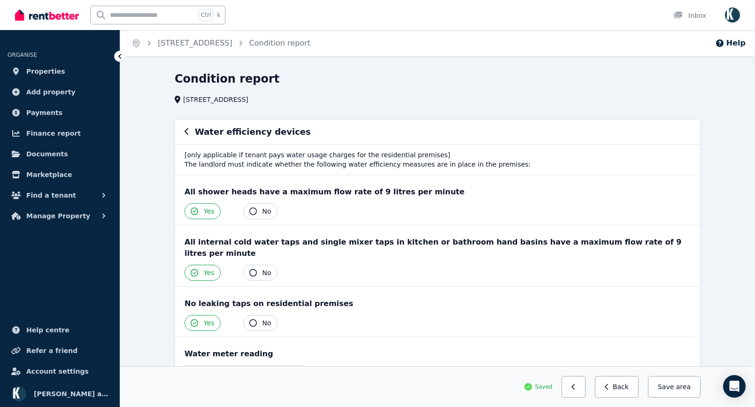
click at [188, 133] on icon "button" at bounding box center [187, 132] width 5 height 8
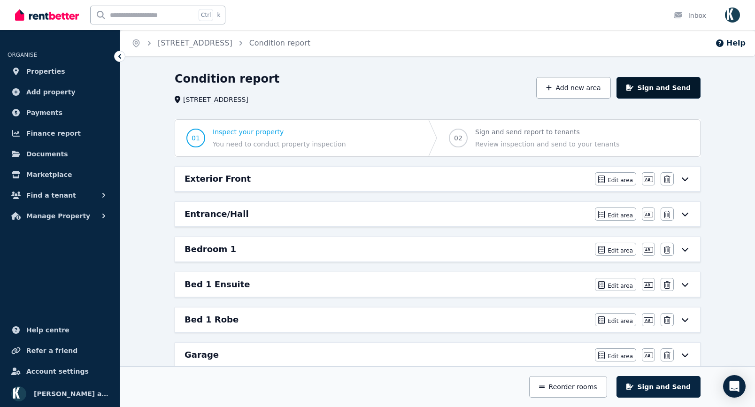
click at [668, 92] on button "Sign and Send" at bounding box center [658, 88] width 84 height 22
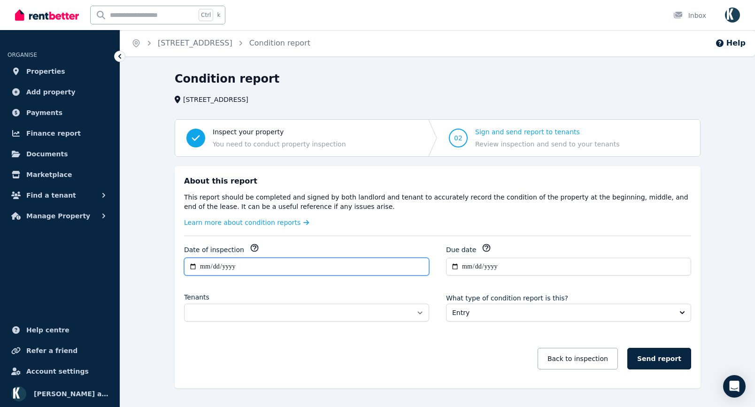
click at [259, 266] on input "**********" at bounding box center [306, 267] width 245 height 18
type input "**********"
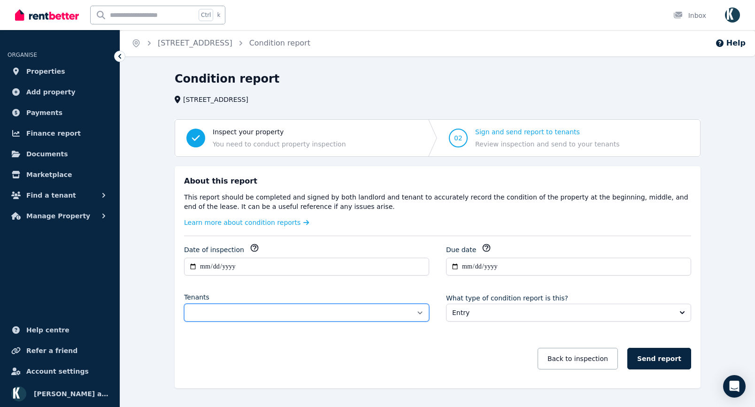
click at [240, 306] on select "**********" at bounding box center [306, 313] width 245 height 18
select select "**********"
click at [184, 304] on select "**********" at bounding box center [306, 313] width 245 height 18
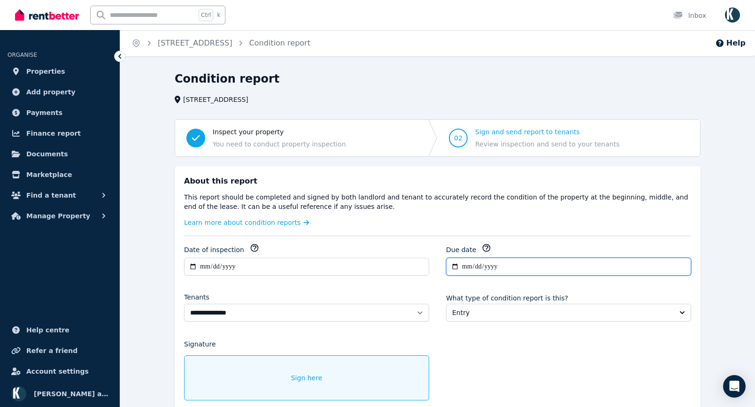
click at [508, 267] on input "**********" at bounding box center [568, 267] width 245 height 18
click at [494, 264] on input "**********" at bounding box center [568, 267] width 245 height 18
click at [467, 268] on input "**********" at bounding box center [568, 267] width 245 height 18
type input "**********"
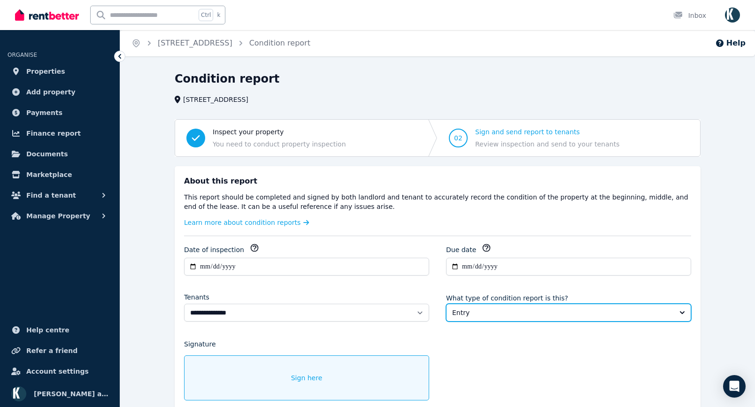
click at [508, 312] on span "Entry" at bounding box center [562, 312] width 220 height 9
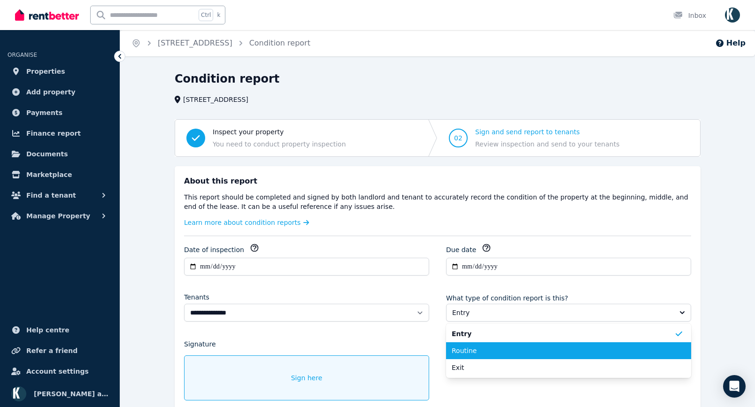
click at [467, 347] on span "Routine" at bounding box center [563, 350] width 223 height 9
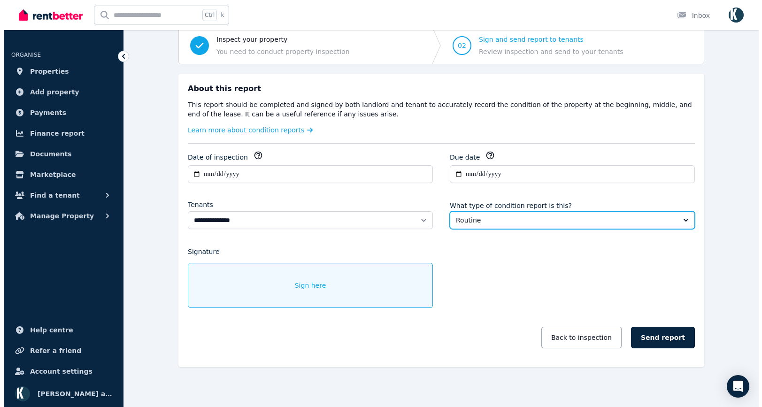
scroll to position [94, 0]
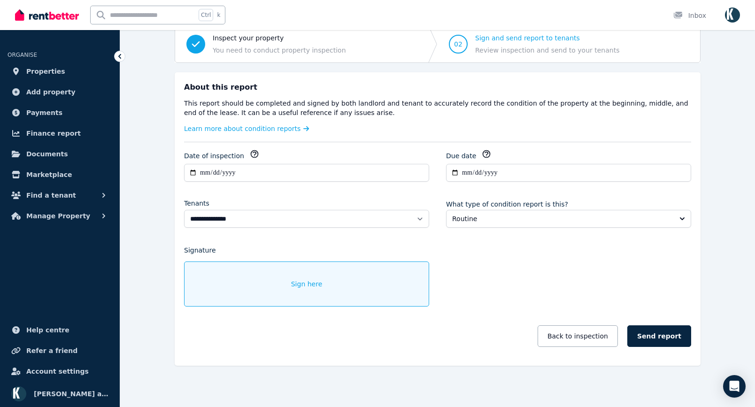
click at [293, 288] on span "Sign here" at bounding box center [306, 283] width 31 height 9
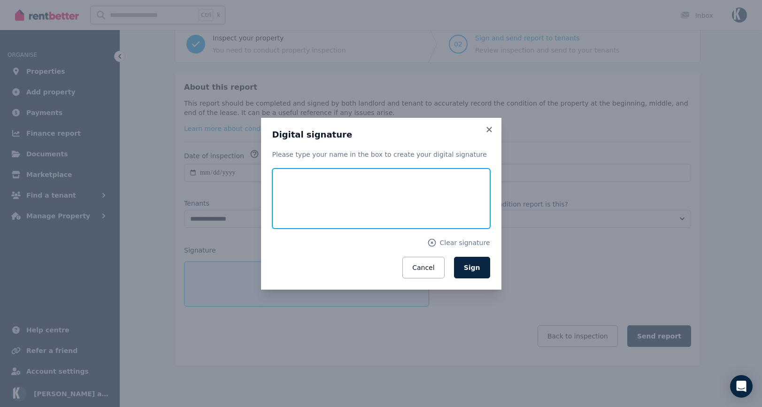
click at [305, 178] on input "text" at bounding box center [381, 199] width 218 height 60
type input "**********"
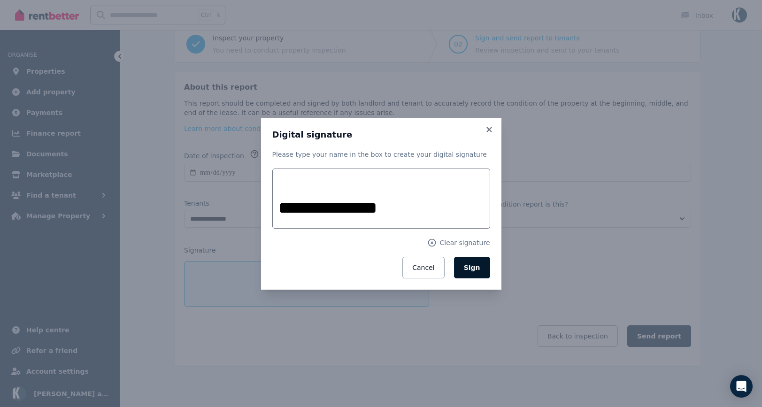
click at [477, 269] on span "Sign" at bounding box center [472, 268] width 16 height 8
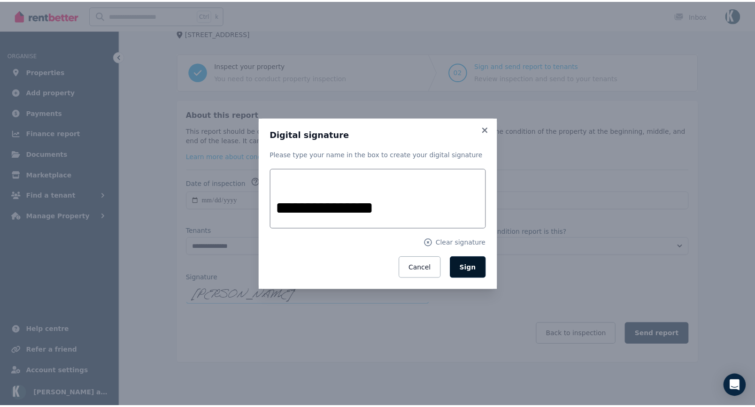
scroll to position [66, 0]
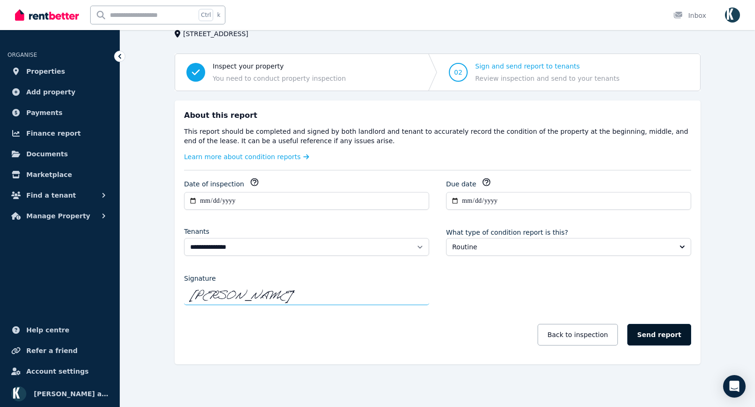
click at [669, 339] on button "Send report" at bounding box center [659, 335] width 64 height 22
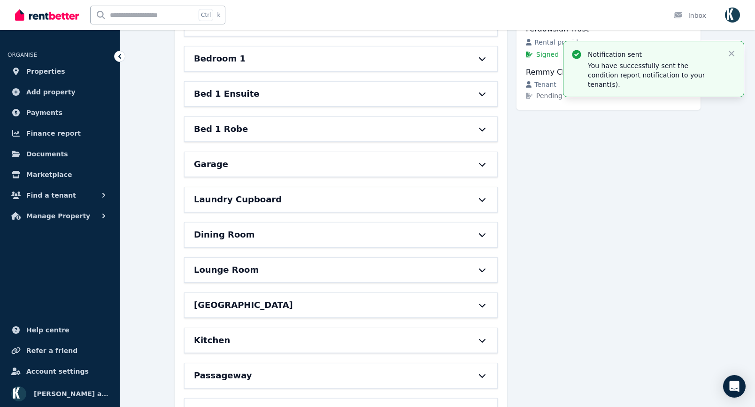
scroll to position [0, 0]
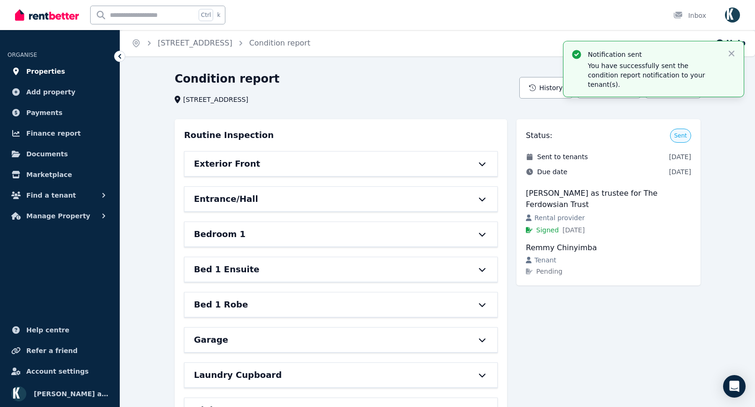
click at [46, 73] on span "Properties" at bounding box center [45, 71] width 39 height 11
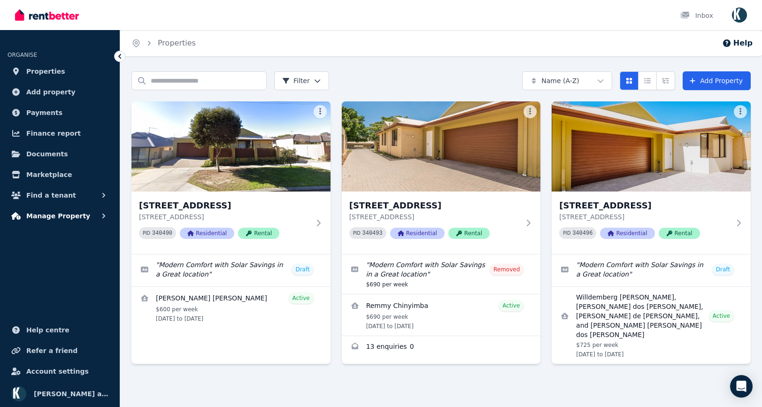
click at [72, 218] on span "Manage Property" at bounding box center [58, 215] width 64 height 11
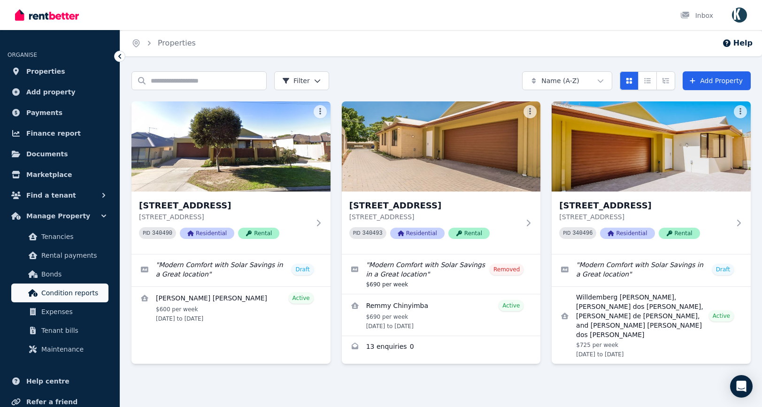
click at [66, 289] on span "Condition reports" at bounding box center [72, 292] width 63 height 11
